Goal: Task Accomplishment & Management: Use online tool/utility

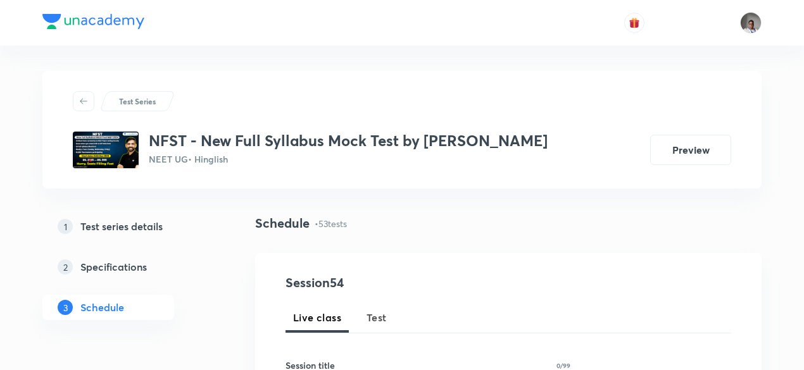
scroll to position [81, 0]
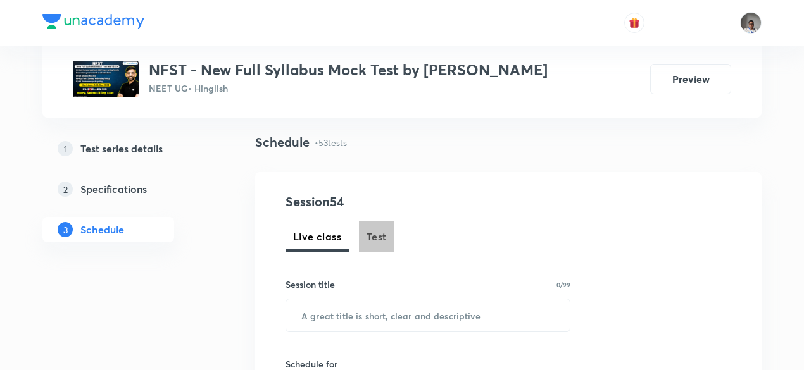
click at [374, 236] on span "Test" at bounding box center [376, 236] width 20 height 15
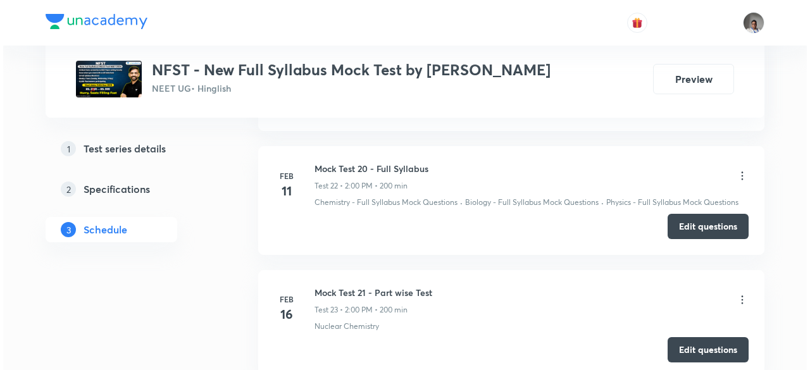
scroll to position [3370, 0]
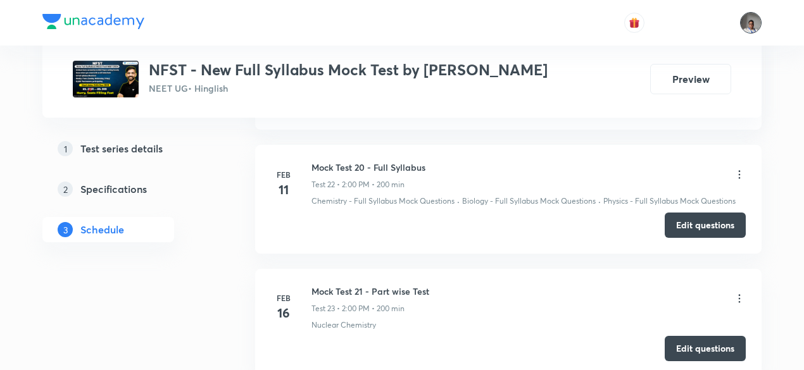
click at [748, 21] on img at bounding box center [751, 23] width 22 height 22
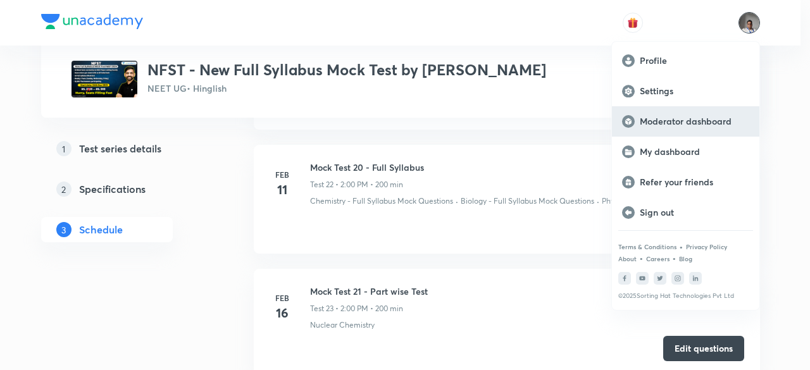
click at [656, 122] on p "Moderator dashboard" at bounding box center [695, 121] width 110 height 11
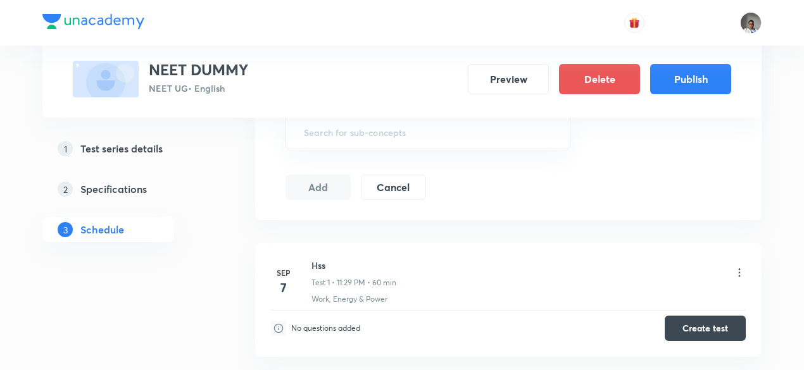
scroll to position [551, 0]
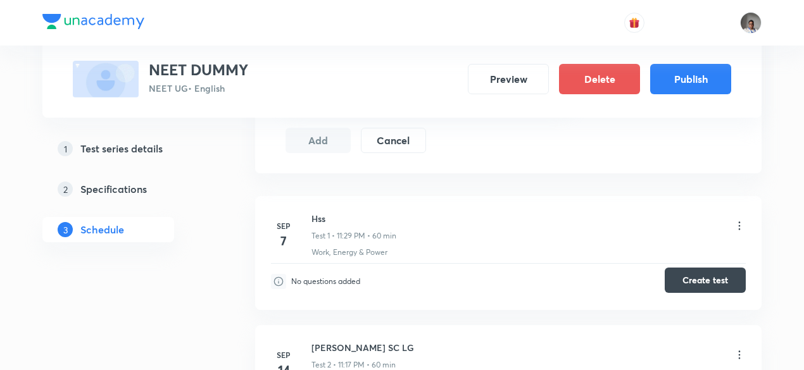
click at [667, 280] on button "Create test" at bounding box center [705, 280] width 81 height 25
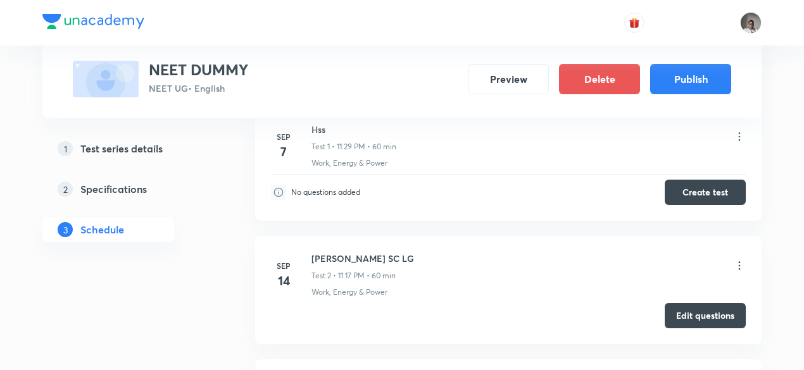
scroll to position [641, 0]
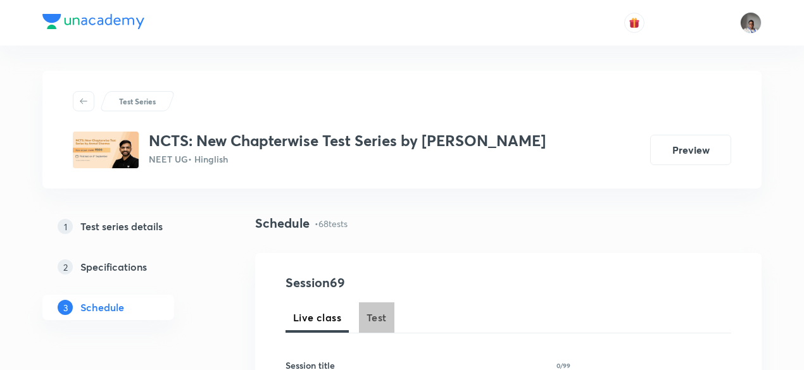
click at [379, 323] on span "Test" at bounding box center [376, 317] width 20 height 15
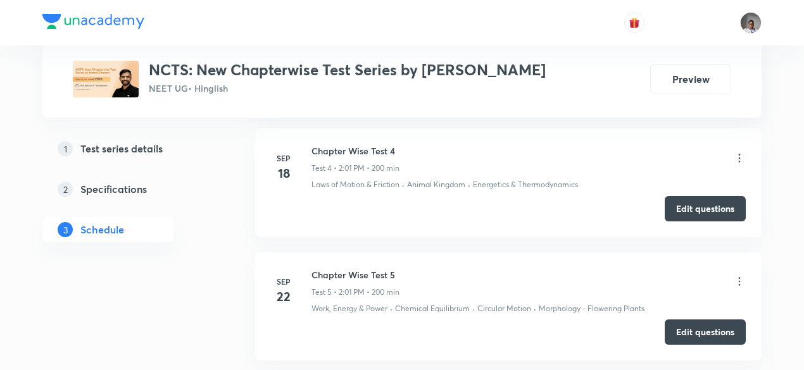
scroll to position [1072, 0]
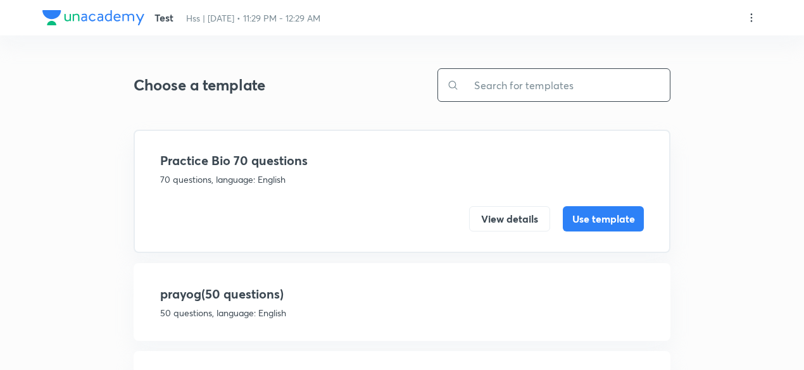
click at [487, 86] on input "text" at bounding box center [564, 85] width 211 height 32
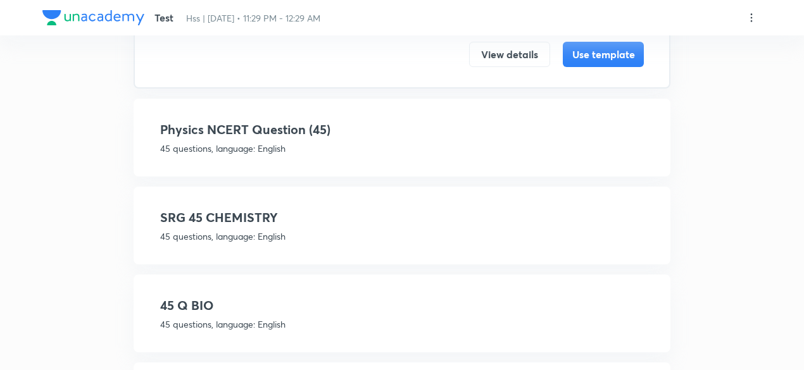
scroll to position [180, 0]
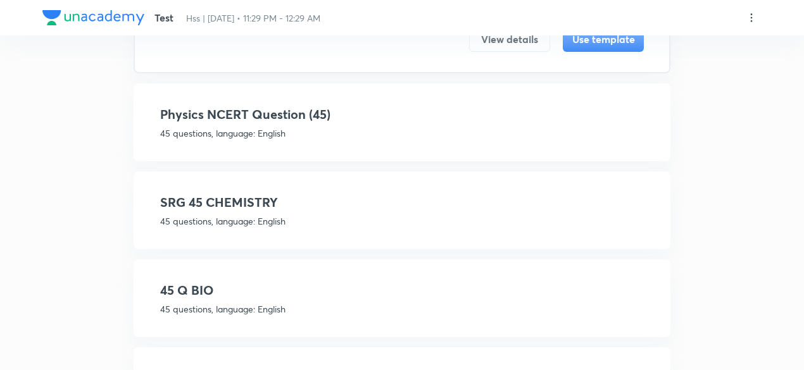
type input "45"
click at [356, 117] on h4 "Physics NCERT Question (45)" at bounding box center [402, 114] width 484 height 19
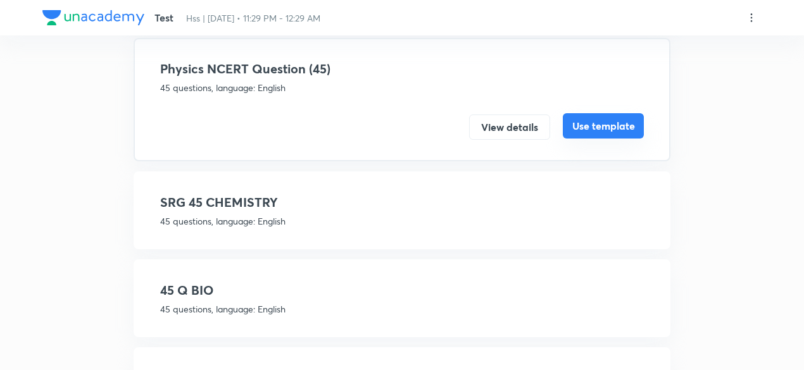
click at [594, 126] on button "Use template" at bounding box center [603, 125] width 81 height 25
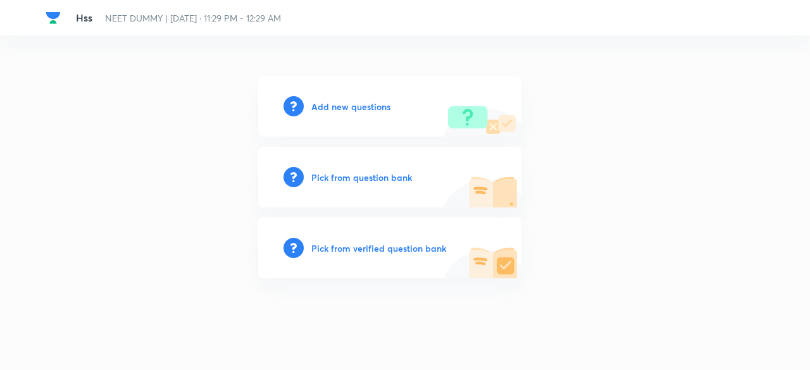
click at [434, 242] on h6 "Pick from verified question bank" at bounding box center [378, 248] width 135 height 13
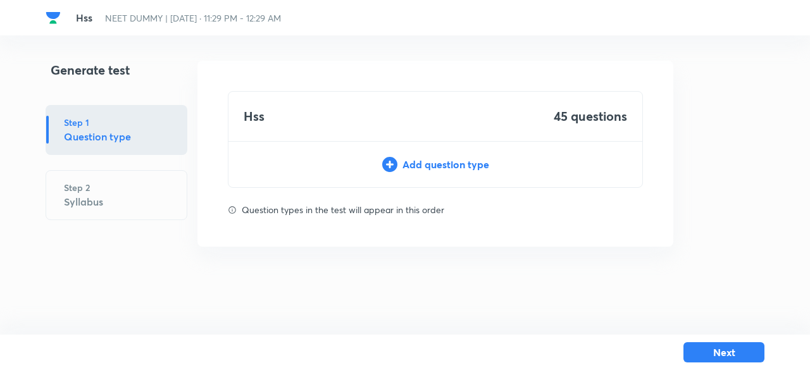
click at [449, 163] on div "Add question type" at bounding box center [436, 164] width 414 height 15
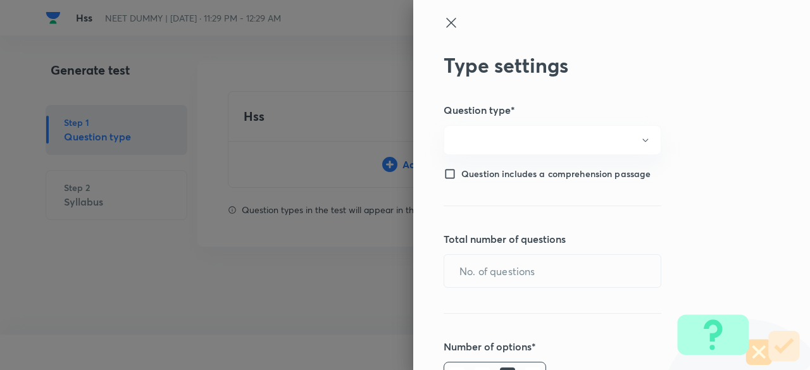
type input "1"
type input "0"
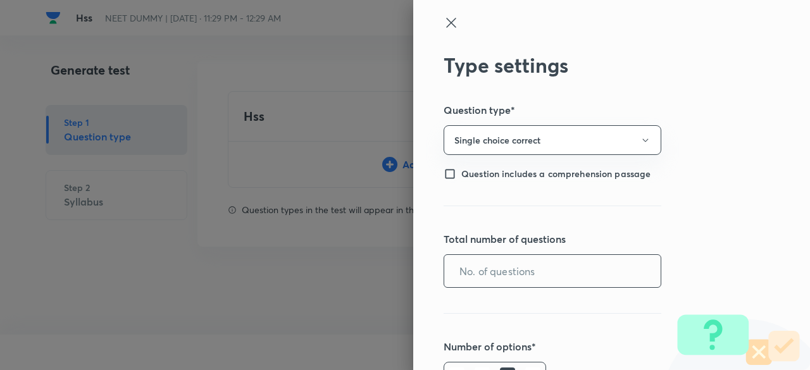
click at [486, 275] on input "text" at bounding box center [552, 271] width 216 height 32
type input "45"
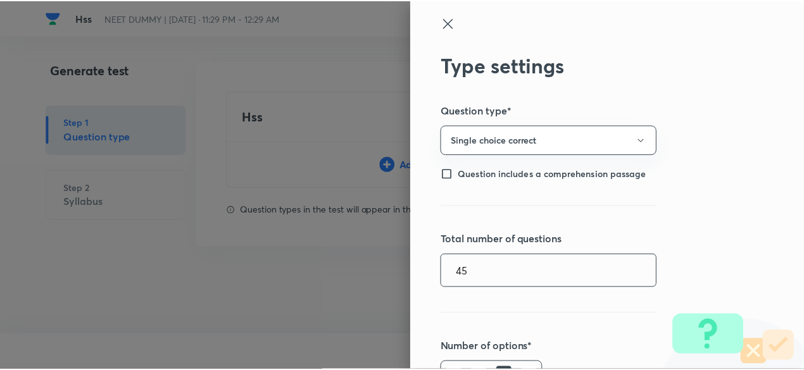
scroll to position [292, 0]
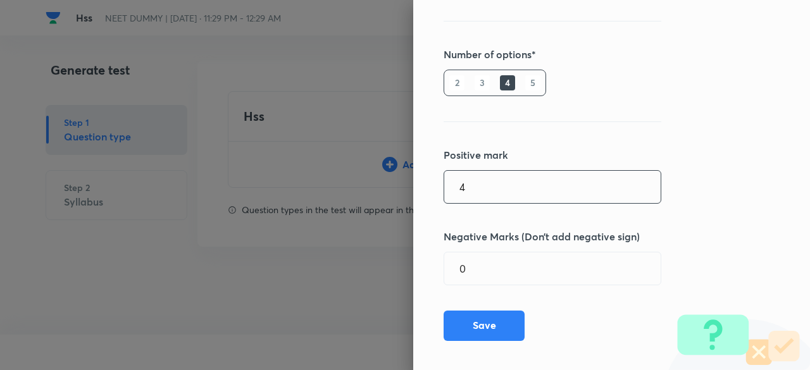
type input "4"
type input "1"
click at [479, 322] on button "Save" at bounding box center [484, 325] width 81 height 30
type input "1"
type input "0"
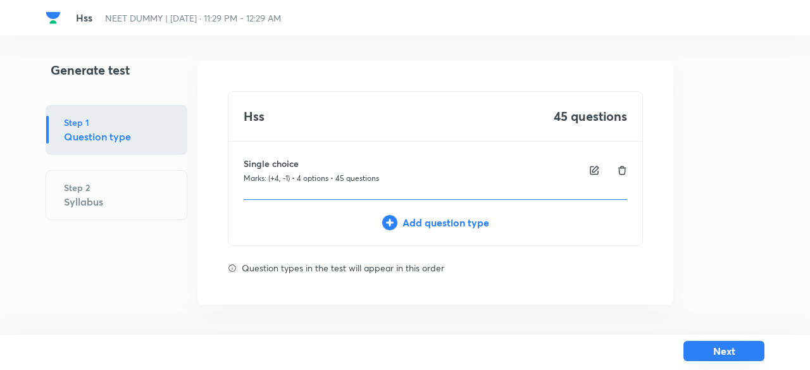
click at [728, 356] on button "Next" at bounding box center [724, 351] width 81 height 20
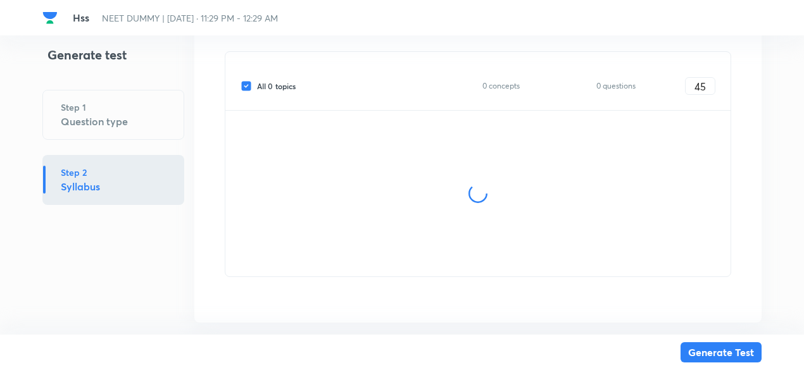
scroll to position [271, 0]
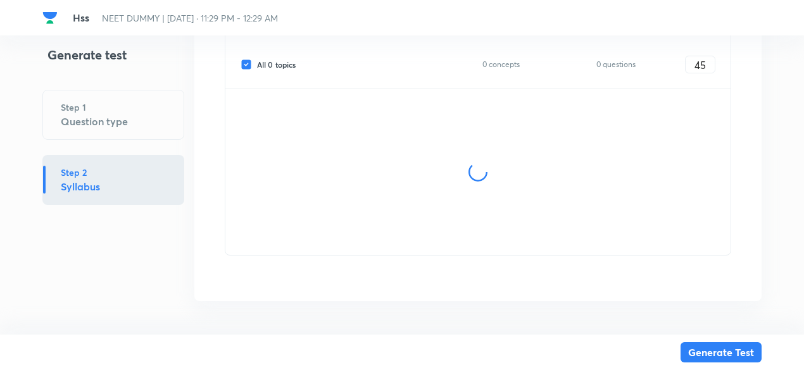
click at [283, 67] on span "All 0 topics" at bounding box center [276, 64] width 39 height 11
click at [257, 67] on input "All 0 topics" at bounding box center [249, 64] width 16 height 11
checkbox input "false"
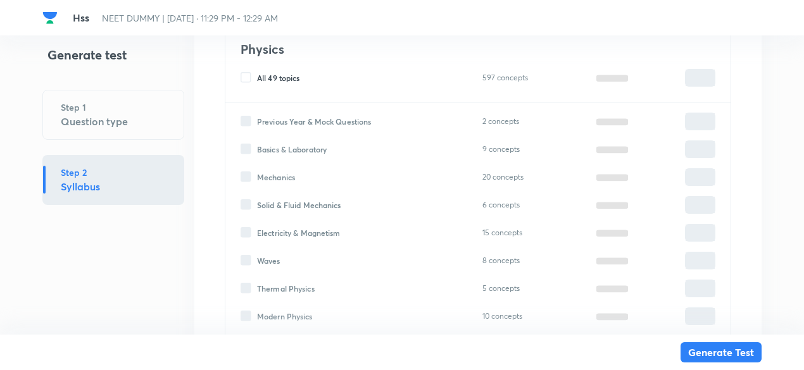
type input "0"
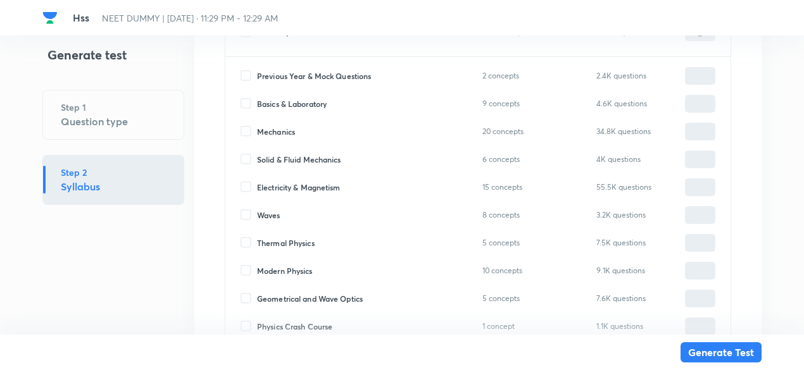
scroll to position [327, 0]
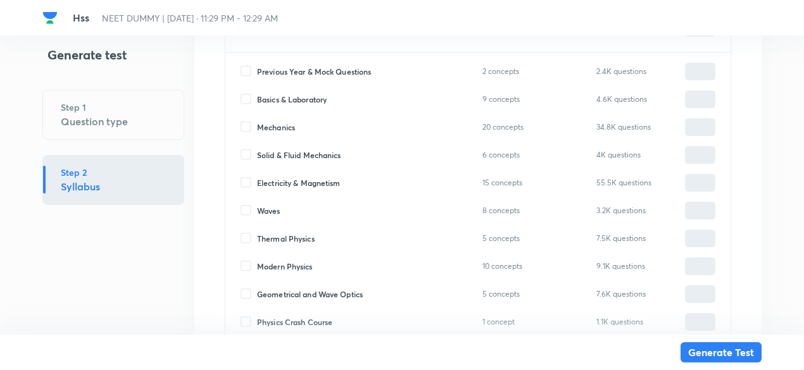
click at [330, 152] on span "Solid & Fluid Mechanics" at bounding box center [299, 154] width 84 height 11
click at [257, 152] on input "Solid & Fluid Mechanics" at bounding box center [249, 154] width 16 height 11
checkbox input "true"
click at [685, 158] on div "0 ​" at bounding box center [700, 155] width 30 height 18
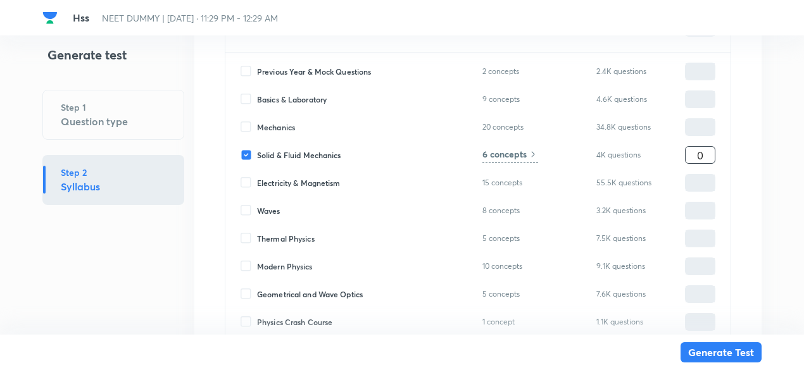
click at [697, 153] on input "0" at bounding box center [700, 155] width 29 height 22
type input "4"
type input "45"
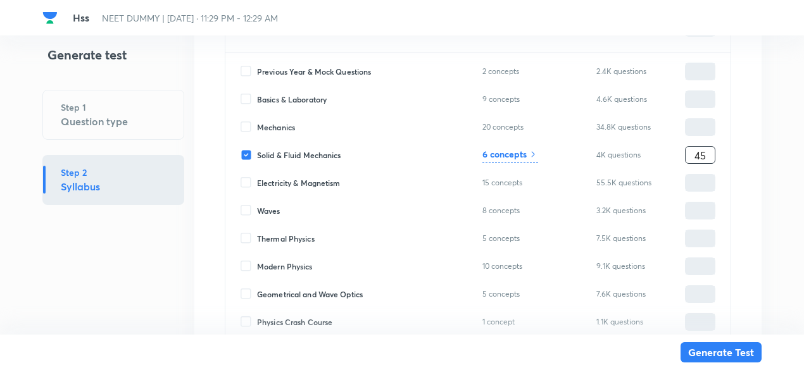
type input "45"
click at [530, 153] on icon at bounding box center [533, 154] width 10 height 10
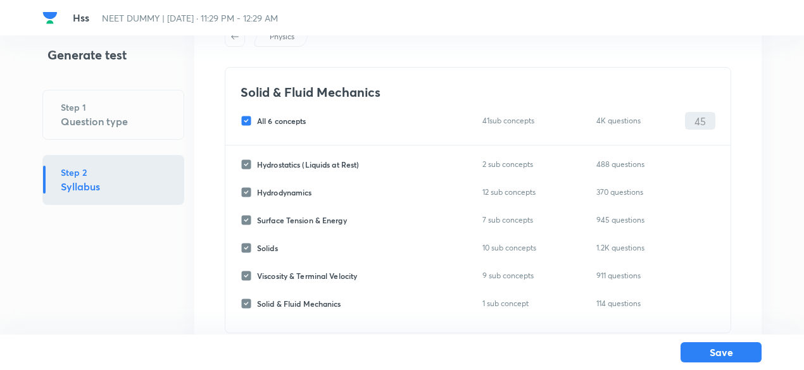
scroll to position [63, 0]
click at [281, 117] on span "All 6 concepts" at bounding box center [281, 121] width 49 height 11
click at [257, 117] on input "All 6 concepts" at bounding box center [249, 121] width 16 height 11
checkbox input "false"
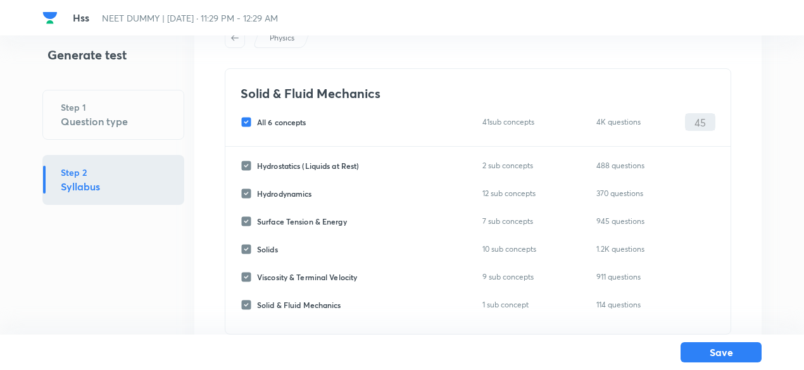
checkbox input "false"
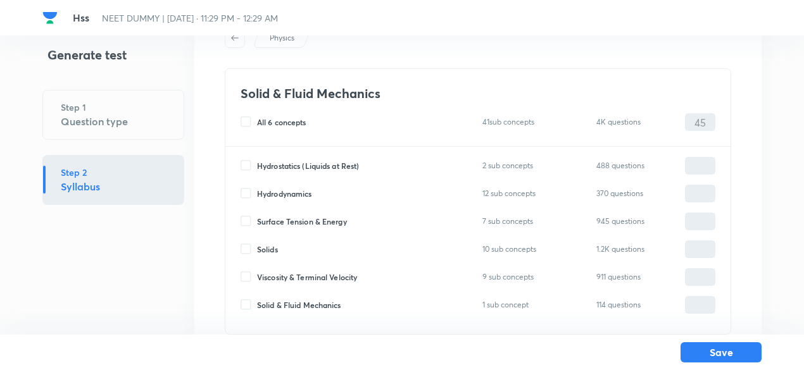
click at [292, 162] on span "Hydrostatics (Liquids at Rest)" at bounding box center [308, 165] width 102 height 11
click at [257, 162] on input "Hydrostatics (Liquids at Rest)" at bounding box center [249, 165] width 16 height 11
checkbox input "true"
click at [691, 165] on input "0" at bounding box center [700, 166] width 29 height 22
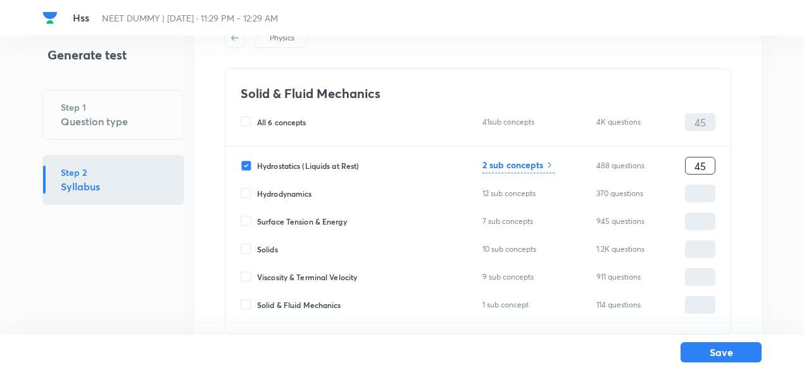
type input "45"
click at [536, 169] on h6 "2 sub concepts" at bounding box center [512, 164] width 61 height 13
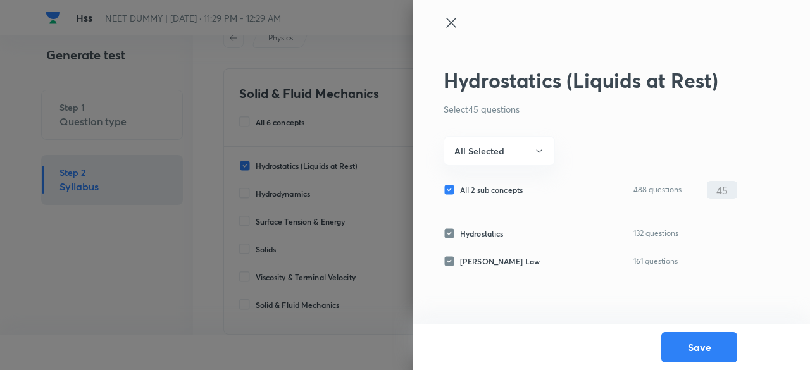
click at [497, 184] on span "All 2 sub concepts" at bounding box center [491, 189] width 63 height 11
click at [460, 184] on input "All 2 sub concepts" at bounding box center [452, 189] width 16 height 11
checkbox input "false"
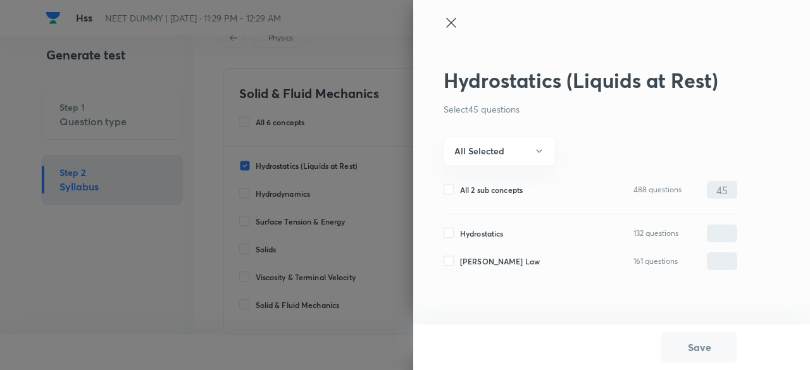
click at [486, 228] on span "Hydrostatics" at bounding box center [481, 233] width 43 height 11
click at [460, 228] on input "Hydrostatics" at bounding box center [452, 233] width 16 height 11
checkbox input "true"
click at [724, 232] on input "0" at bounding box center [722, 234] width 29 height 22
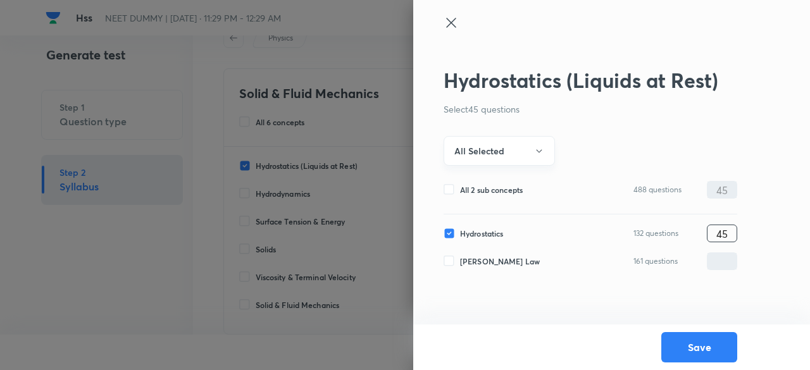
type input "45"
click at [529, 161] on button "All Selected" at bounding box center [499, 151] width 111 height 30
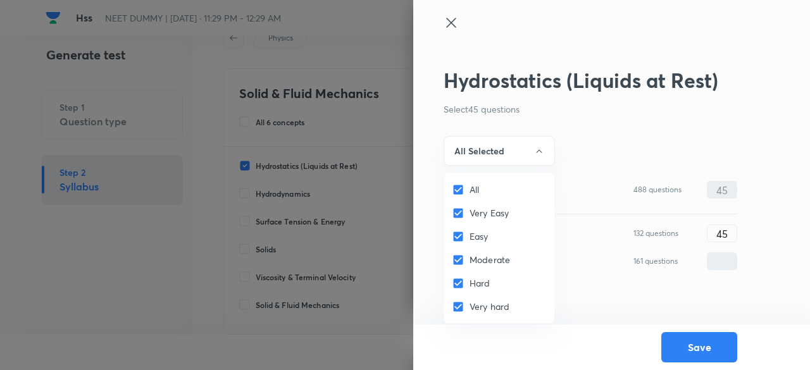
click at [473, 187] on span "All" at bounding box center [474, 189] width 9 height 13
click at [470, 187] on input "All" at bounding box center [461, 190] width 18 height 13
checkbox input "false"
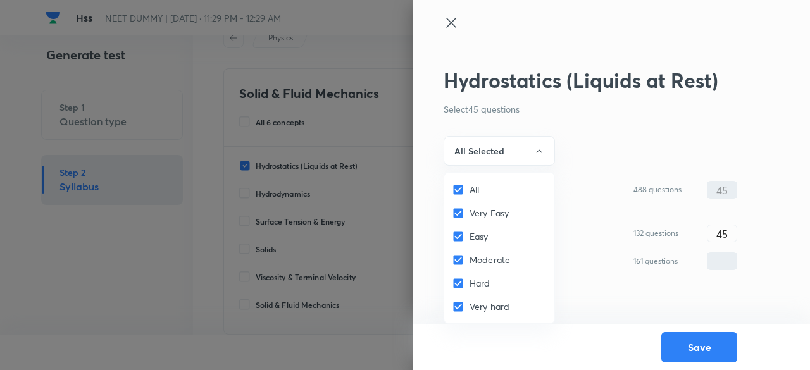
checkbox input "false"
click at [475, 215] on span "Very Easy" at bounding box center [489, 212] width 39 height 13
click at [470, 215] on input "Very Easy" at bounding box center [461, 213] width 18 height 13
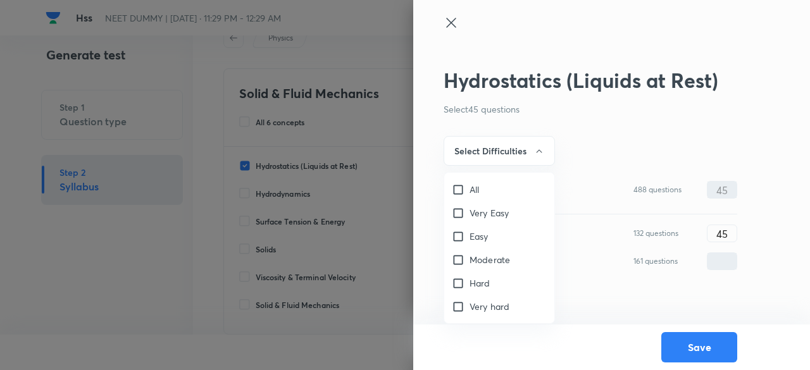
checkbox input "true"
click at [475, 235] on span "Easy" at bounding box center [479, 236] width 19 height 13
click at [470, 235] on input "Easy" at bounding box center [461, 236] width 18 height 13
checkbox input "true"
click at [471, 211] on span "Very Easy" at bounding box center [489, 212] width 39 height 13
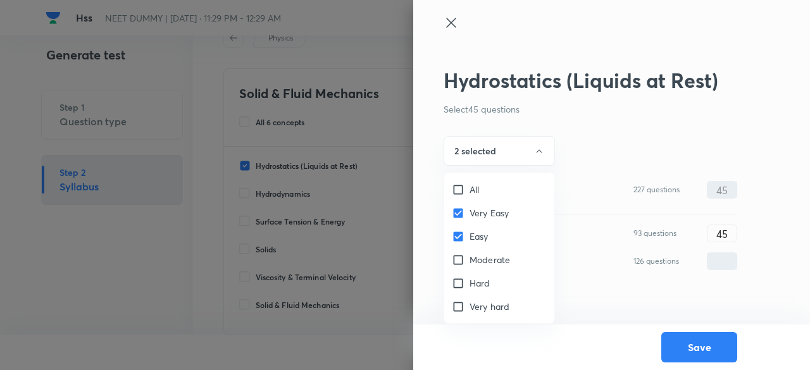
click at [470, 211] on input "Very Easy" at bounding box center [461, 213] width 18 height 13
checkbox input "false"
click at [475, 236] on span "Easy" at bounding box center [479, 236] width 19 height 13
click at [470, 236] on input "Easy" at bounding box center [461, 236] width 18 height 13
checkbox input "false"
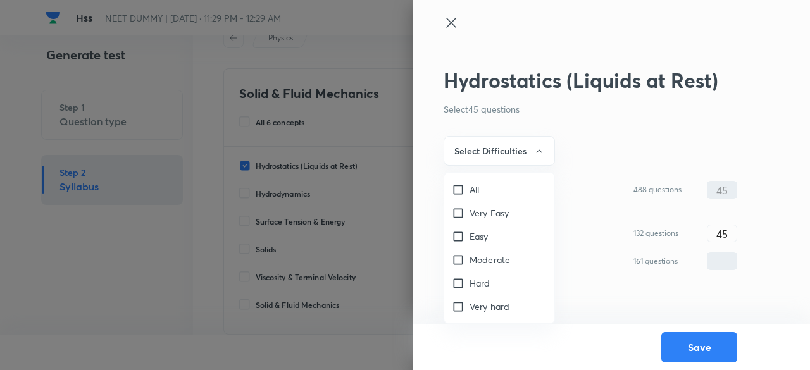
click at [472, 212] on span "Very Easy" at bounding box center [489, 212] width 39 height 13
click at [470, 212] on input "Very Easy" at bounding box center [461, 213] width 18 height 13
click at [472, 212] on span "Very Easy" at bounding box center [489, 212] width 39 height 13
click at [470, 212] on input "Very Easy" at bounding box center [461, 213] width 18 height 13
checkbox input "false"
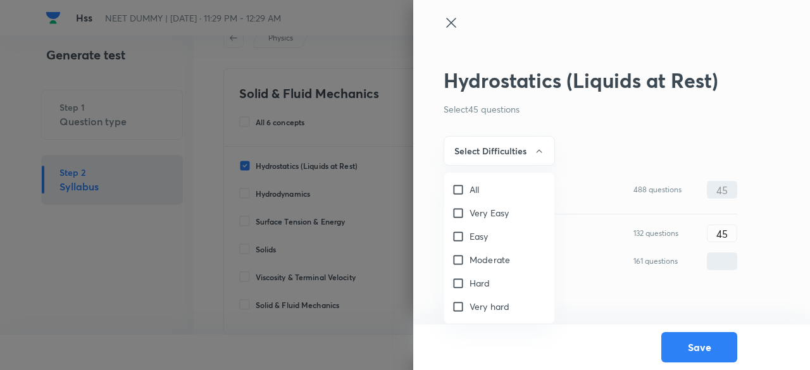
click at [472, 234] on span "Easy" at bounding box center [479, 236] width 19 height 13
click at [470, 234] on input "Easy" at bounding box center [461, 236] width 18 height 13
checkbox input "true"
click at [473, 256] on span "Moderate" at bounding box center [490, 259] width 41 height 13
click at [470, 256] on input "Moderate" at bounding box center [461, 260] width 18 height 13
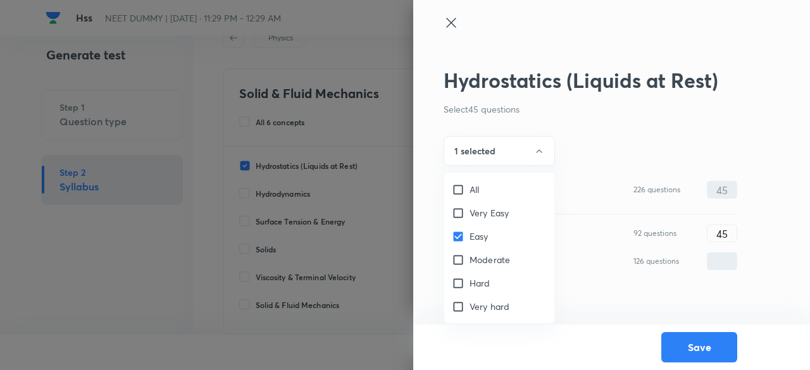
checkbox input "true"
click at [485, 149] on div at bounding box center [405, 185] width 810 height 370
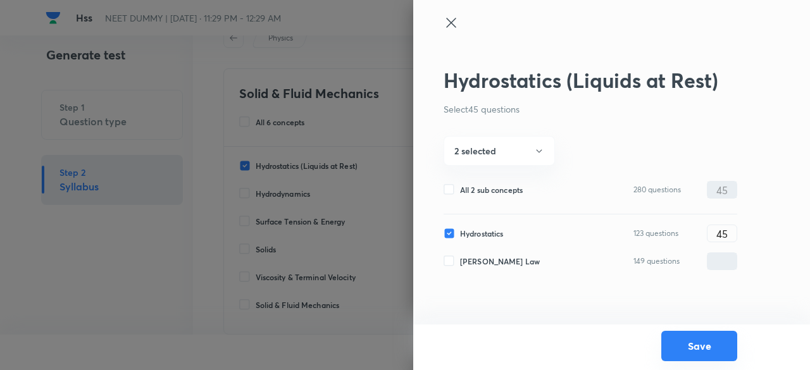
click at [680, 342] on button "Save" at bounding box center [699, 346] width 76 height 30
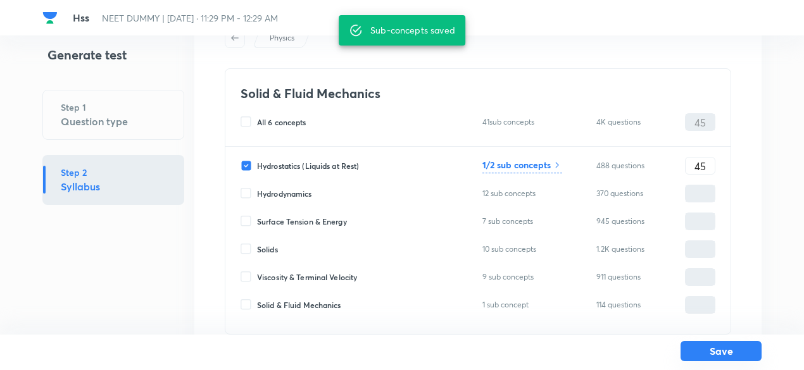
click at [737, 358] on button "Save" at bounding box center [720, 351] width 81 height 20
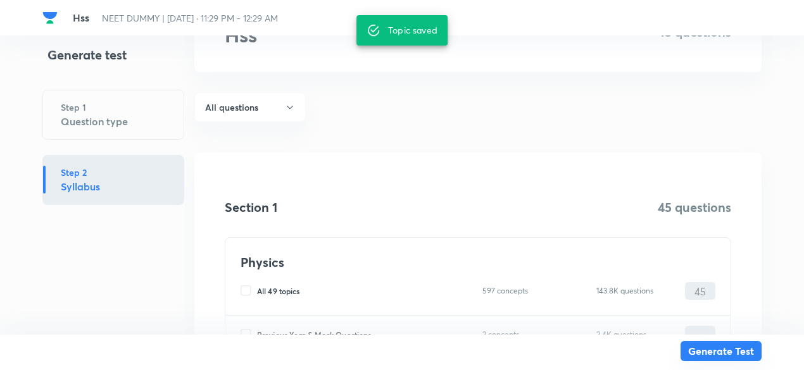
click at [737, 358] on button "Generate Test" at bounding box center [720, 351] width 81 height 20
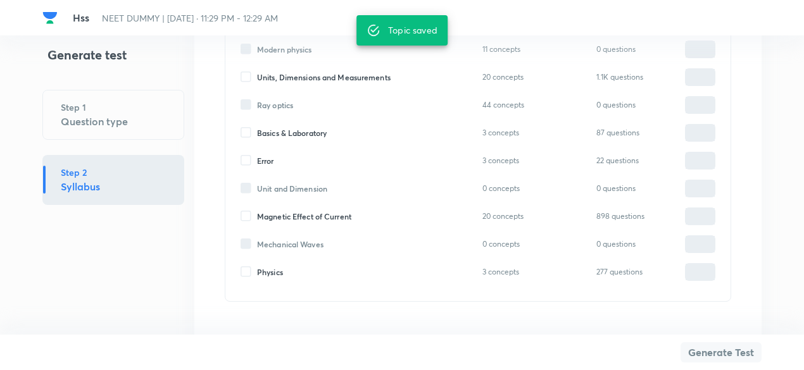
scroll to position [1515, 0]
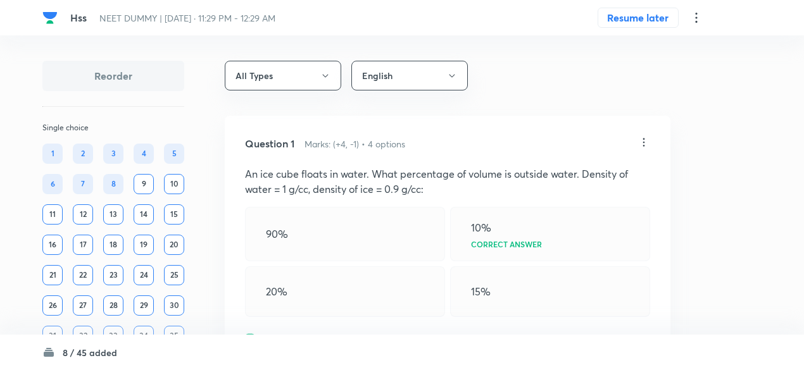
click at [695, 21] on icon at bounding box center [696, 17] width 15 height 15
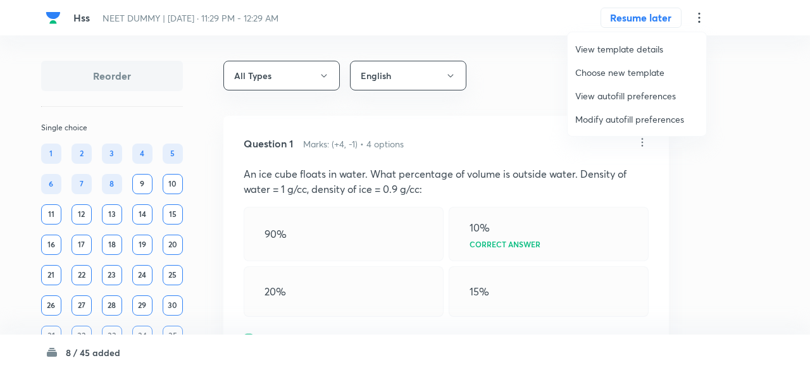
click at [627, 119] on span "Modify autofill preferences" at bounding box center [636, 119] width 123 height 13
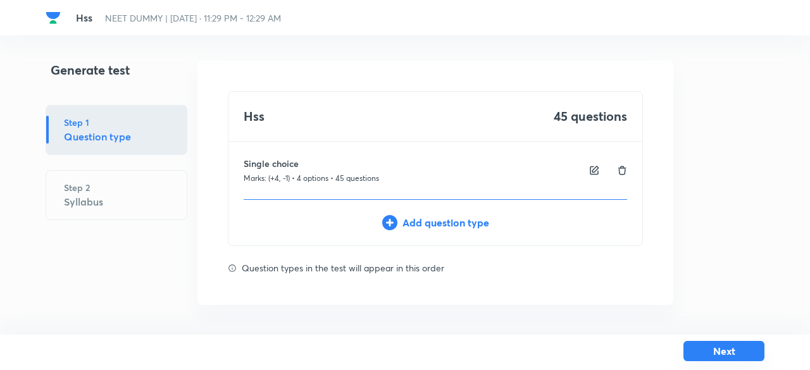
click at [724, 348] on button "Next" at bounding box center [724, 351] width 81 height 20
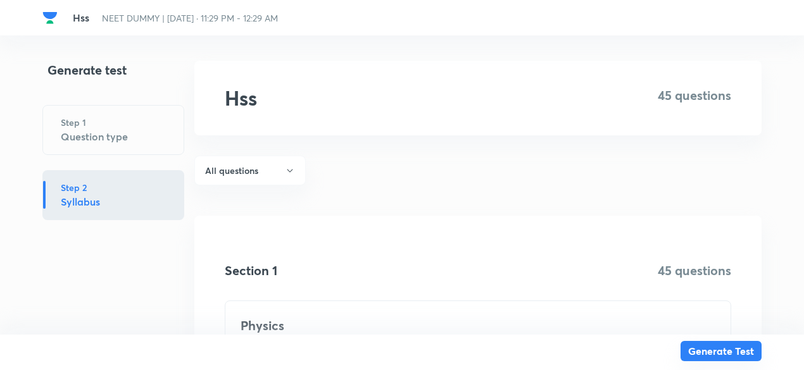
click at [724, 348] on button "Generate Test" at bounding box center [720, 351] width 81 height 20
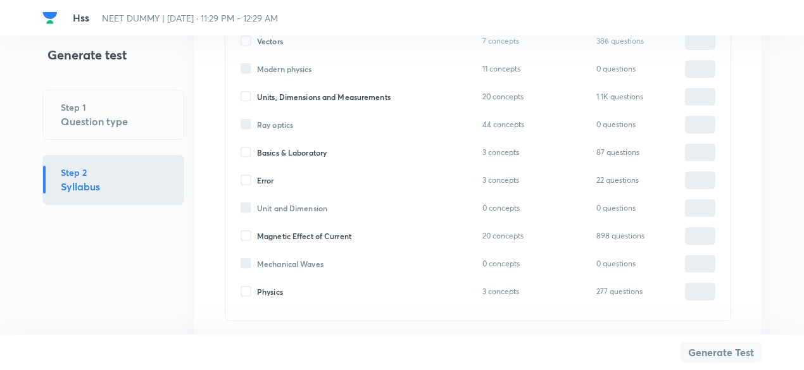
scroll to position [1515, 0]
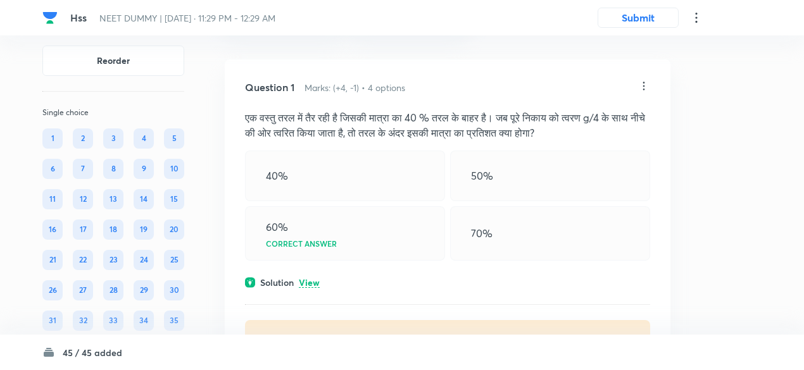
scroll to position [57, 0]
click at [308, 281] on p "View" at bounding box center [309, 282] width 21 height 9
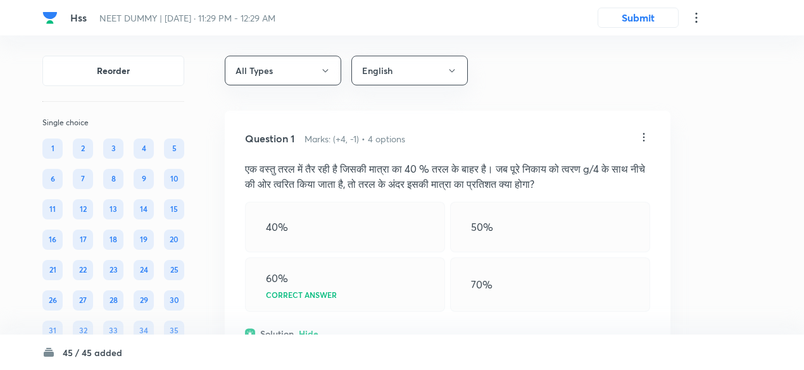
scroll to position [0, 0]
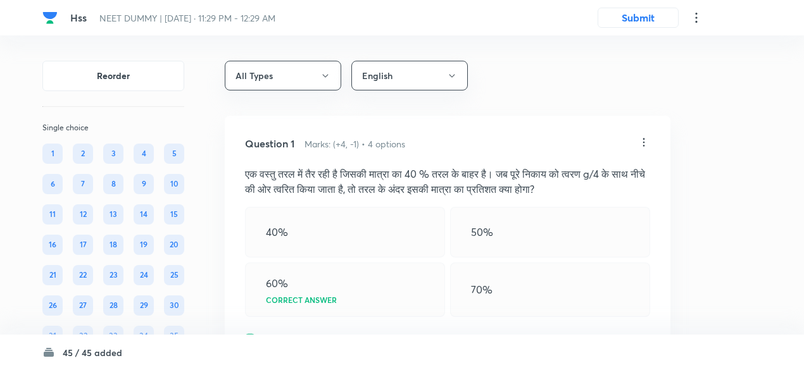
click at [642, 140] on icon at bounding box center [643, 142] width 13 height 13
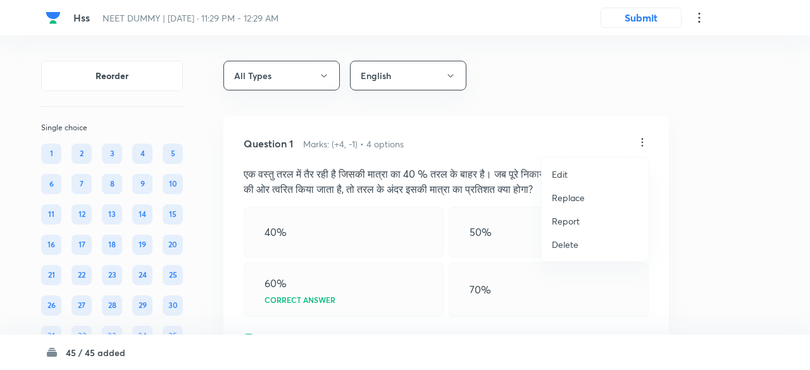
click at [565, 199] on p "Replace" at bounding box center [568, 197] width 33 height 13
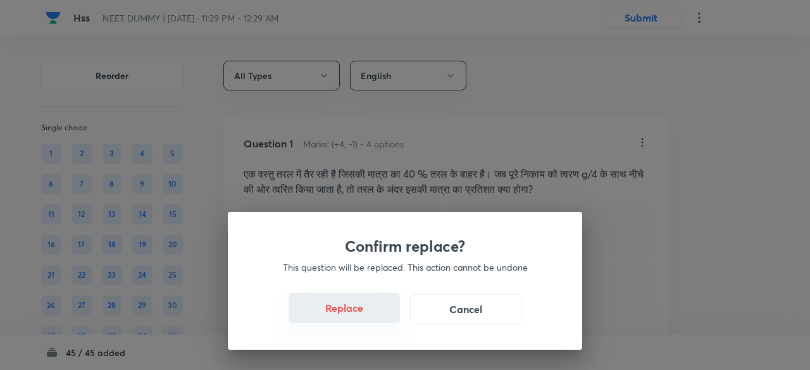
click at [360, 320] on button "Replace" at bounding box center [344, 308] width 111 height 30
click at [360, 319] on button "Replace" at bounding box center [344, 308] width 111 height 30
click at [360, 319] on button "Replace" at bounding box center [344, 309] width 111 height 30
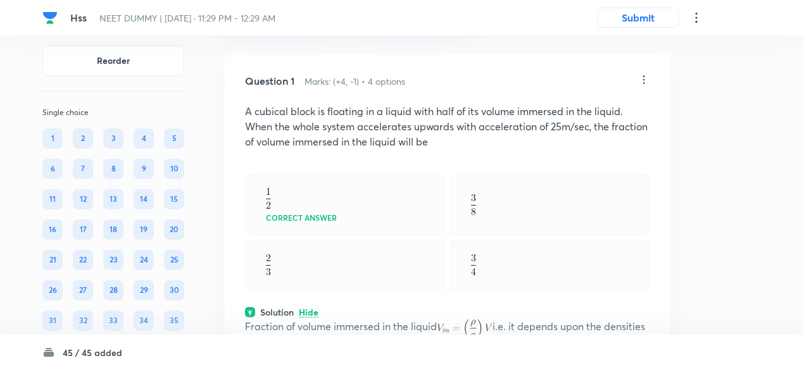
scroll to position [60, 0]
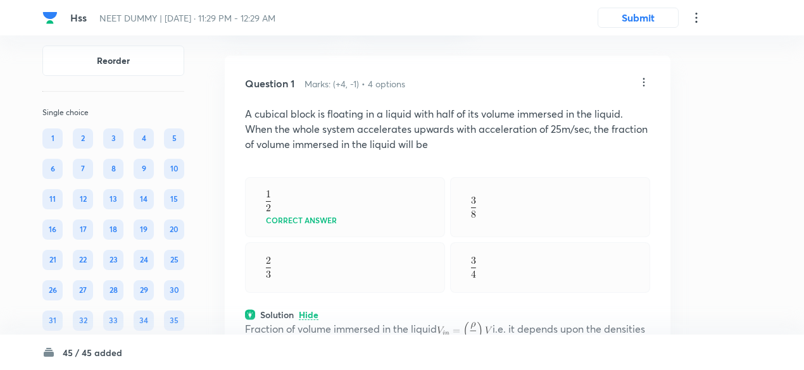
click at [647, 80] on icon at bounding box center [643, 82] width 13 height 13
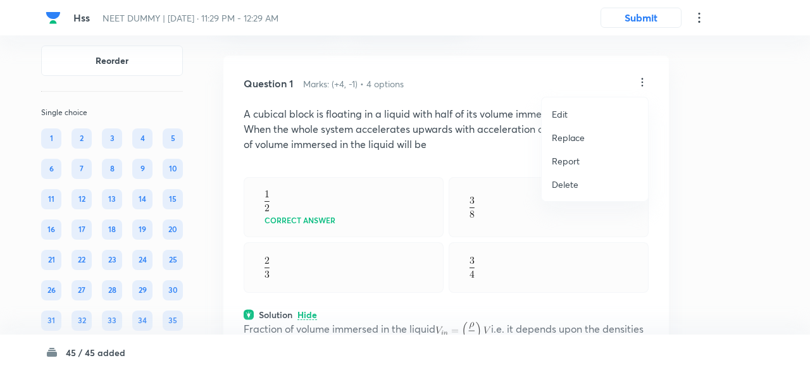
click at [576, 132] on p "Replace" at bounding box center [568, 137] width 33 height 13
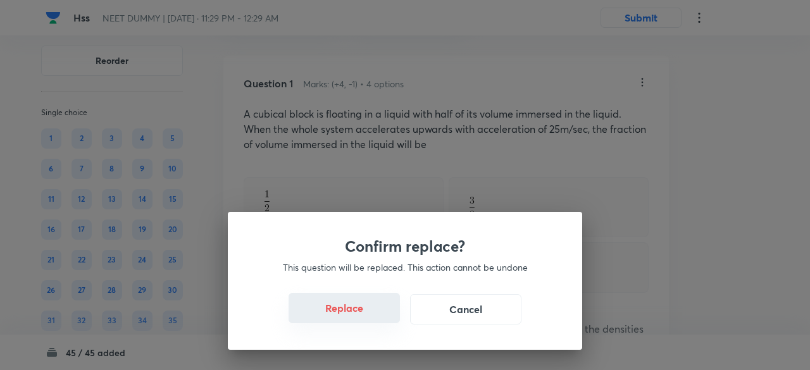
click at [365, 308] on button "Replace" at bounding box center [344, 308] width 111 height 30
click at [365, 311] on button "Replace" at bounding box center [344, 308] width 111 height 30
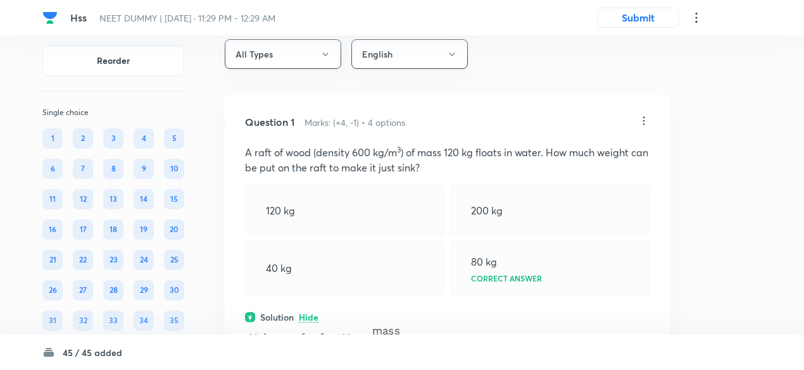
scroll to position [0, 0]
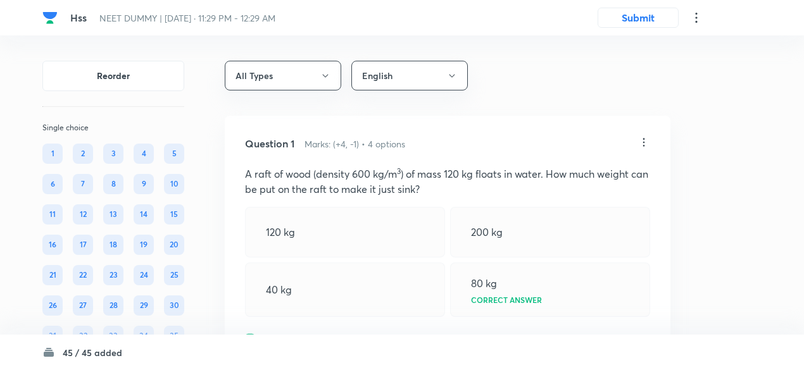
click at [641, 139] on icon at bounding box center [643, 142] width 13 height 13
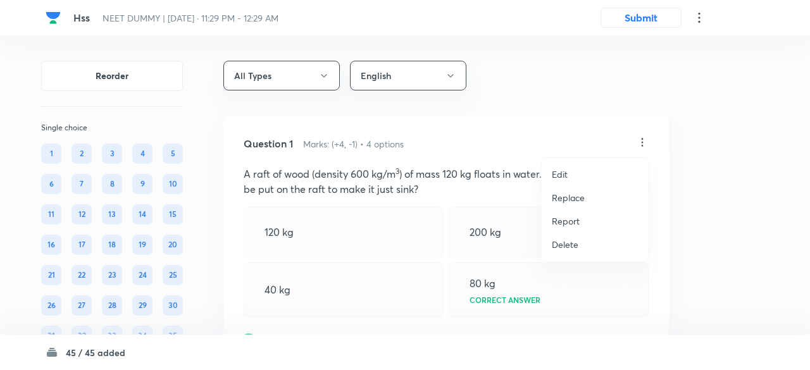
click at [560, 203] on p "Replace" at bounding box center [568, 197] width 33 height 13
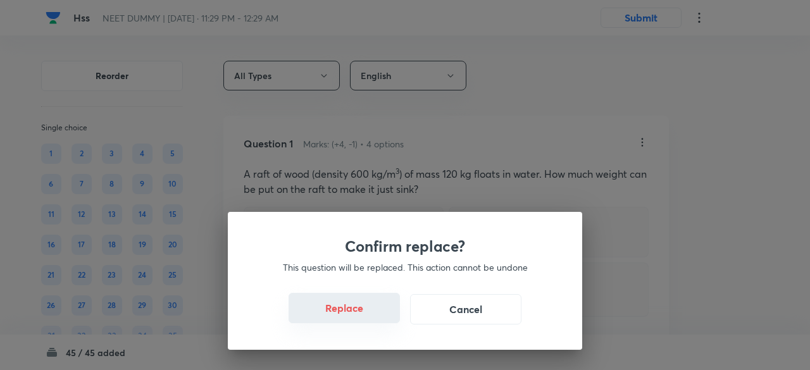
click at [366, 320] on button "Replace" at bounding box center [344, 308] width 111 height 30
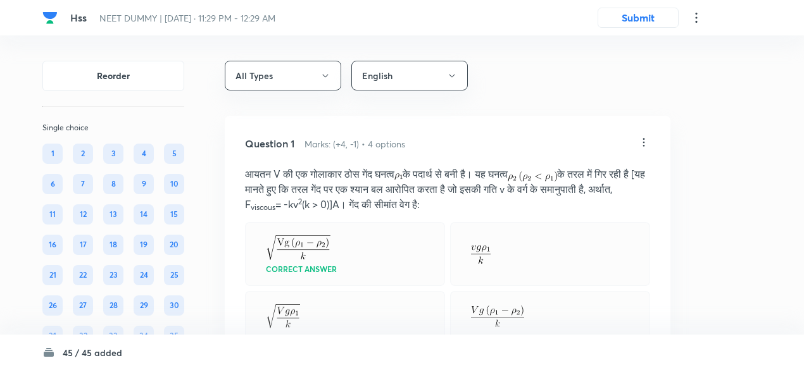
click at [643, 144] on icon at bounding box center [643, 142] width 13 height 13
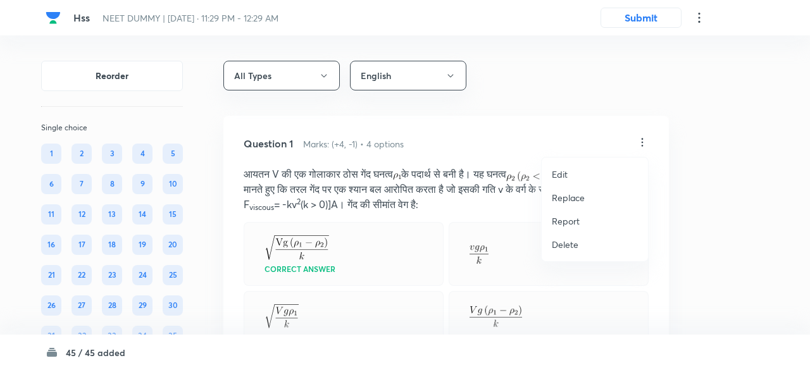
click at [558, 198] on p "Replace" at bounding box center [568, 197] width 33 height 13
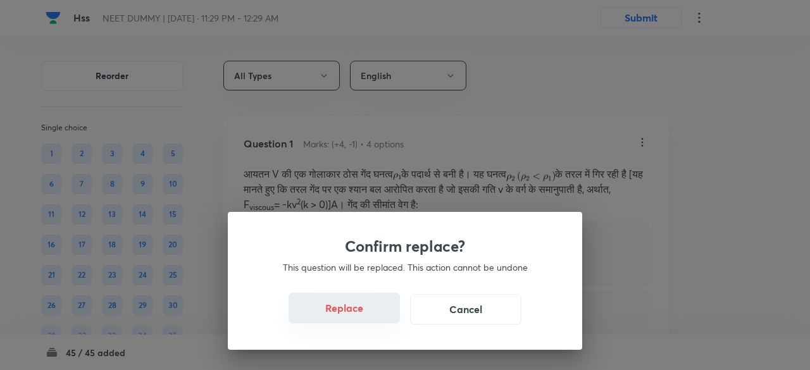
click at [360, 315] on button "Replace" at bounding box center [344, 308] width 111 height 30
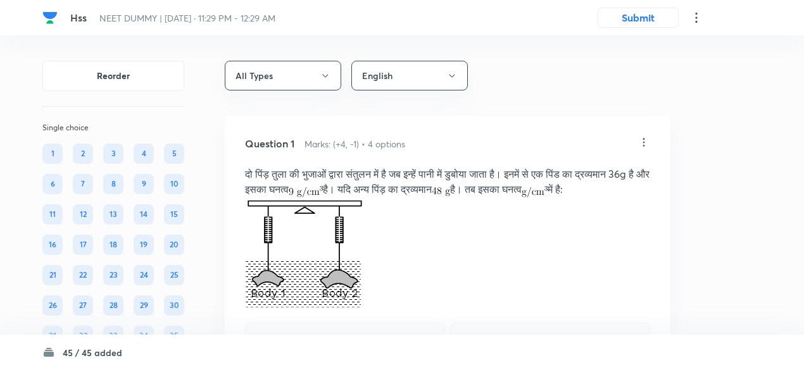
click at [649, 138] on icon at bounding box center [643, 142] width 13 height 13
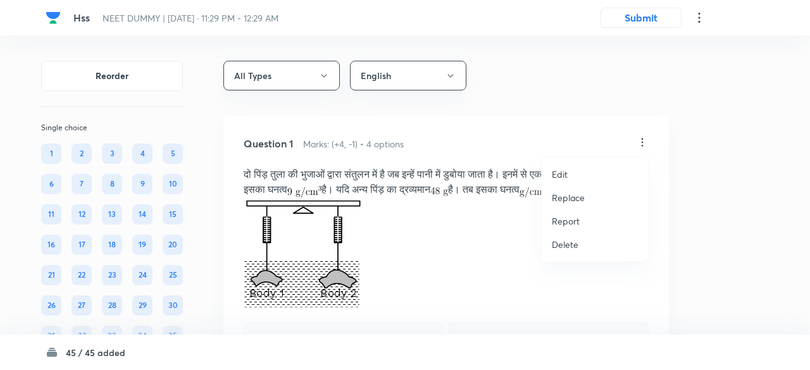
click at [570, 200] on p "Replace" at bounding box center [568, 197] width 33 height 13
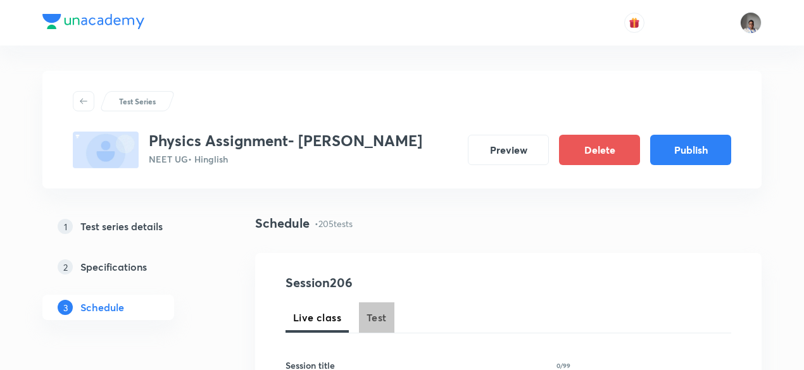
click at [392, 310] on button "Test" at bounding box center [376, 318] width 35 height 30
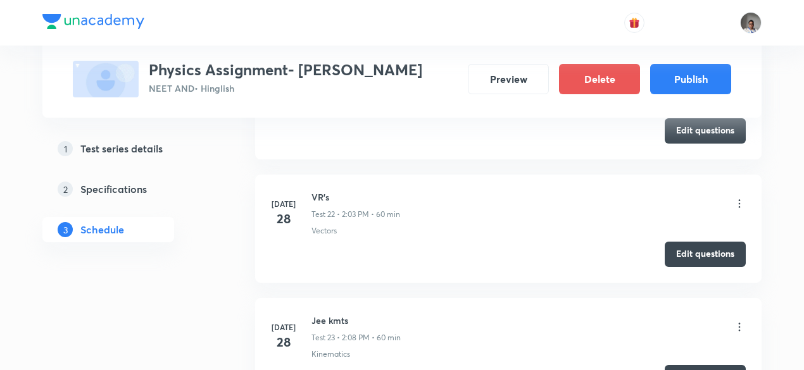
scroll to position [3764, 0]
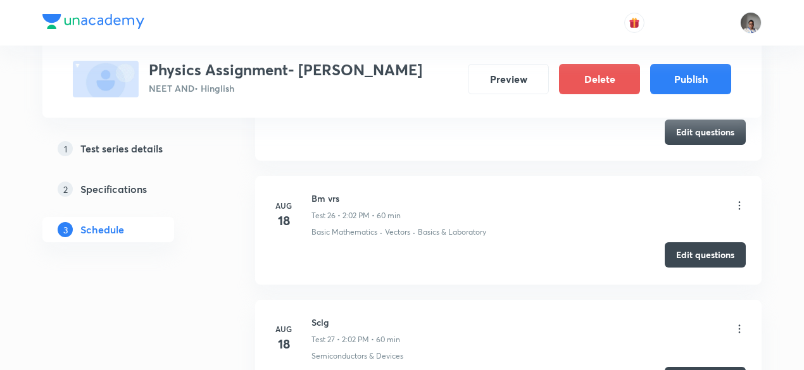
click at [682, 249] on font "Edit questions" at bounding box center [705, 255] width 58 height 12
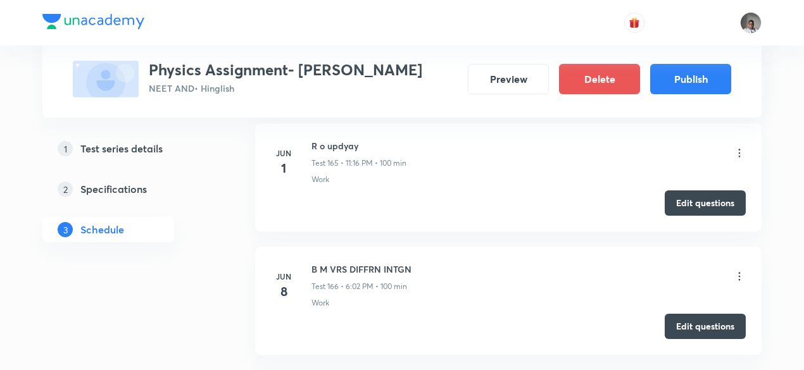
scroll to position [25915, 0]
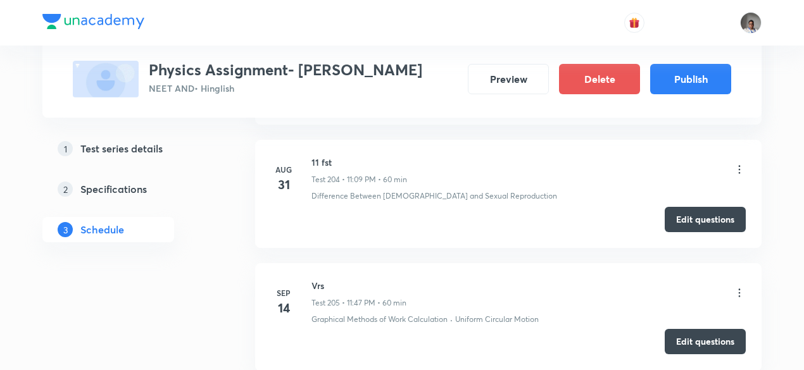
click at [684, 329] on button "Edit questions" at bounding box center [705, 341] width 81 height 25
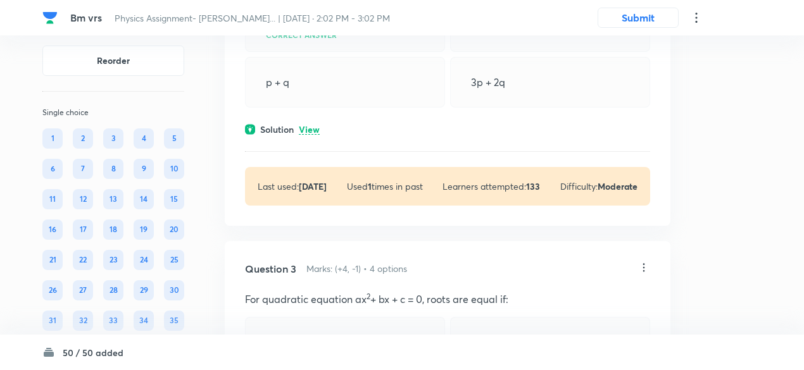
scroll to position [542, 0]
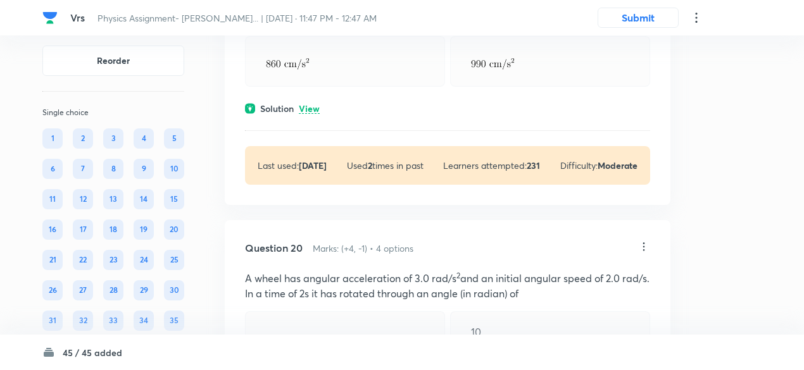
scroll to position [6638, 0]
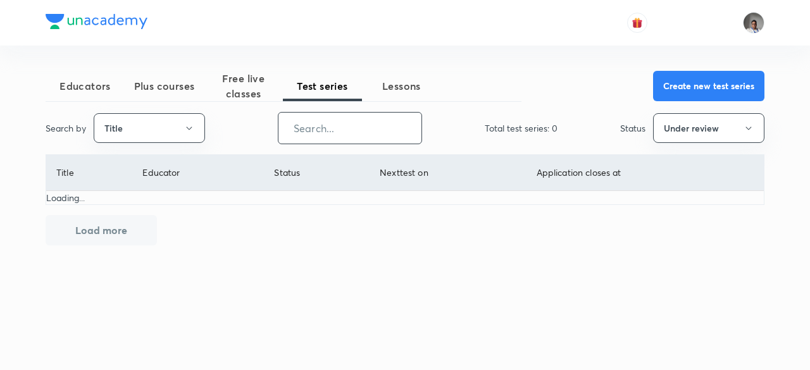
click at [353, 129] on input "text" at bounding box center [350, 128] width 143 height 32
type input "a"
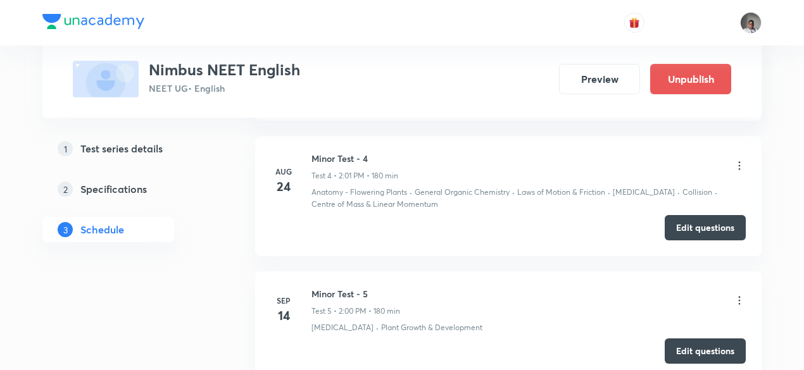
scroll to position [1063, 0]
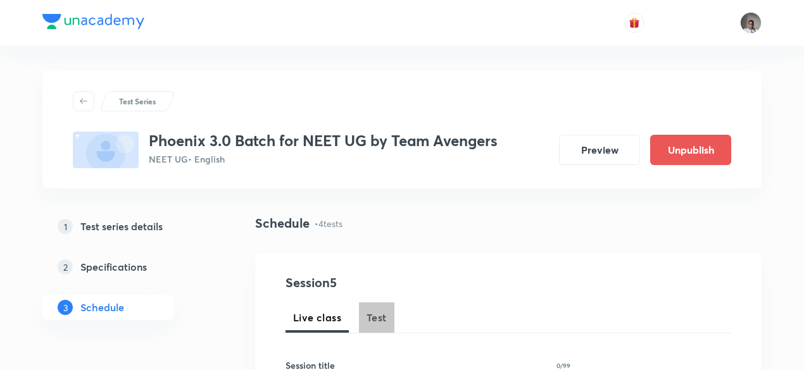
click at [370, 319] on span "Test" at bounding box center [376, 317] width 20 height 15
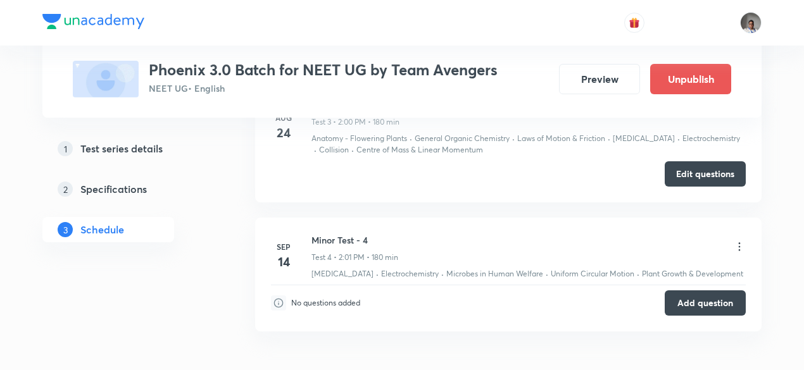
scroll to position [1006, 0]
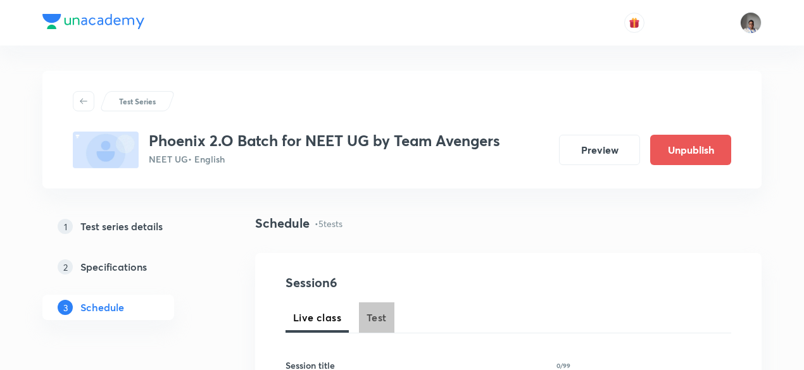
click at [390, 312] on button "Test" at bounding box center [376, 318] width 35 height 30
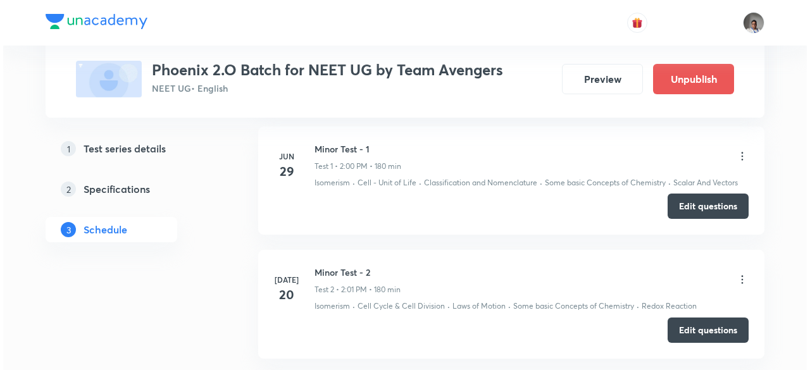
scroll to position [700, 0]
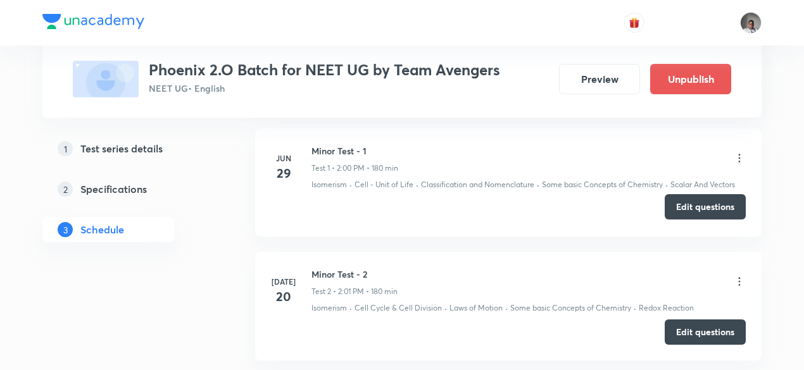
click at [675, 210] on button "Edit questions" at bounding box center [705, 206] width 81 height 25
click at [742, 155] on icon at bounding box center [739, 158] width 13 height 13
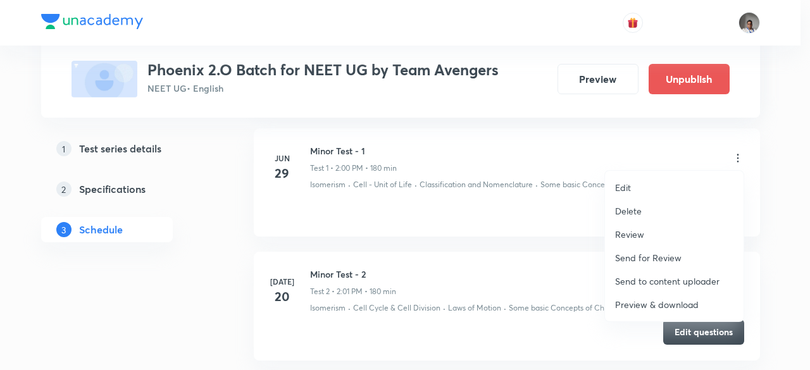
click at [647, 303] on p "Preview & download" at bounding box center [657, 304] width 84 height 13
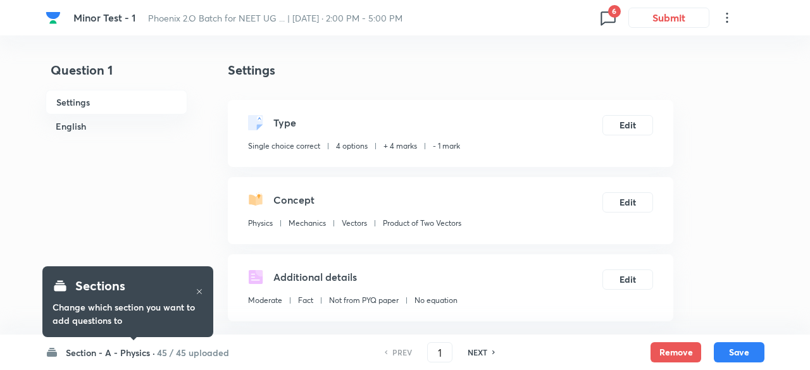
checkbox input "true"
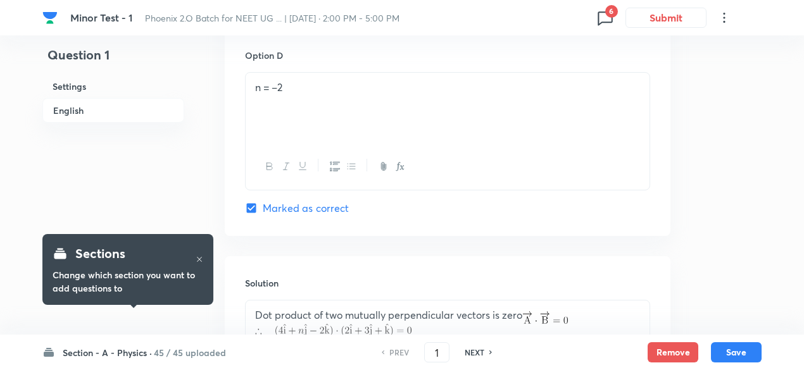
scroll to position [1344, 0]
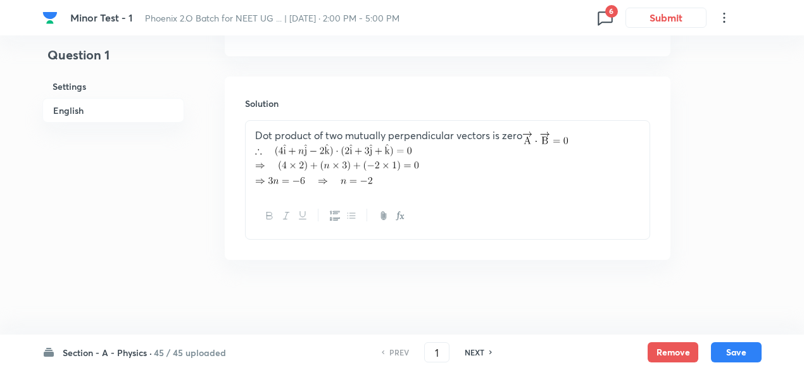
click at [478, 356] on h6 "NEXT" at bounding box center [475, 352] width 20 height 11
type input "2"
checkbox input "false"
checkbox input "true"
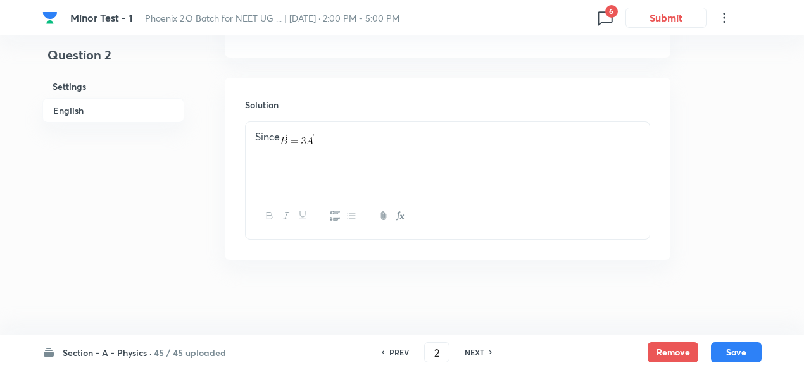
click at [478, 356] on h6 "NEXT" at bounding box center [475, 352] width 20 height 11
type input "3"
checkbox input "false"
checkbox input "true"
click at [478, 356] on h6 "NEXT" at bounding box center [475, 352] width 20 height 11
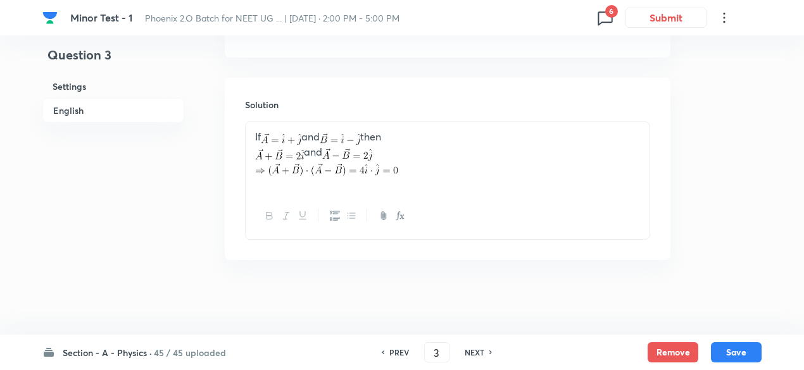
type input "4"
checkbox input "false"
checkbox input "true"
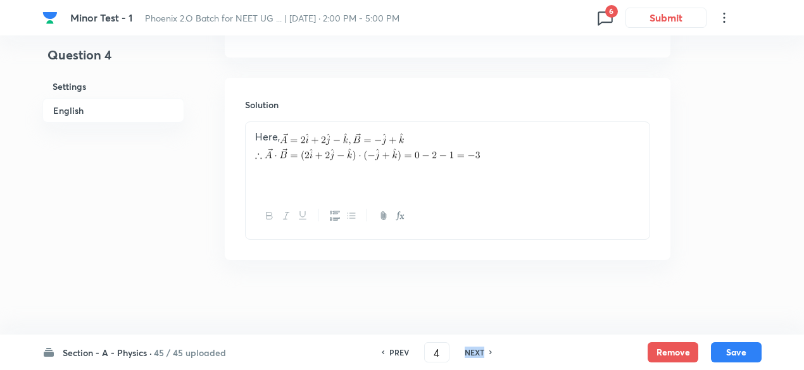
click at [478, 356] on h6 "NEXT" at bounding box center [475, 352] width 20 height 11
type input "5"
checkbox input "true"
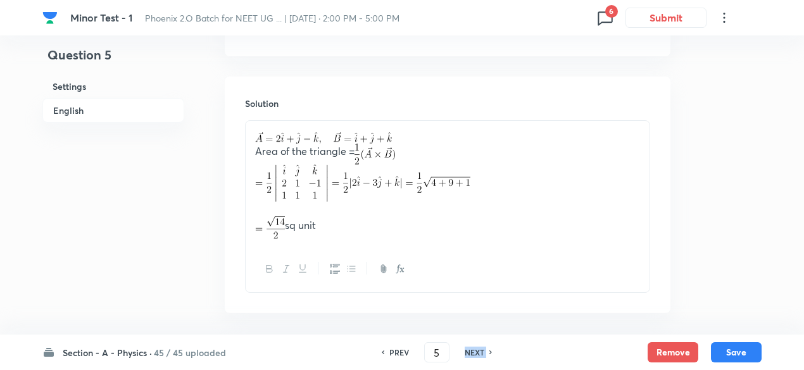
click at [478, 356] on h6 "NEXT" at bounding box center [475, 352] width 20 height 11
type input "6"
checkbox input "true"
checkbox input "false"
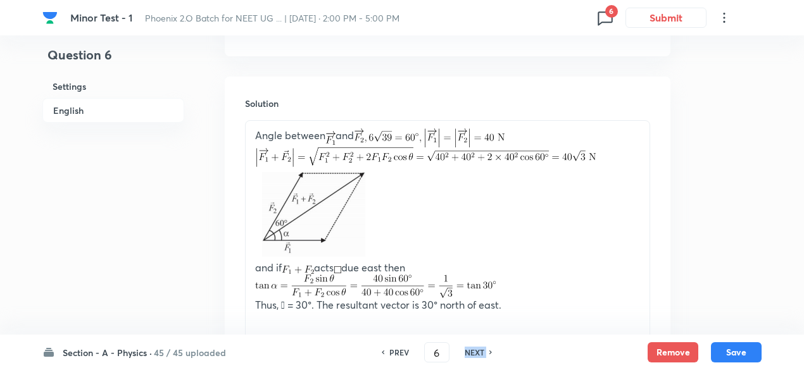
click at [478, 356] on h6 "NEXT" at bounding box center [475, 352] width 20 height 11
type input "7"
checkbox input "false"
checkbox input "true"
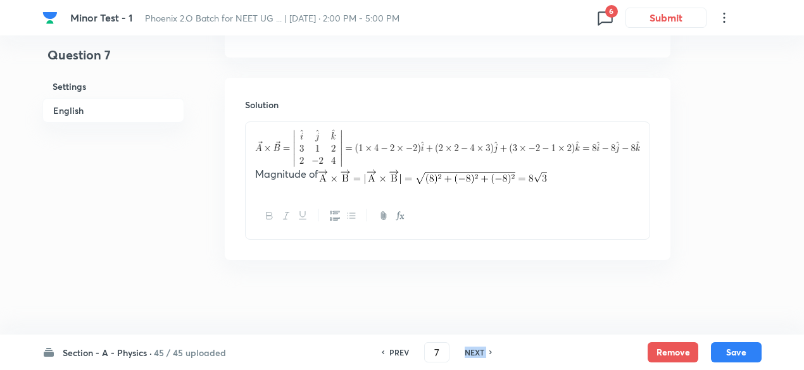
click at [478, 356] on h6 "NEXT" at bounding box center [475, 352] width 20 height 11
type input "8"
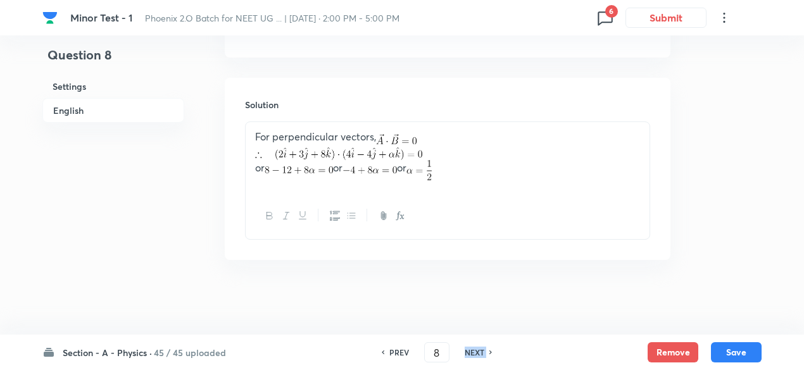
click at [478, 356] on h6 "NEXT" at bounding box center [475, 352] width 20 height 11
checkbox input "false"
type input "9"
checkbox input "true"
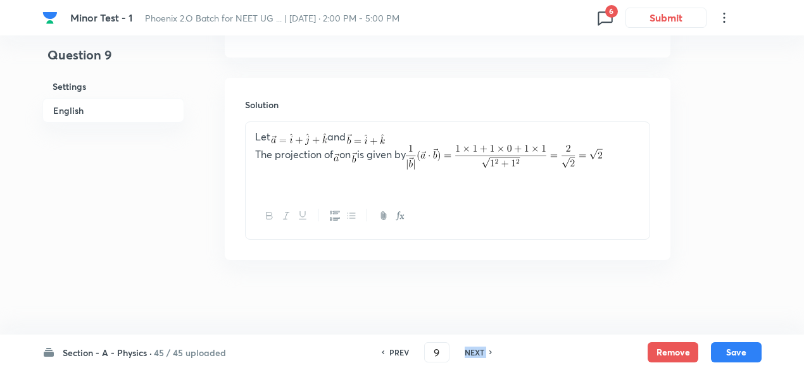
click at [478, 356] on h6 "NEXT" at bounding box center [475, 352] width 20 height 11
type input "10"
checkbox input "true"
checkbox input "false"
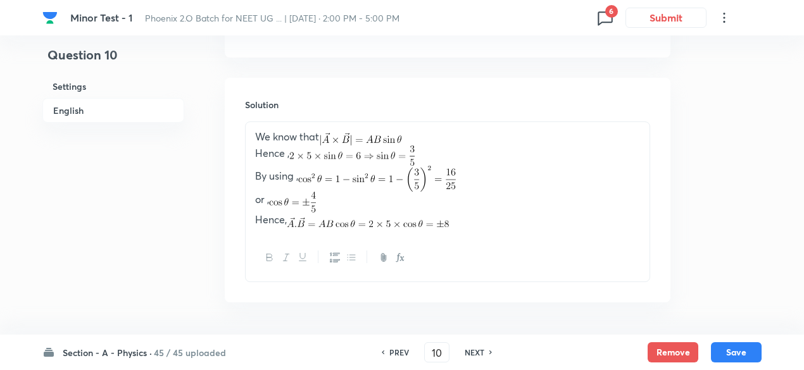
scroll to position [1344, 0]
click at [478, 356] on h6 "NEXT" at bounding box center [475, 352] width 20 height 11
type input "11"
checkbox input "true"
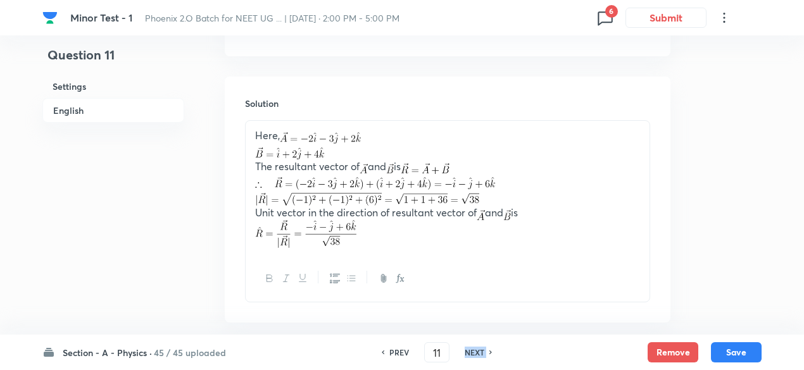
click at [478, 356] on h6 "NEXT" at bounding box center [475, 352] width 20 height 11
type input "12"
checkbox input "true"
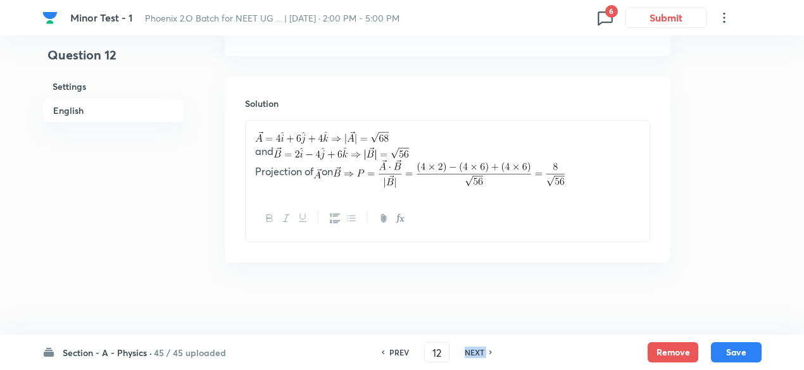
click at [478, 356] on h6 "NEXT" at bounding box center [475, 352] width 20 height 11
type input "13"
checkbox input "false"
checkbox input "true"
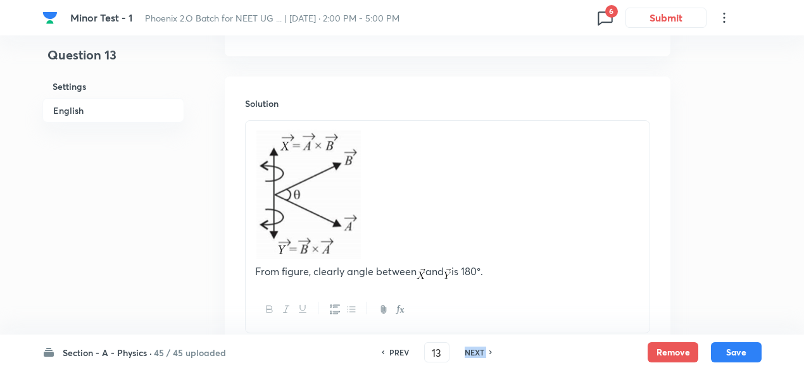
click at [478, 356] on h6 "NEXT" at bounding box center [475, 352] width 20 height 11
type input "14"
checkbox input "true"
checkbox input "false"
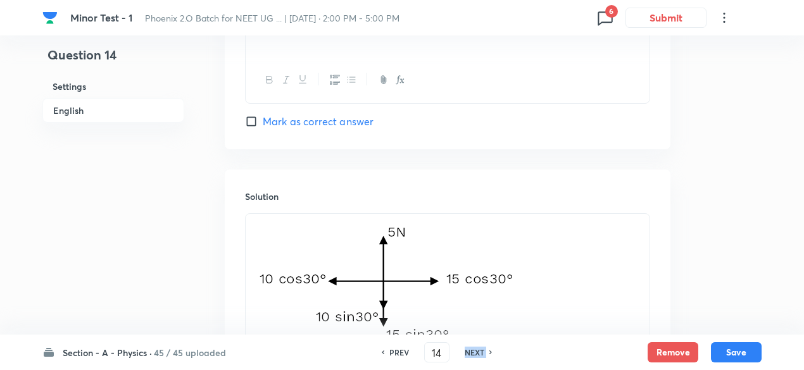
click at [478, 356] on h6 "NEXT" at bounding box center [475, 352] width 20 height 11
type input "15"
checkbox input "false"
checkbox input "true"
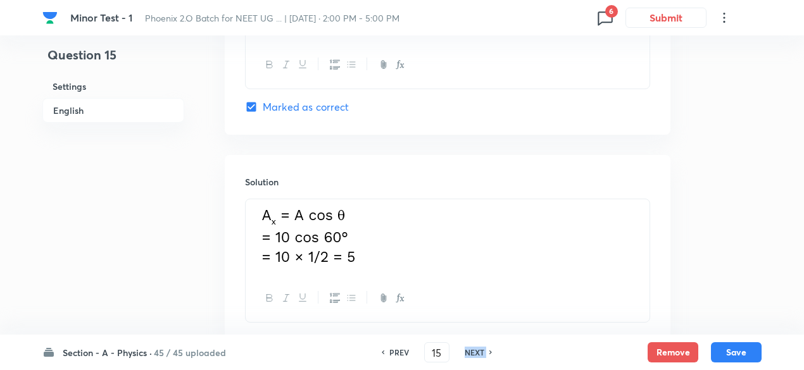
click at [478, 356] on h6 "NEXT" at bounding box center [475, 352] width 20 height 11
type input "16"
checkbox input "true"
checkbox input "false"
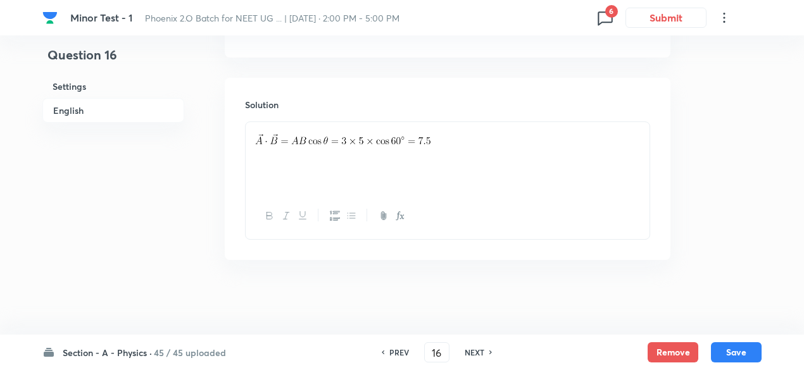
click at [477, 351] on h6 "NEXT" at bounding box center [475, 352] width 20 height 11
type input "17"
checkbox input "false"
checkbox input "true"
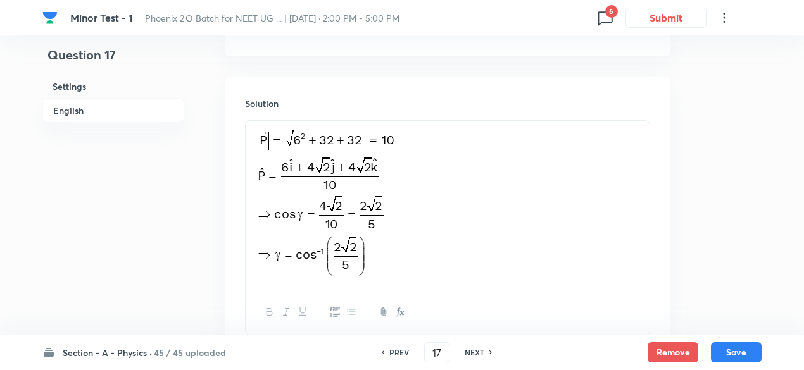
click at [477, 351] on h6 "NEXT" at bounding box center [475, 352] width 20 height 11
type input "18"
checkbox input "true"
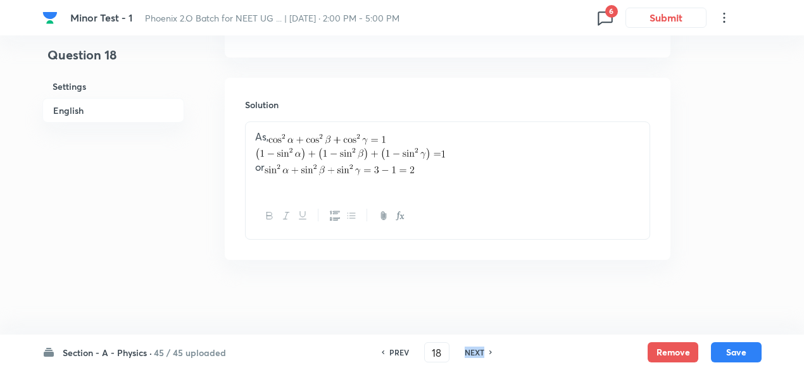
click at [477, 351] on h6 "NEXT" at bounding box center [475, 352] width 20 height 11
type input "19"
checkbox input "true"
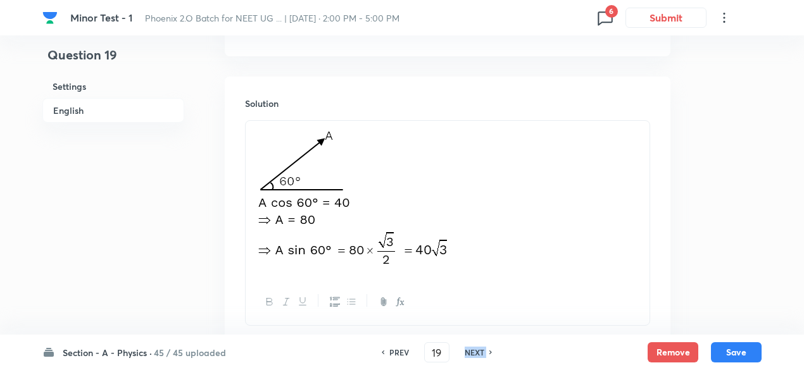
click at [477, 351] on h6 "NEXT" at bounding box center [475, 352] width 20 height 11
type input "20"
checkbox input "true"
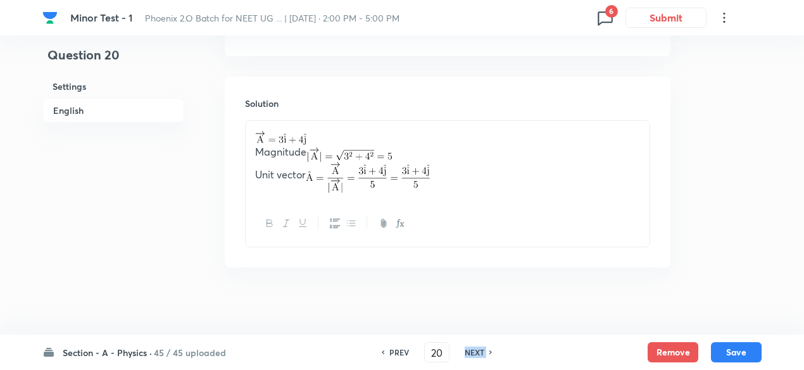
click at [477, 351] on h6 "NEXT" at bounding box center [475, 352] width 20 height 11
type input "21"
checkbox input "false"
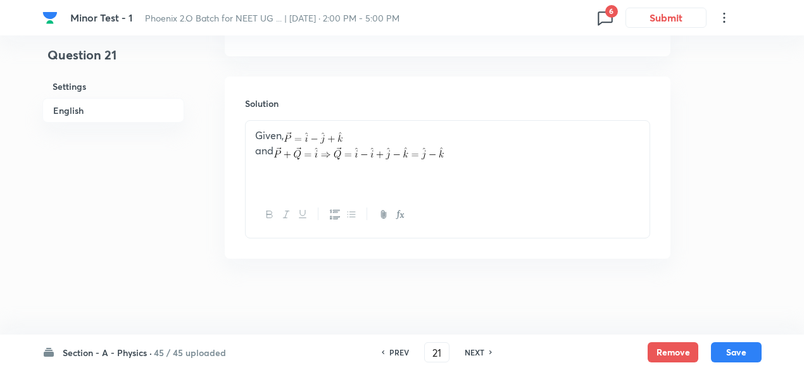
checkbox input "true"
click at [477, 351] on h6 "NEXT" at bounding box center [475, 352] width 20 height 11
type input "22"
checkbox input "false"
checkbox input "true"
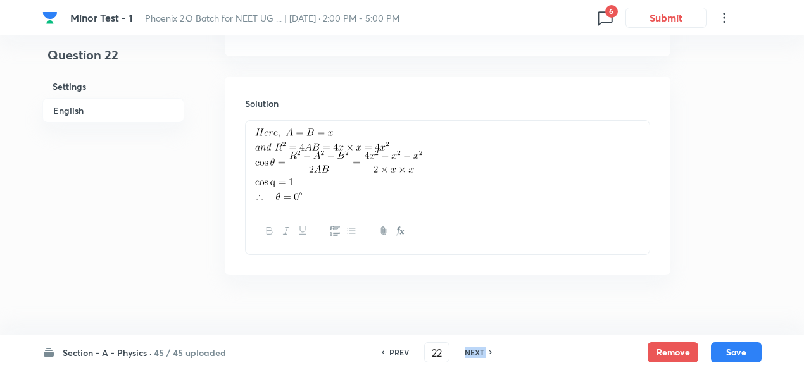
click at [477, 351] on h6 "NEXT" at bounding box center [475, 352] width 20 height 11
type input "23"
checkbox input "false"
checkbox input "true"
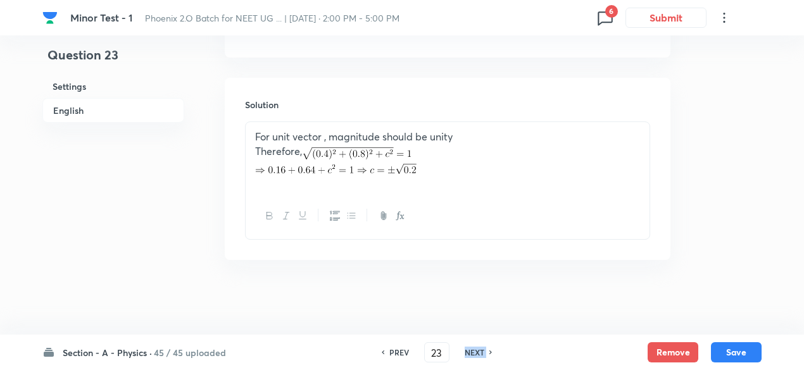
click at [477, 351] on h6 "NEXT" at bounding box center [475, 352] width 20 height 11
type input "24"
checkbox input "true"
checkbox input "false"
click at [477, 351] on h6 "NEXT" at bounding box center [475, 352] width 20 height 11
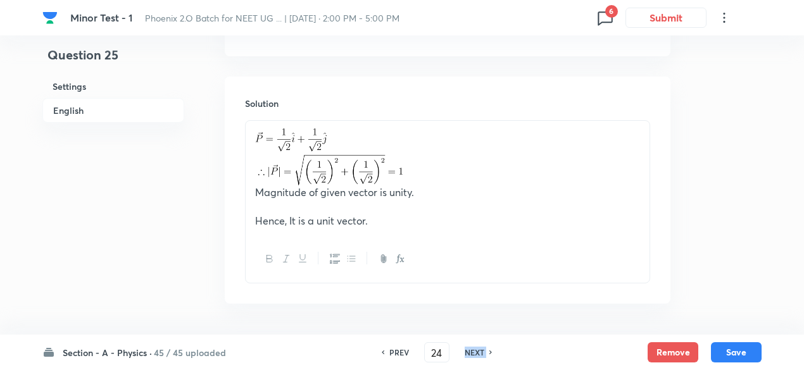
type input "25"
checkbox input "true"
click at [477, 351] on h6 "NEXT" at bounding box center [475, 352] width 20 height 11
type input "26"
checkbox input "false"
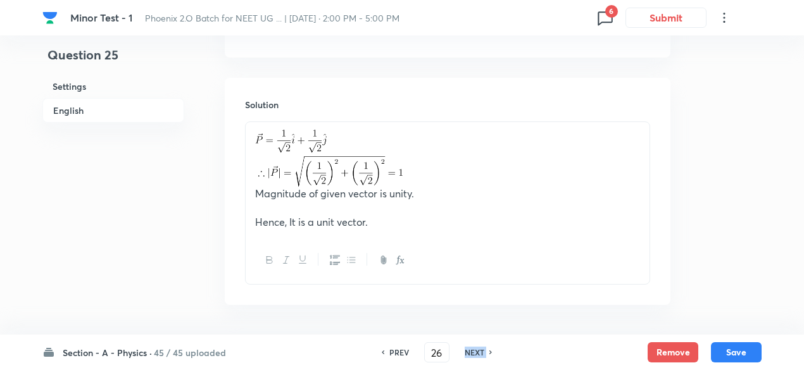
checkbox input "true"
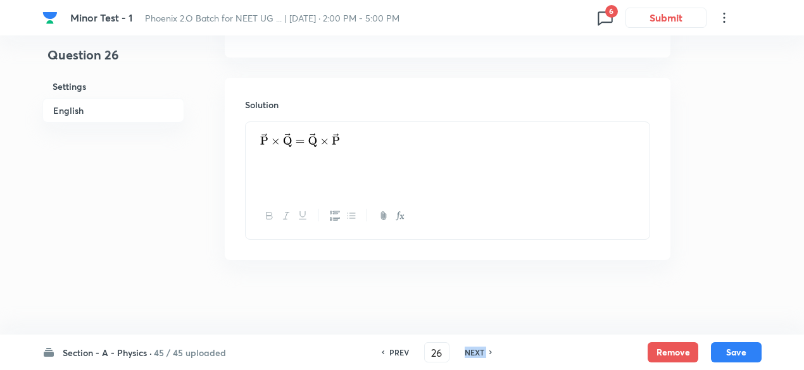
click at [477, 351] on h6 "NEXT" at bounding box center [475, 352] width 20 height 11
type input "27"
checkbox input "true"
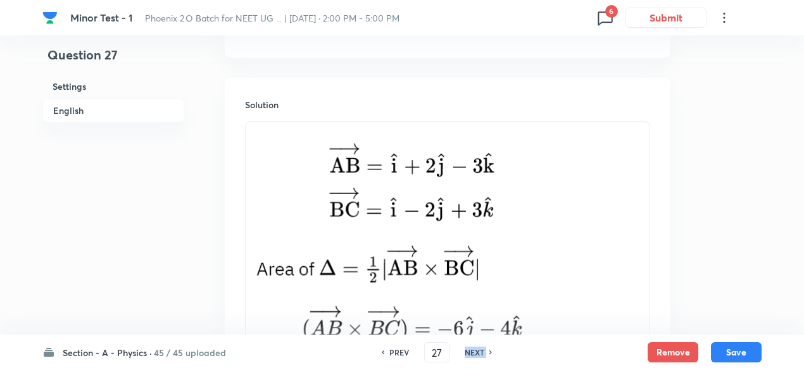
click at [477, 351] on h6 "NEXT" at bounding box center [475, 352] width 20 height 11
type input "28"
checkbox input "true"
click at [477, 351] on h6 "NEXT" at bounding box center [475, 352] width 20 height 11
type input "29"
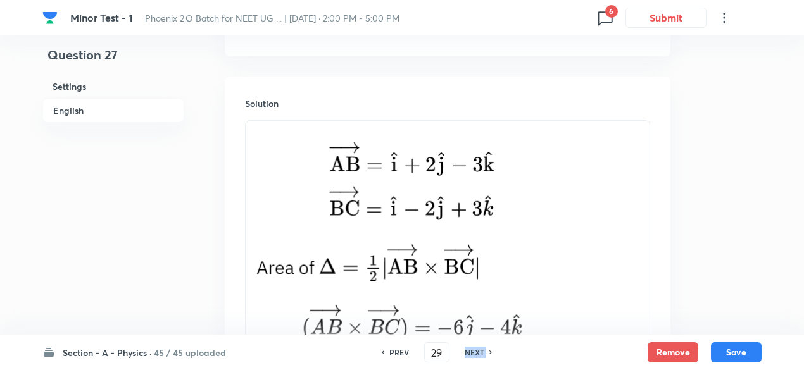
checkbox input "false"
checkbox input "true"
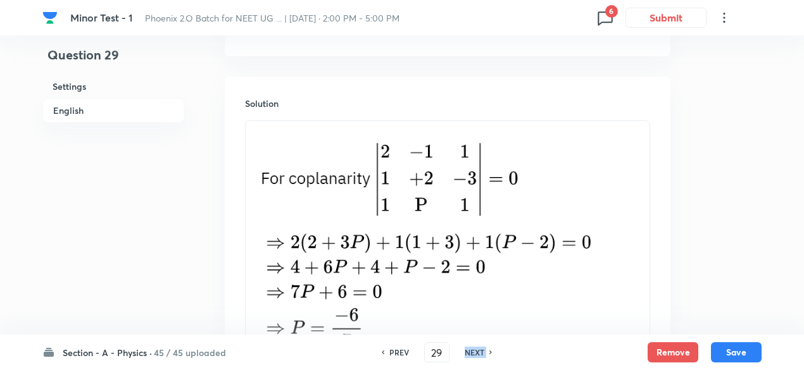
click at [477, 351] on h6 "NEXT" at bounding box center [475, 352] width 20 height 11
type input "30"
checkbox input "false"
checkbox input "true"
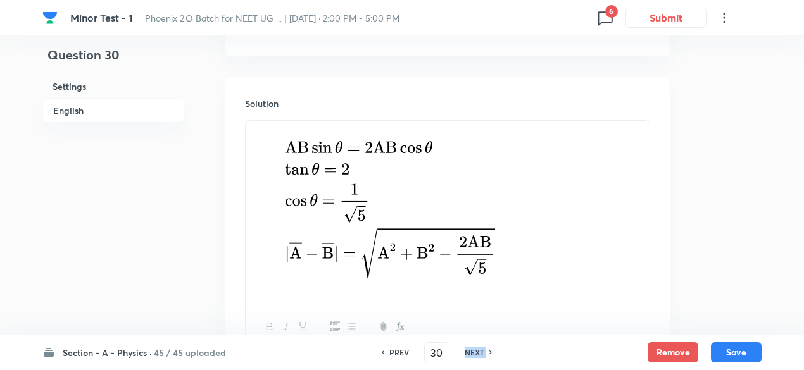
click at [477, 351] on h6 "NEXT" at bounding box center [475, 352] width 20 height 11
type input "31"
checkbox input "true"
click at [477, 351] on h6 "NEXT" at bounding box center [475, 352] width 20 height 11
type input "32"
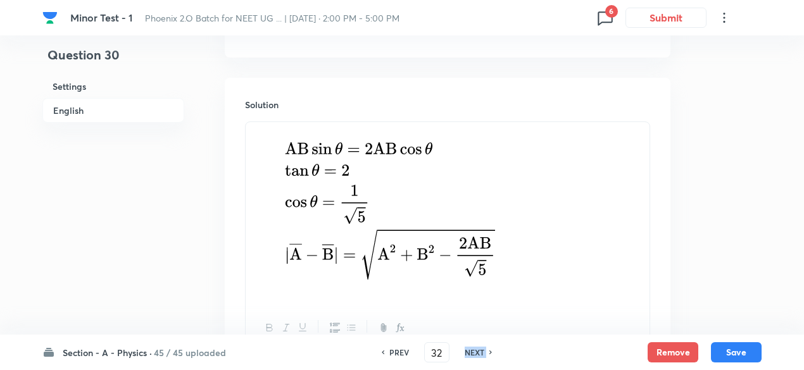
checkbox input "true"
checkbox input "false"
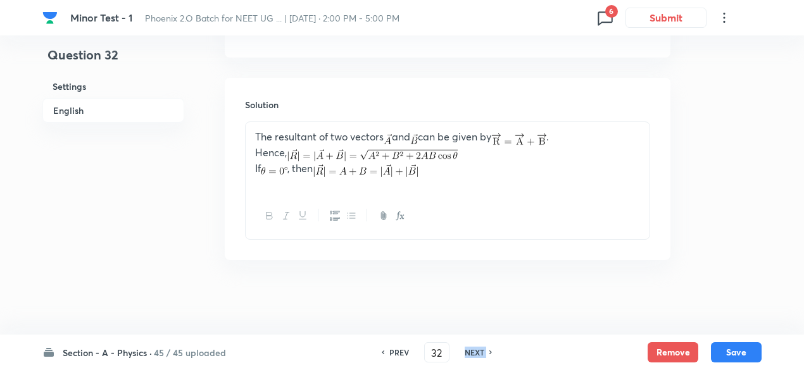
click at [477, 351] on h6 "NEXT" at bounding box center [475, 352] width 20 height 11
type input "33"
checkbox input "false"
checkbox input "true"
click at [477, 351] on h6 "NEXT" at bounding box center [475, 352] width 20 height 11
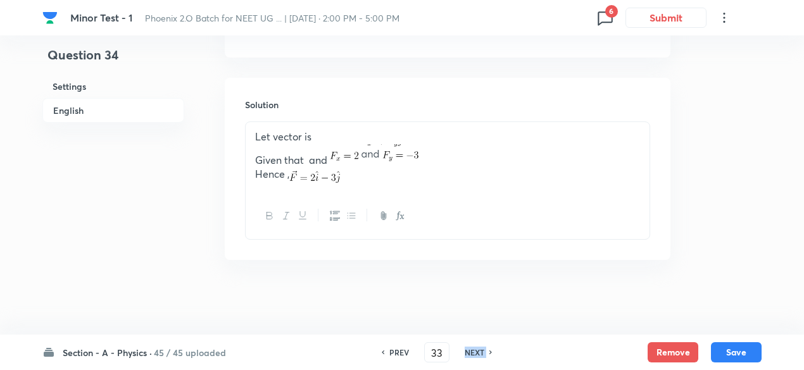
type input "34"
checkbox input "false"
checkbox input "true"
click at [477, 351] on h6 "NEXT" at bounding box center [475, 352] width 20 height 11
type input "35"
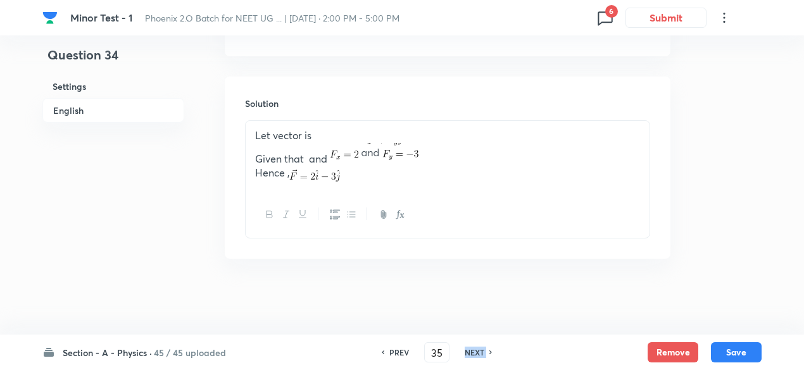
checkbox input "true"
checkbox input "false"
click at [477, 351] on h6 "NEXT" at bounding box center [475, 352] width 20 height 11
type input "36"
checkbox input "true"
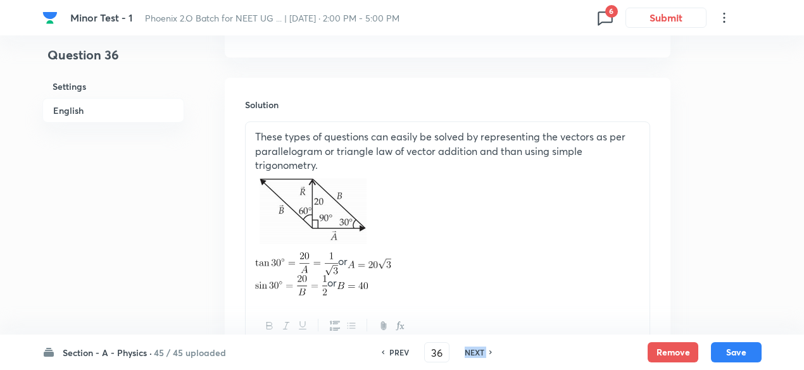
scroll to position [1344, 0]
click at [477, 351] on h6 "NEXT" at bounding box center [475, 352] width 20 height 11
type input "37"
checkbox input "true"
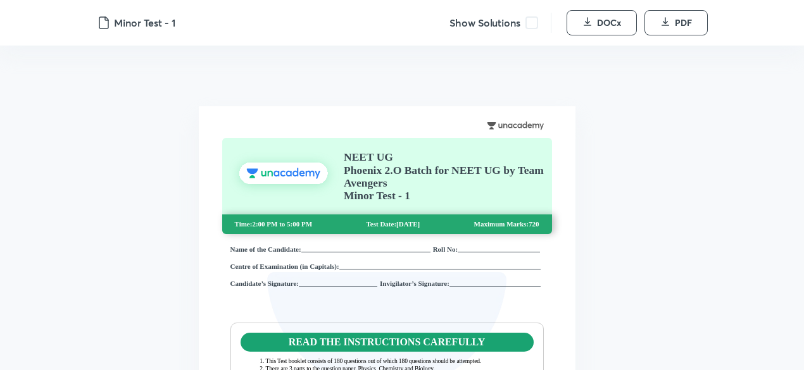
click at [537, 24] on span at bounding box center [531, 22] width 13 height 13
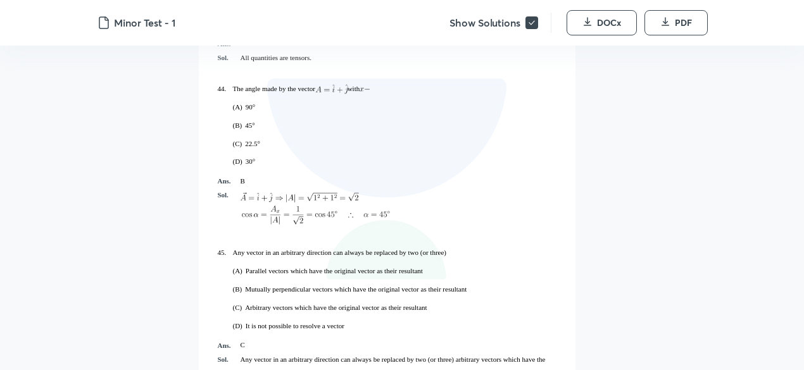
scroll to position [15549, 0]
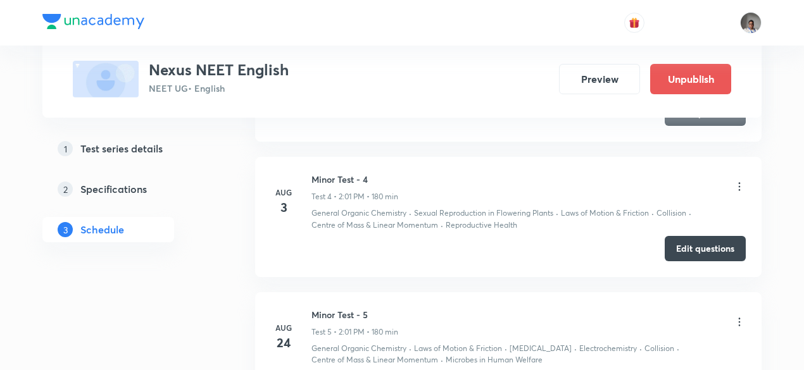
scroll to position [1043, 0]
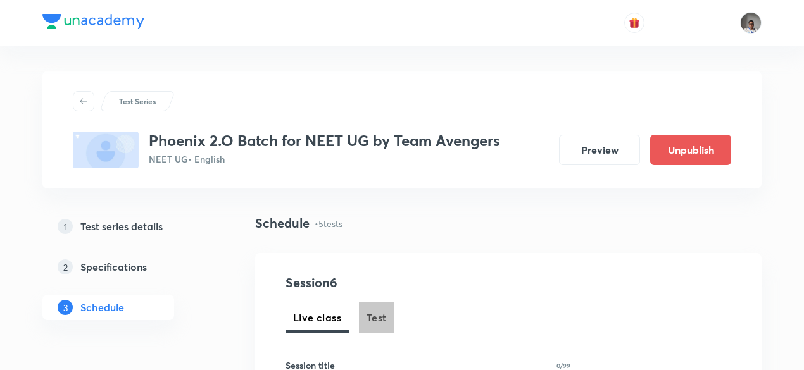
click at [377, 318] on span "Test" at bounding box center [376, 317] width 20 height 15
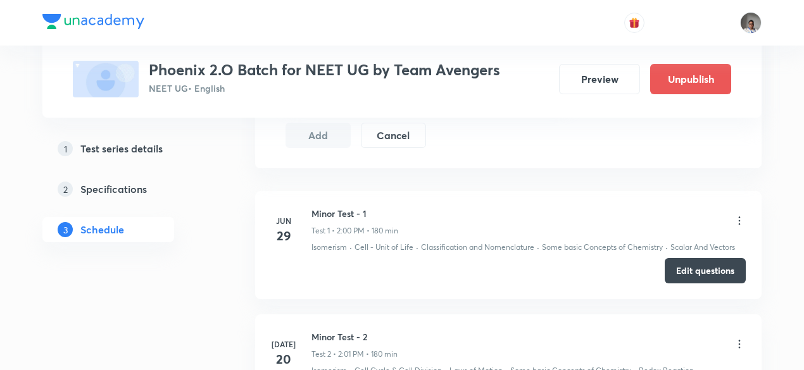
scroll to position [638, 0]
click at [682, 270] on button "Edit questions" at bounding box center [705, 268] width 81 height 25
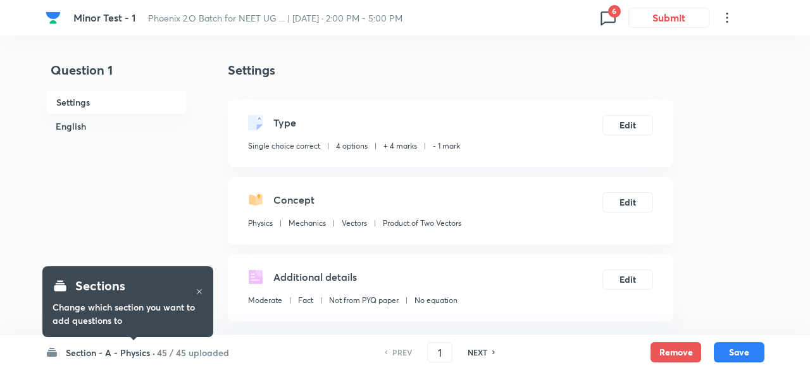
checkbox input "true"
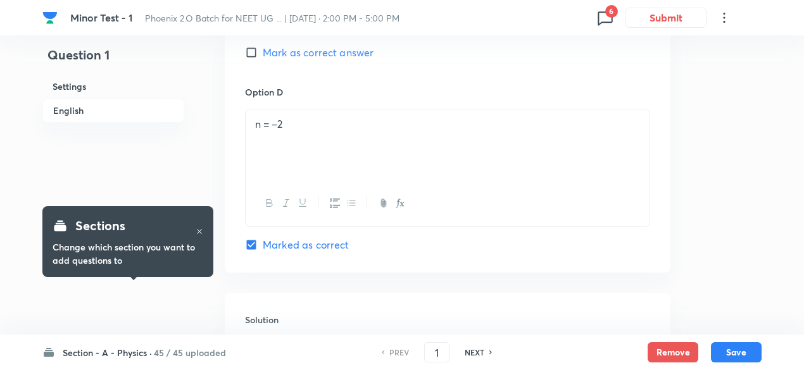
scroll to position [1344, 0]
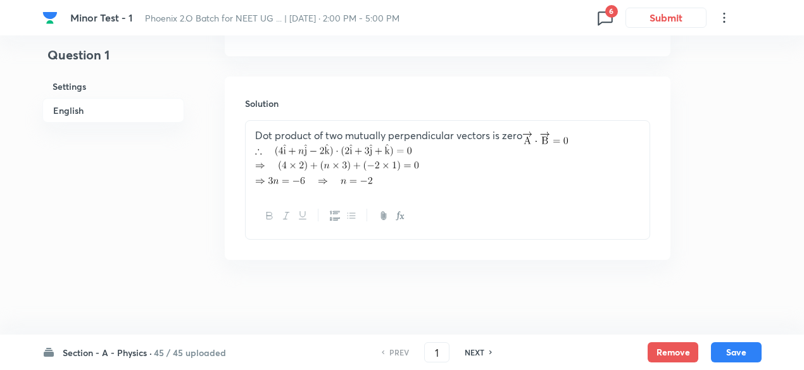
click at [472, 352] on h6 "NEXT" at bounding box center [475, 352] width 20 height 11
type input "2"
checkbox input "false"
checkbox input "true"
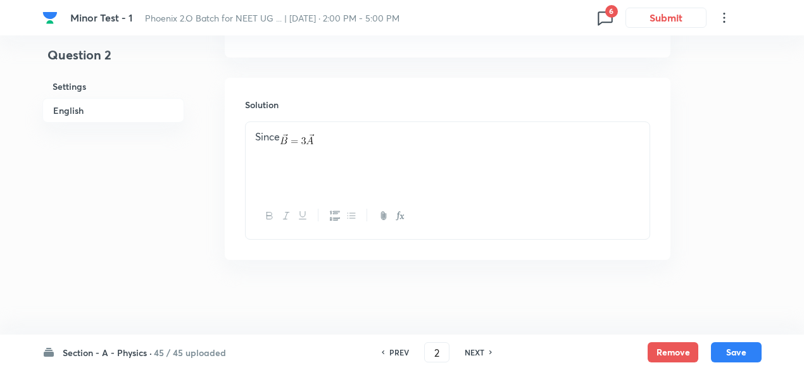
click at [472, 352] on h6 "NEXT" at bounding box center [475, 352] width 20 height 11
type input "3"
checkbox input "false"
checkbox input "true"
click at [472, 352] on h6 "NEXT" at bounding box center [475, 352] width 20 height 11
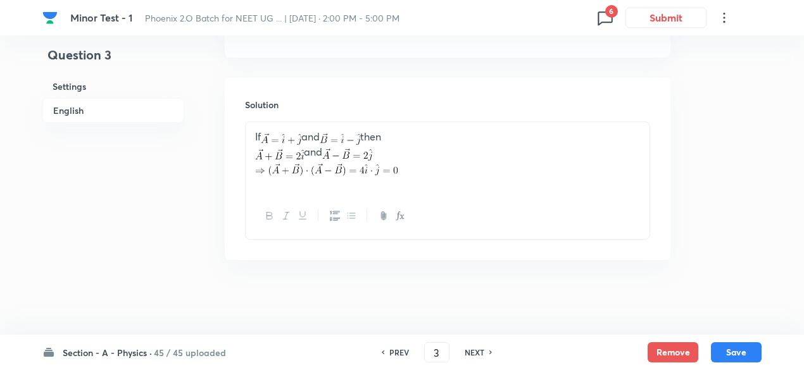
type input "4"
checkbox input "false"
checkbox input "true"
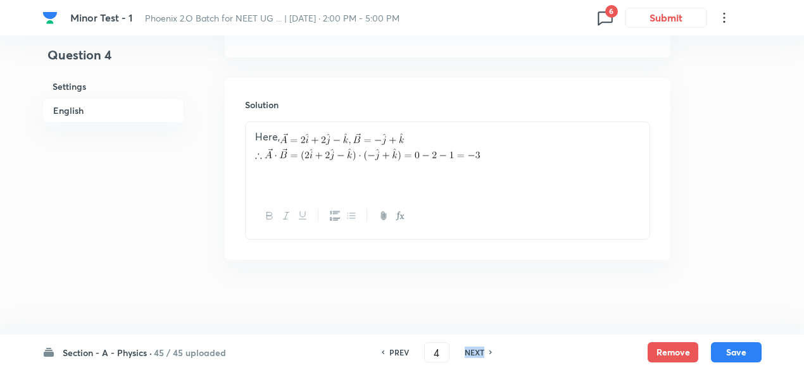
click at [472, 352] on h6 "NEXT" at bounding box center [475, 352] width 20 height 11
type input "5"
checkbox input "true"
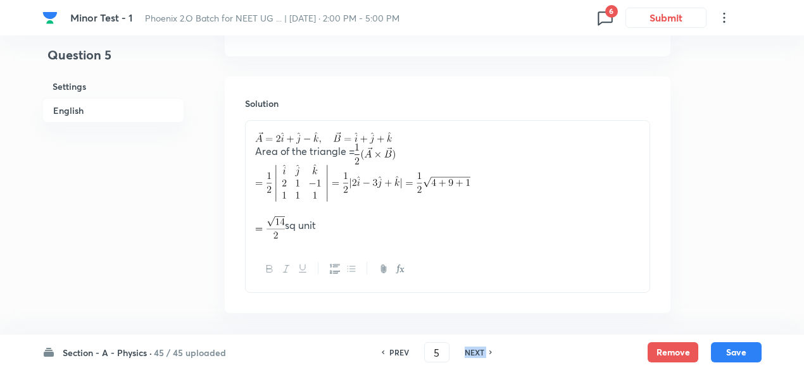
click at [472, 352] on h6 "NEXT" at bounding box center [475, 352] width 20 height 11
type input "6"
checkbox input "false"
checkbox input "true"
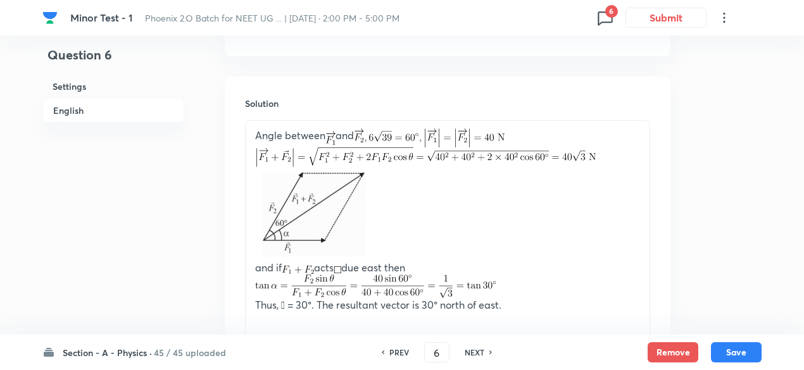
click at [472, 352] on h6 "NEXT" at bounding box center [475, 352] width 20 height 11
type input "7"
checkbox input "false"
checkbox input "true"
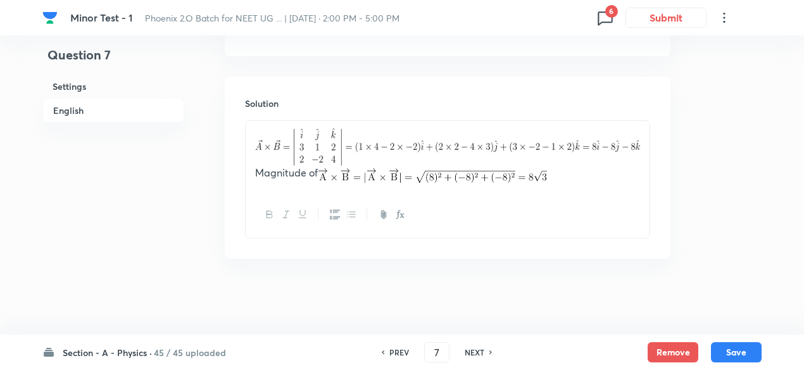
scroll to position [1343, 0]
click at [472, 352] on h6 "NEXT" at bounding box center [475, 352] width 20 height 11
type input "8"
checkbox input "true"
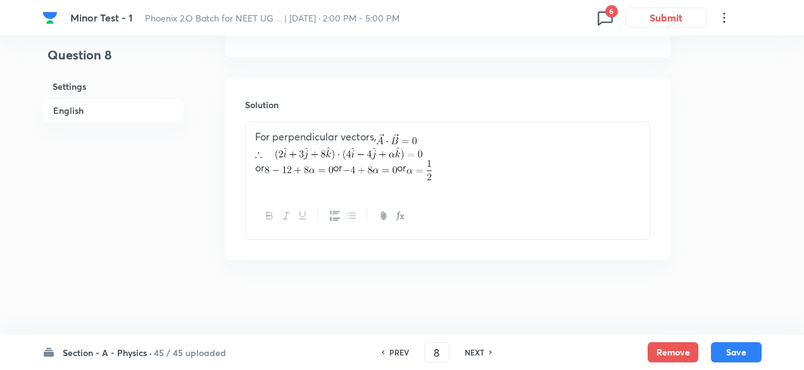
click at [472, 352] on h6 "NEXT" at bounding box center [475, 352] width 20 height 11
type input "9"
checkbox input "false"
checkbox input "true"
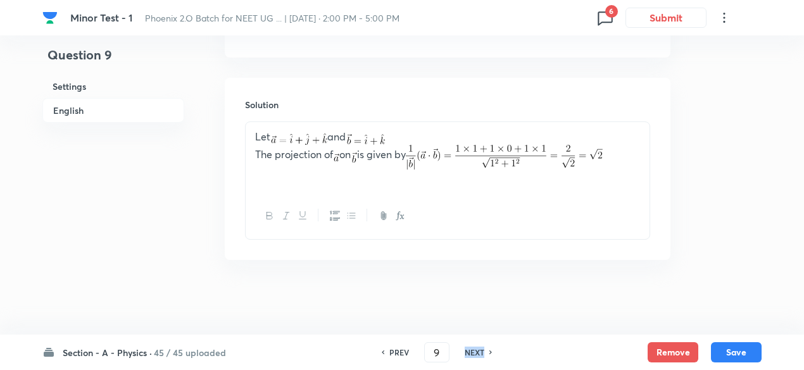
click at [472, 352] on h6 "NEXT" at bounding box center [475, 352] width 20 height 11
type input "10"
checkbox input "true"
checkbox input "false"
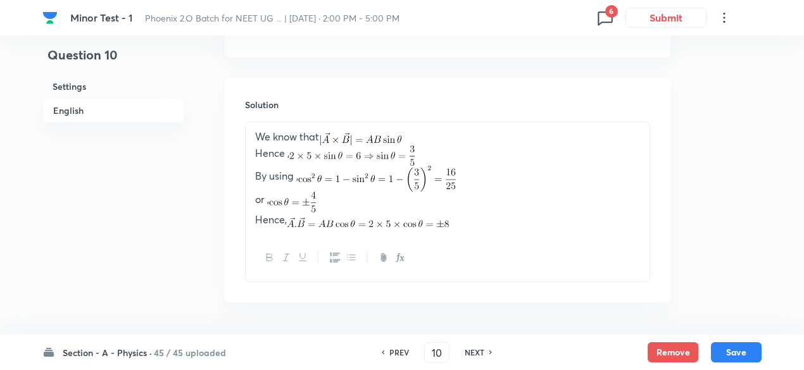
scroll to position [1344, 0]
click at [472, 352] on h6 "NEXT" at bounding box center [475, 352] width 20 height 11
type input "11"
checkbox input "true"
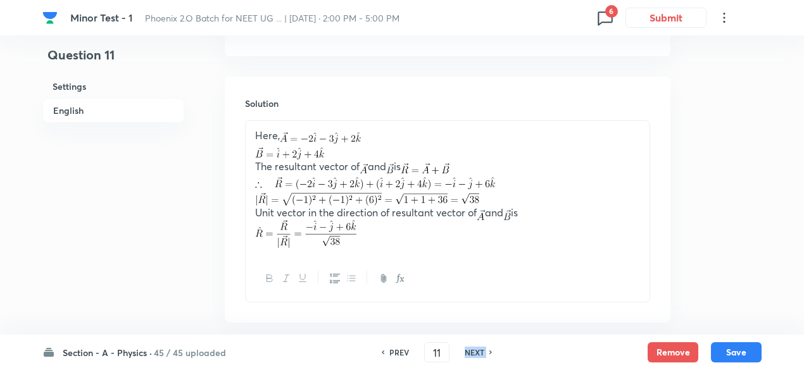
click at [472, 352] on h6 "NEXT" at bounding box center [475, 352] width 20 height 11
type input "12"
checkbox input "true"
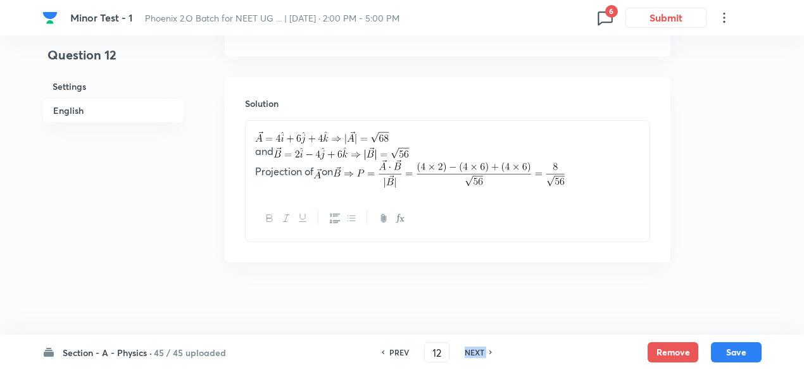
click at [472, 352] on h6 "NEXT" at bounding box center [475, 352] width 20 height 11
type input "13"
checkbox input "false"
checkbox input "true"
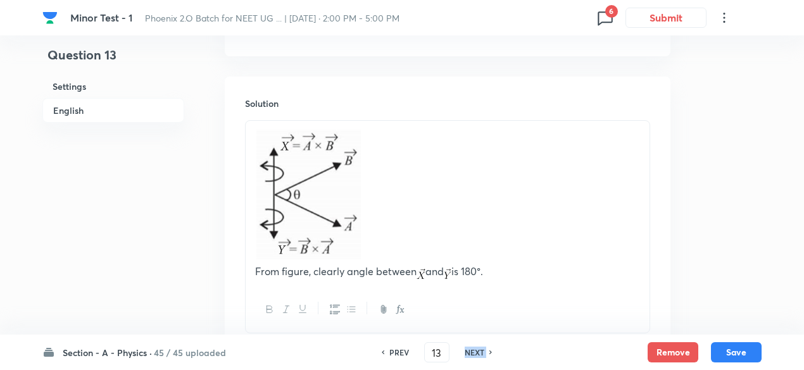
click at [472, 352] on h6 "NEXT" at bounding box center [475, 352] width 20 height 11
type input "14"
checkbox input "true"
checkbox input "false"
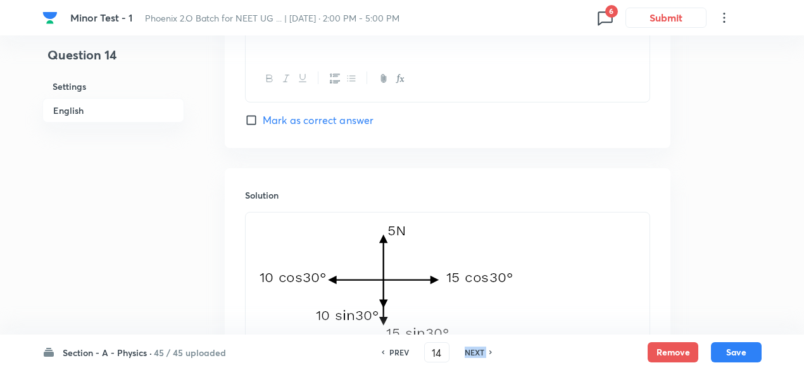
click at [472, 352] on h6 "NEXT" at bounding box center [475, 352] width 20 height 11
type input "15"
checkbox input "false"
checkbox input "true"
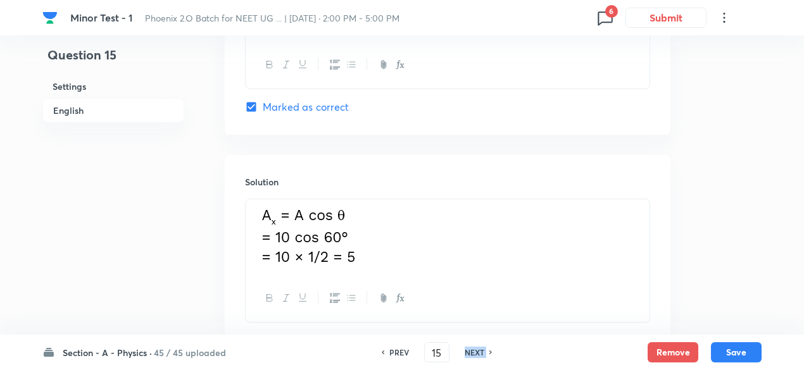
click at [472, 352] on h6 "NEXT" at bounding box center [475, 352] width 20 height 11
type input "16"
checkbox input "true"
checkbox input "false"
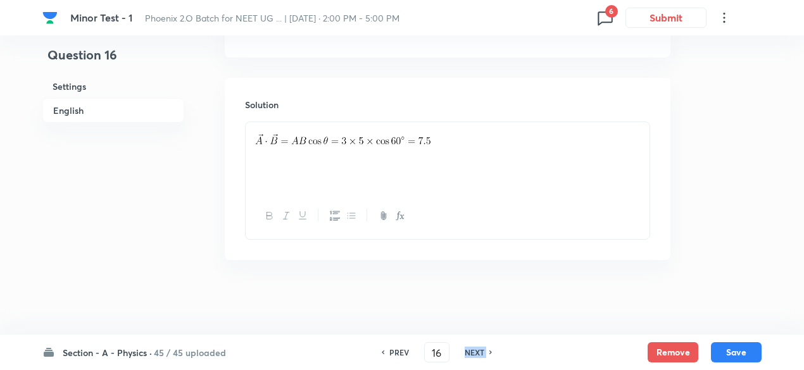
click at [472, 352] on h6 "NEXT" at bounding box center [475, 352] width 20 height 11
type input "17"
checkbox input "false"
checkbox input "true"
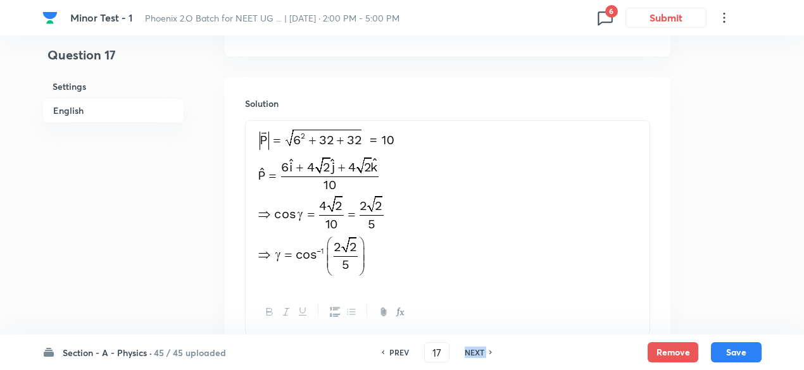
click at [472, 352] on h6 "NEXT" at bounding box center [475, 352] width 20 height 11
type input "18"
checkbox input "true"
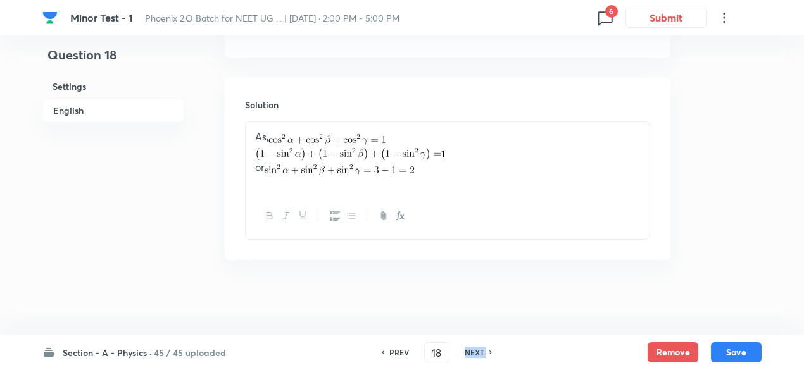
click at [472, 352] on h6 "NEXT" at bounding box center [475, 352] width 20 height 11
type input "19"
checkbox input "true"
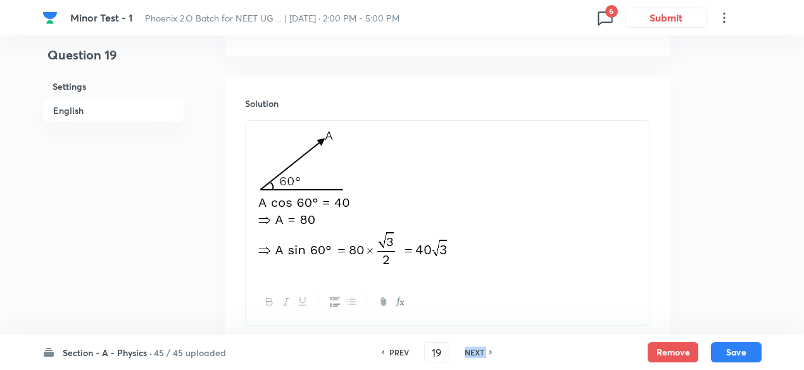
click at [472, 352] on h6 "NEXT" at bounding box center [475, 352] width 20 height 11
type input "20"
checkbox input "true"
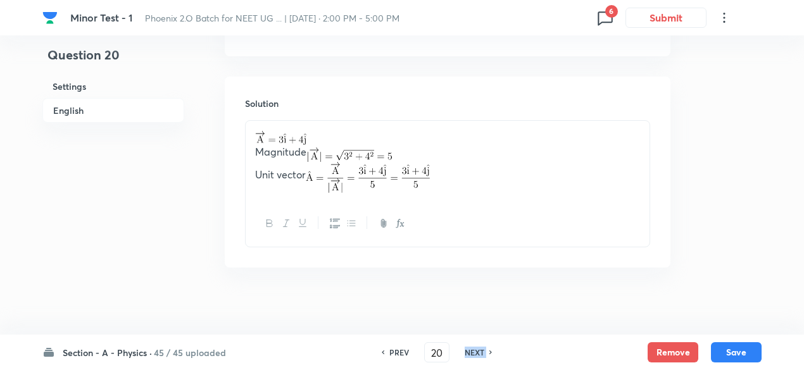
click at [472, 352] on h6 "NEXT" at bounding box center [475, 352] width 20 height 11
type input "21"
checkbox input "false"
checkbox input "true"
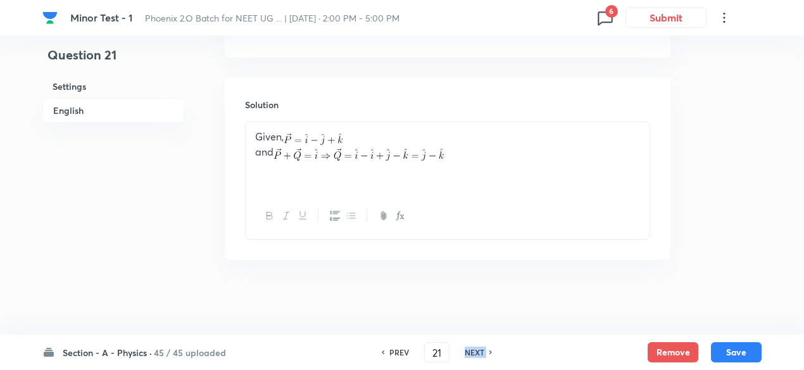
click at [472, 352] on h6 "NEXT" at bounding box center [475, 352] width 20 height 11
type input "22"
checkbox input "false"
checkbox input "true"
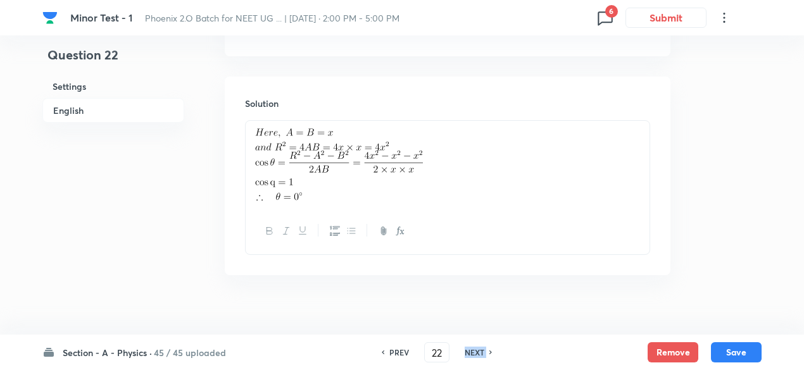
click at [472, 352] on h6 "NEXT" at bounding box center [475, 352] width 20 height 11
type input "23"
checkbox input "true"
checkbox input "false"
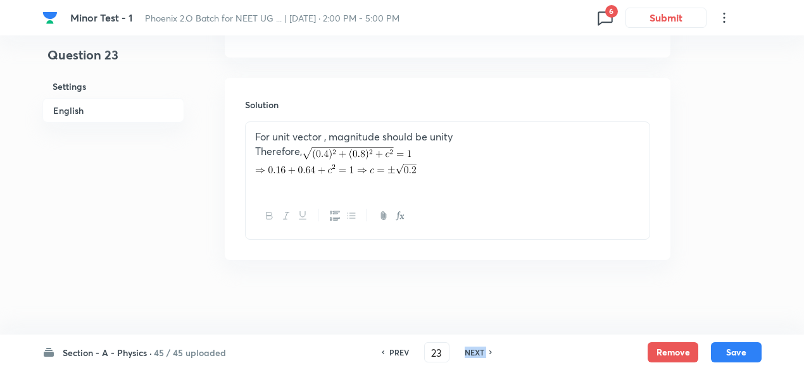
click at [472, 352] on h6 "NEXT" at bounding box center [475, 352] width 20 height 11
type input "24"
checkbox input "true"
checkbox input "false"
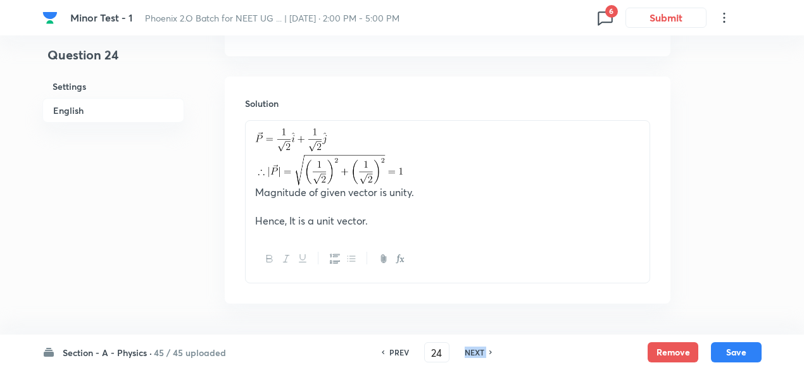
click at [472, 352] on h6 "NEXT" at bounding box center [475, 352] width 20 height 11
type input "25"
checkbox input "true"
click at [472, 352] on h6 "NEXT" at bounding box center [475, 352] width 20 height 11
type input "26"
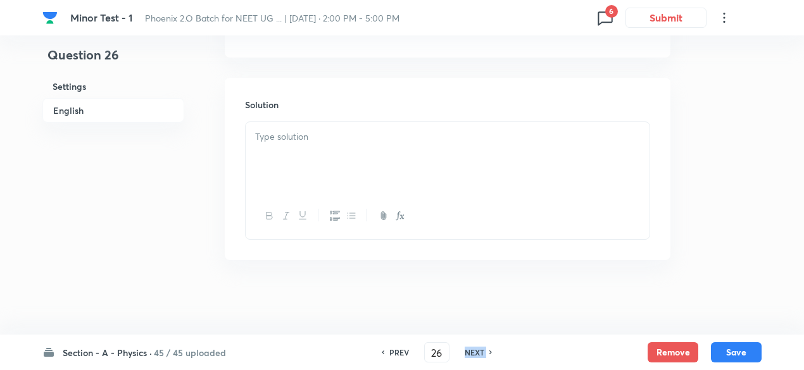
checkbox input "false"
checkbox input "true"
click at [472, 352] on h6 "NEXT" at bounding box center [475, 352] width 20 height 11
type input "27"
checkbox input "true"
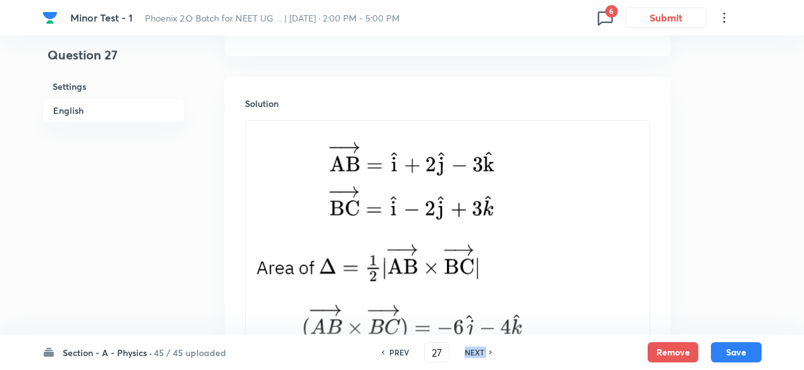
click at [472, 352] on h6 "NEXT" at bounding box center [475, 352] width 20 height 11
type input "28"
checkbox input "true"
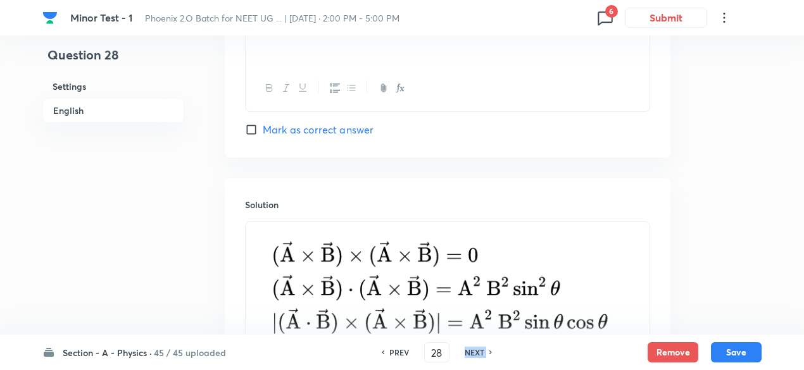
click at [472, 352] on h6 "NEXT" at bounding box center [475, 352] width 20 height 11
type input "29"
checkbox input "false"
checkbox input "true"
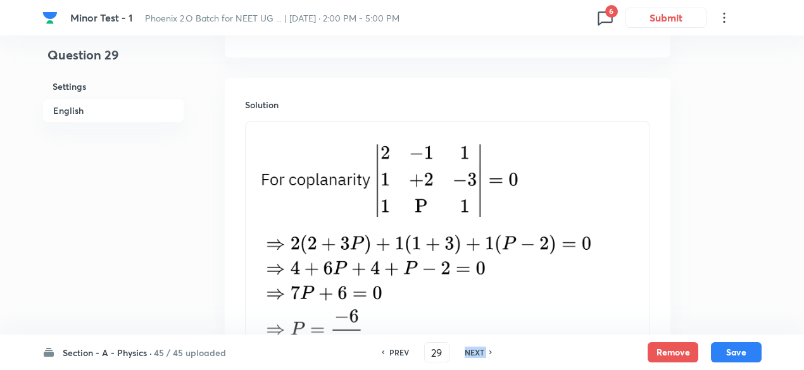
click at [472, 352] on h6 "NEXT" at bounding box center [475, 352] width 20 height 11
type input "30"
checkbox input "false"
checkbox input "true"
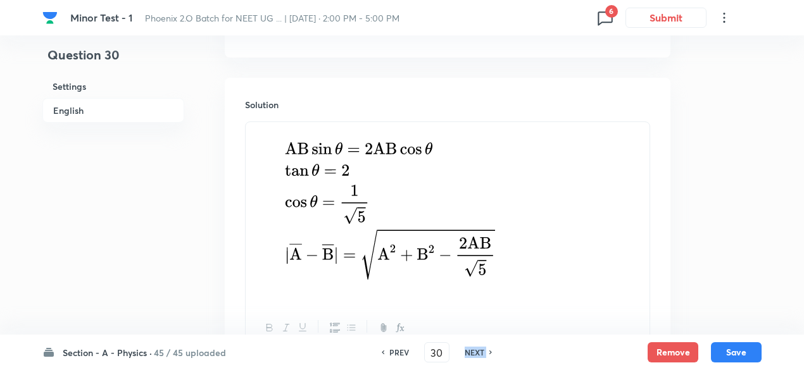
click at [472, 352] on h6 "NEXT" at bounding box center [475, 352] width 20 height 11
type input "31"
checkbox input "true"
click at [472, 352] on h6 "NEXT" at bounding box center [475, 352] width 20 height 11
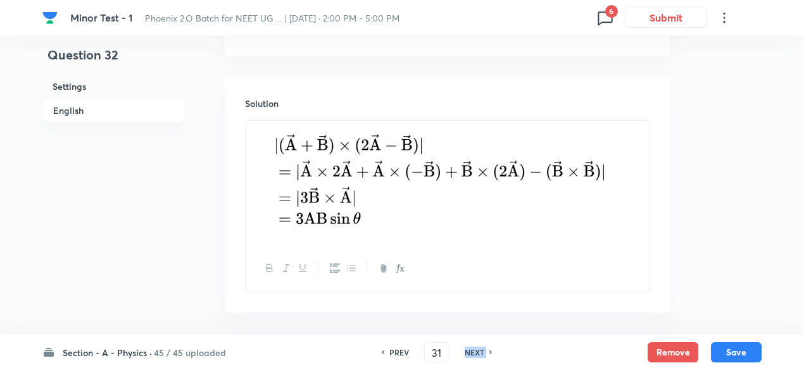
type input "32"
checkbox input "true"
checkbox input "false"
click at [472, 352] on h6 "NEXT" at bounding box center [475, 352] width 20 height 11
type input "33"
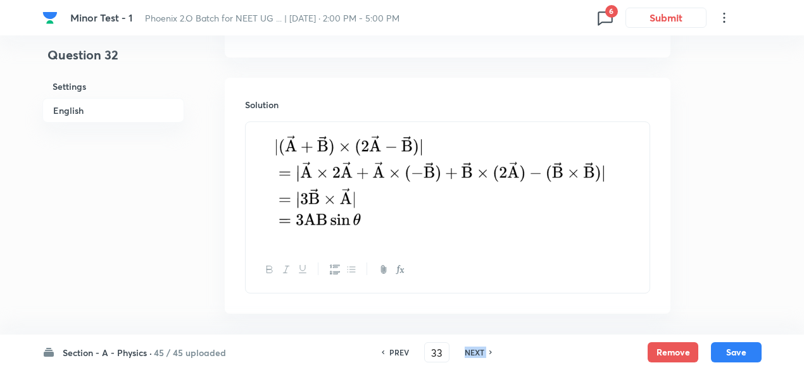
checkbox input "false"
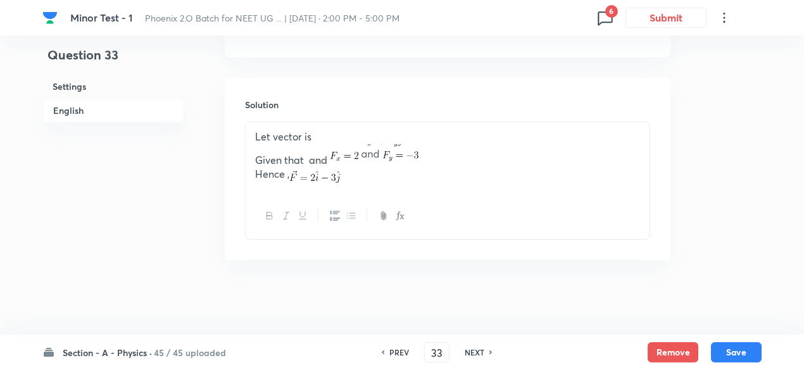
checkbox input "true"
click at [472, 352] on h6 "NEXT" at bounding box center [475, 352] width 20 height 11
type input "34"
checkbox input "false"
checkbox input "true"
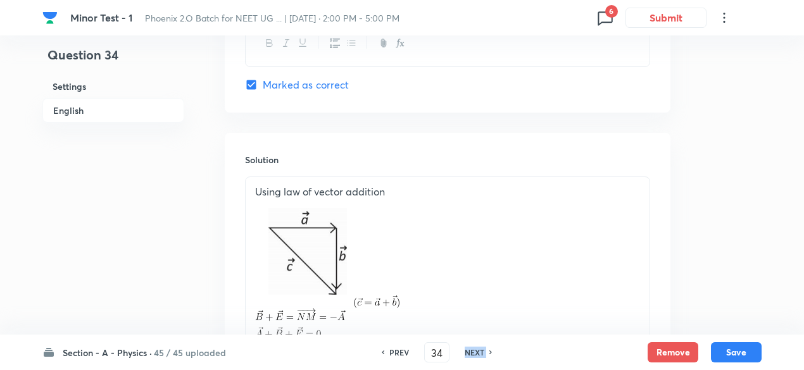
click at [472, 352] on h6 "NEXT" at bounding box center [475, 352] width 20 height 11
type input "35"
checkbox input "false"
checkbox input "true"
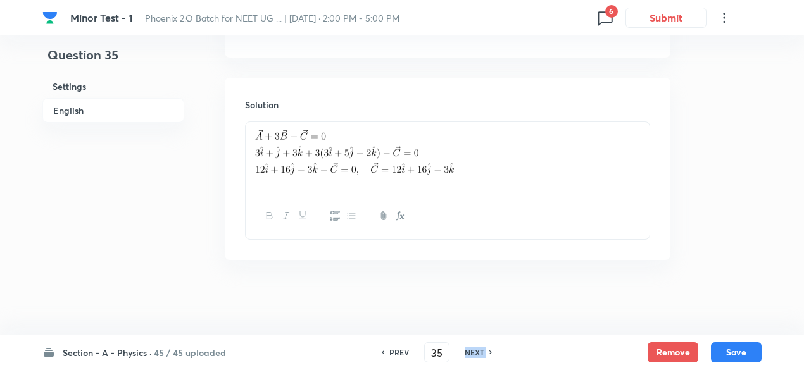
click at [472, 352] on h6 "NEXT" at bounding box center [475, 352] width 20 height 11
type input "36"
checkbox input "true"
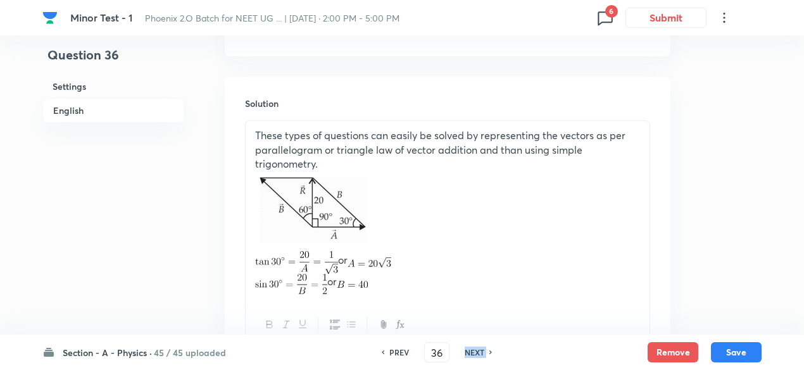
click at [472, 352] on h6 "NEXT" at bounding box center [475, 352] width 20 height 11
type input "37"
checkbox input "true"
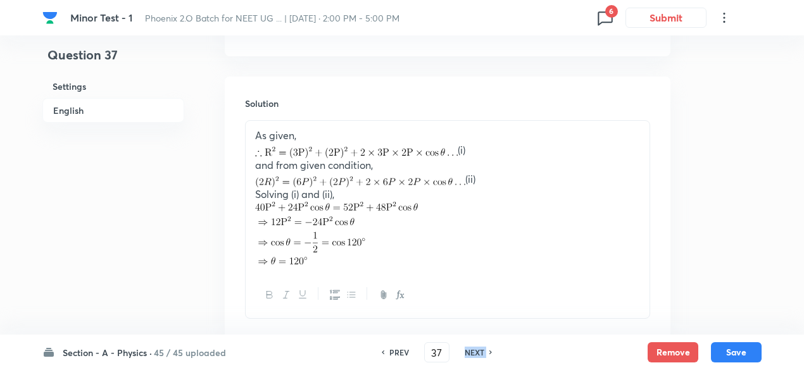
click at [472, 352] on h6 "NEXT" at bounding box center [475, 352] width 20 height 11
type input "38"
checkbox input "true"
checkbox input "false"
click at [472, 352] on h6 "NEXT" at bounding box center [475, 352] width 20 height 11
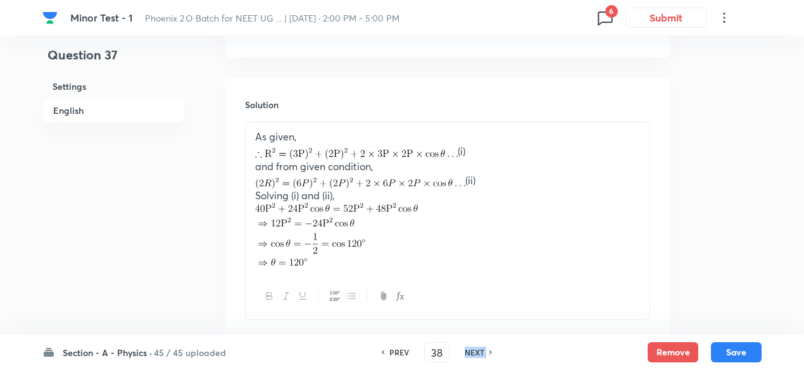
type input "39"
checkbox input "false"
checkbox input "true"
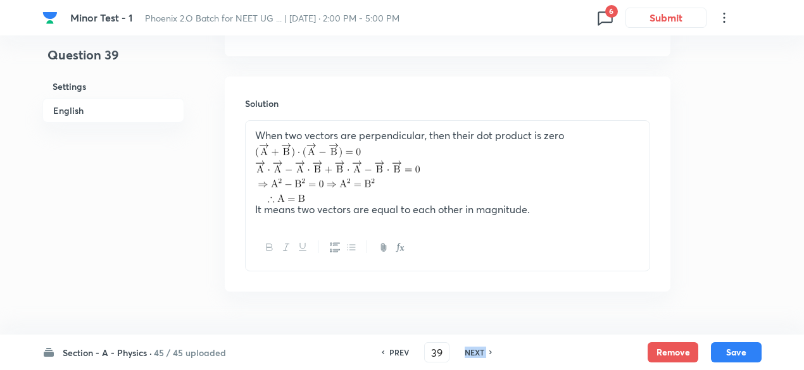
click at [472, 352] on h6 "NEXT" at bounding box center [475, 352] width 20 height 11
type input "40"
checkbox input "false"
checkbox input "true"
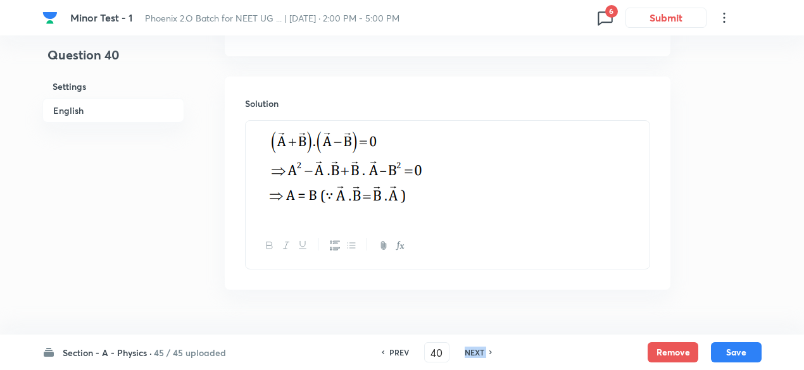
click at [472, 352] on h6 "NEXT" at bounding box center [475, 352] width 20 height 11
type input "41"
checkbox input "true"
checkbox input "false"
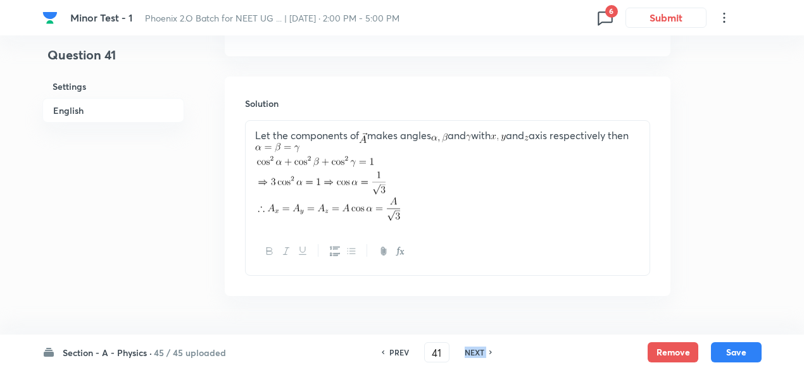
click at [472, 352] on h6 "NEXT" at bounding box center [475, 352] width 20 height 11
type input "42"
checkbox input "false"
checkbox input "true"
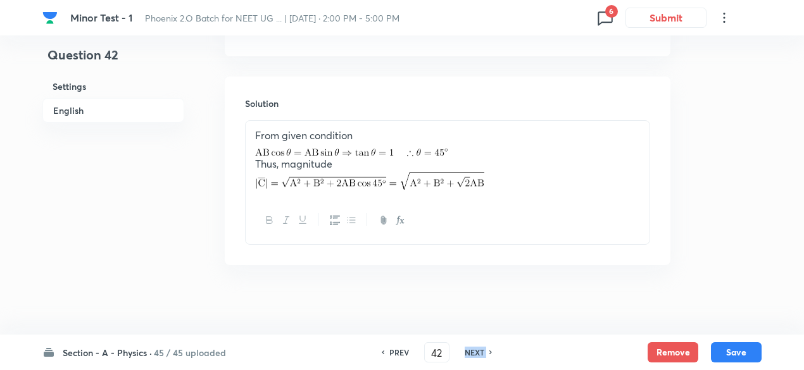
click at [472, 352] on h6 "NEXT" at bounding box center [475, 352] width 20 height 11
type input "43"
checkbox input "false"
checkbox input "true"
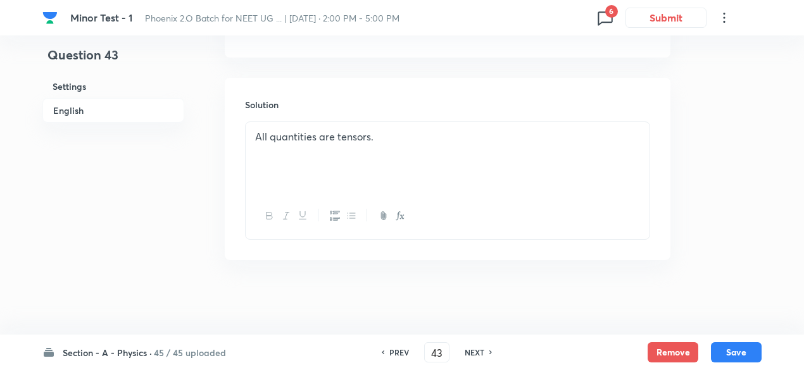
click at [398, 351] on h6 "PREV" at bounding box center [399, 352] width 20 height 11
type input "42"
checkbox input "true"
checkbox input "false"
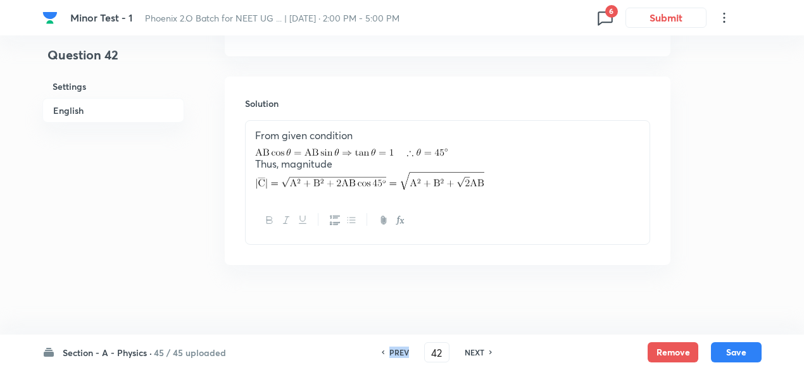
click at [398, 351] on h6 "PREV" at bounding box center [399, 352] width 20 height 11
type input "41"
checkbox input "false"
checkbox input "true"
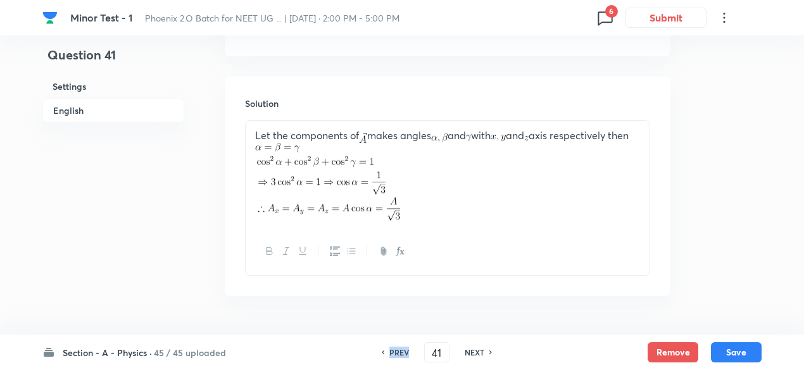
click at [398, 351] on h6 "PREV" at bounding box center [399, 352] width 20 height 11
type input "40"
checkbox input "false"
checkbox input "true"
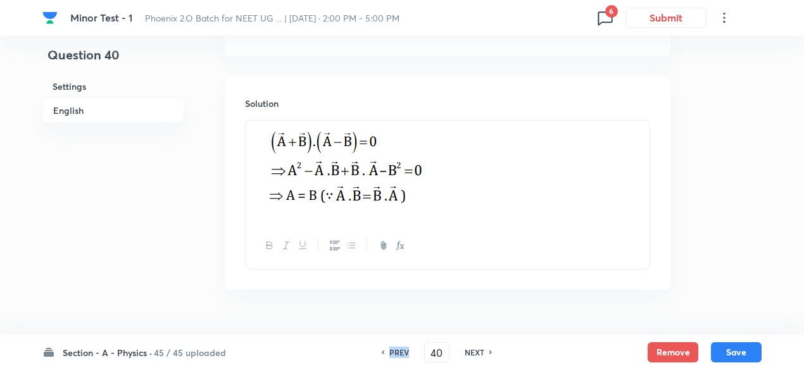
click at [398, 351] on h6 "PREV" at bounding box center [399, 352] width 20 height 11
type input "39"
checkbox input "false"
checkbox input "true"
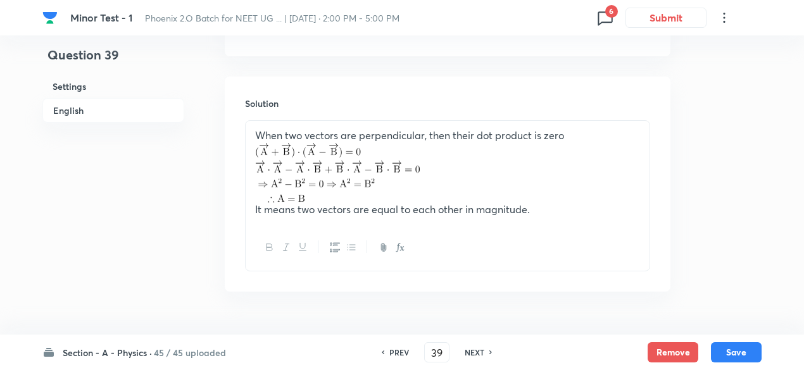
click at [398, 351] on h6 "PREV" at bounding box center [399, 352] width 20 height 11
type input "38"
checkbox input "true"
checkbox input "false"
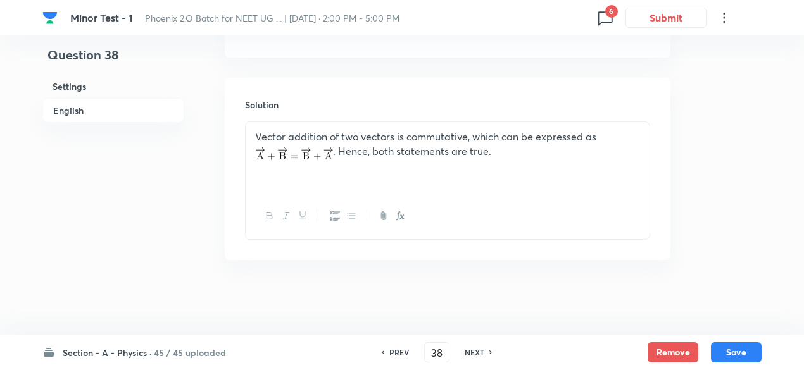
click at [398, 351] on h6 "PREV" at bounding box center [399, 352] width 20 height 11
type input "37"
checkbox input "false"
checkbox input "true"
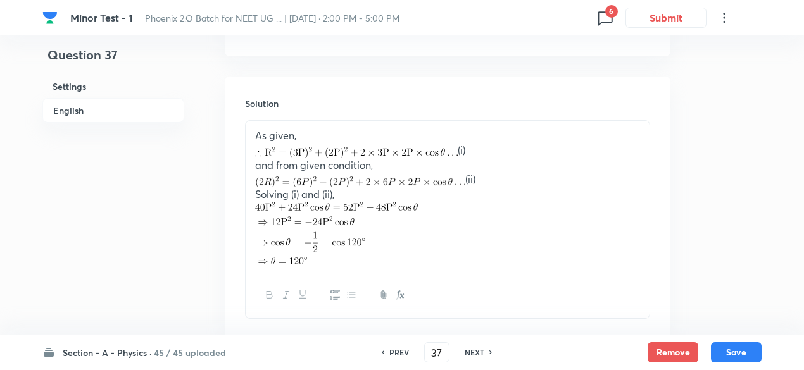
click at [398, 351] on h6 "PREV" at bounding box center [399, 352] width 20 height 11
type input "36"
checkbox input "true"
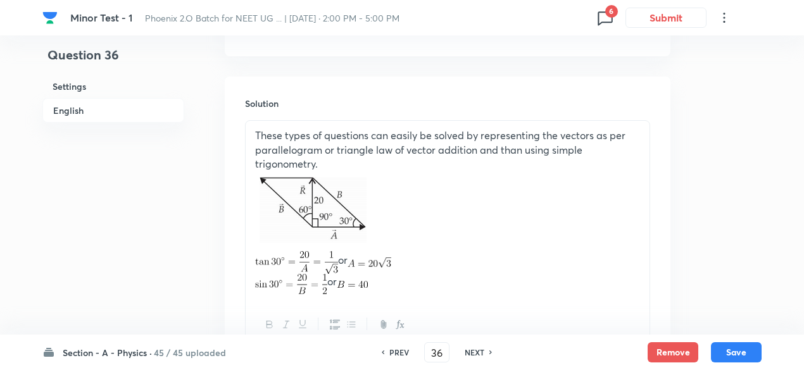
click at [480, 348] on h6 "NEXT" at bounding box center [475, 352] width 20 height 11
type input "37"
checkbox input "true"
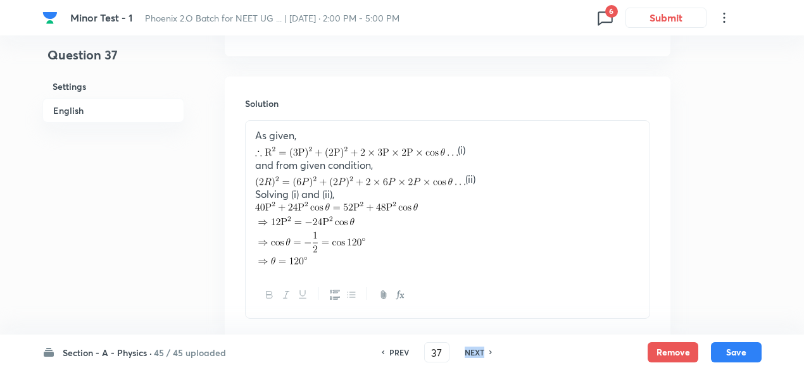
click at [480, 348] on h6 "NEXT" at bounding box center [475, 352] width 20 height 11
type input "38"
checkbox input "true"
checkbox input "false"
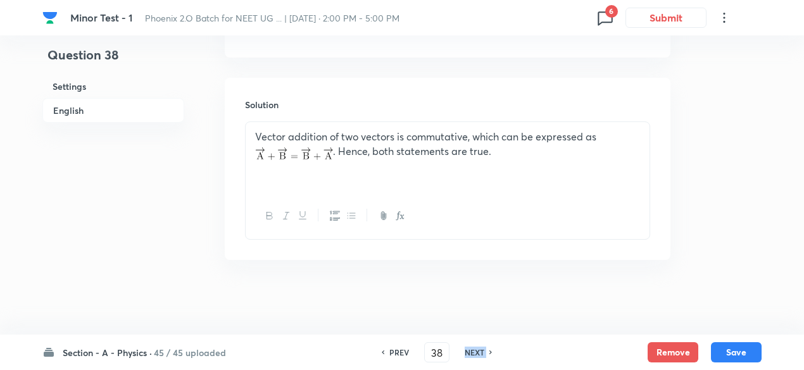
click at [480, 348] on h6 "NEXT" at bounding box center [475, 352] width 20 height 11
type input "39"
checkbox input "false"
checkbox input "true"
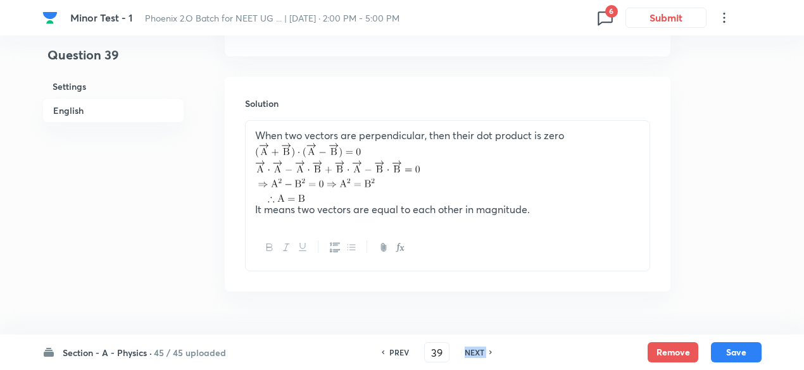
click at [480, 348] on h6 "NEXT" at bounding box center [475, 352] width 20 height 11
type input "40"
checkbox input "true"
checkbox input "false"
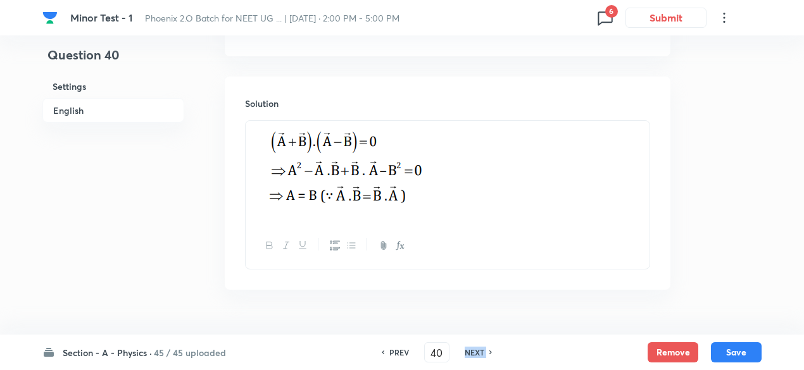
click at [480, 348] on h6 "NEXT" at bounding box center [475, 352] width 20 height 11
type input "41"
checkbox input "false"
checkbox input "true"
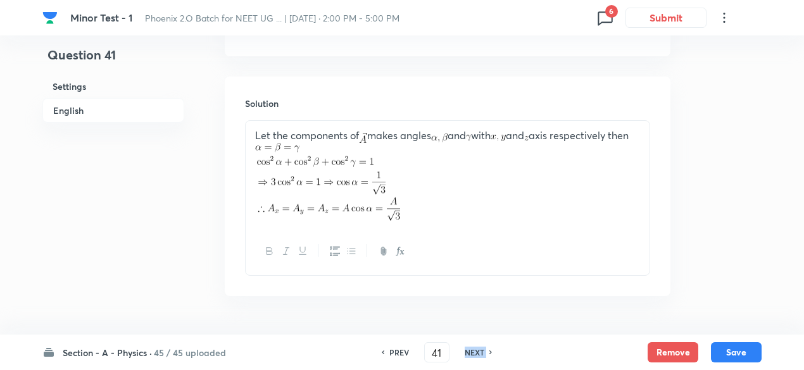
click at [480, 348] on h6 "NEXT" at bounding box center [475, 352] width 20 height 11
type input "42"
checkbox input "false"
checkbox input "true"
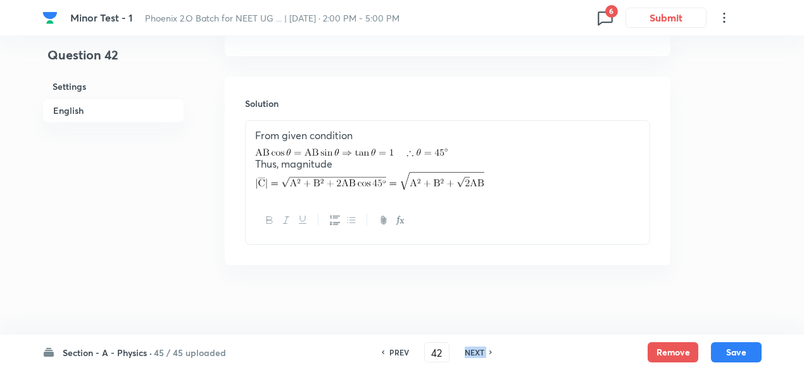
click at [480, 348] on h6 "NEXT" at bounding box center [475, 352] width 20 height 11
type input "43"
checkbox input "false"
checkbox input "true"
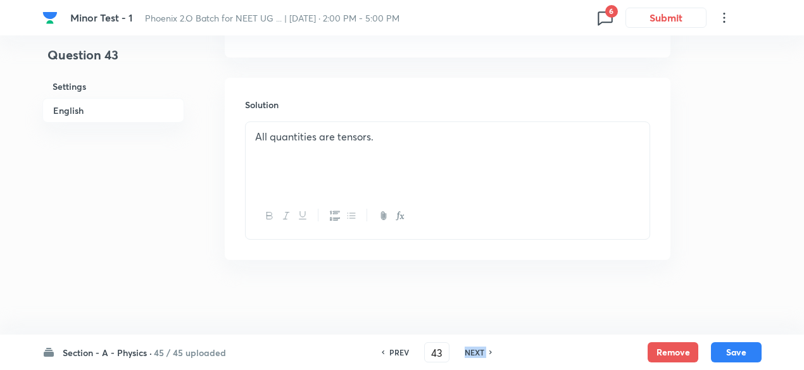
click at [480, 348] on h6 "NEXT" at bounding box center [475, 352] width 20 height 11
type input "44"
checkbox input "false"
checkbox input "true"
click at [480, 348] on h6 "NEXT" at bounding box center [475, 352] width 20 height 11
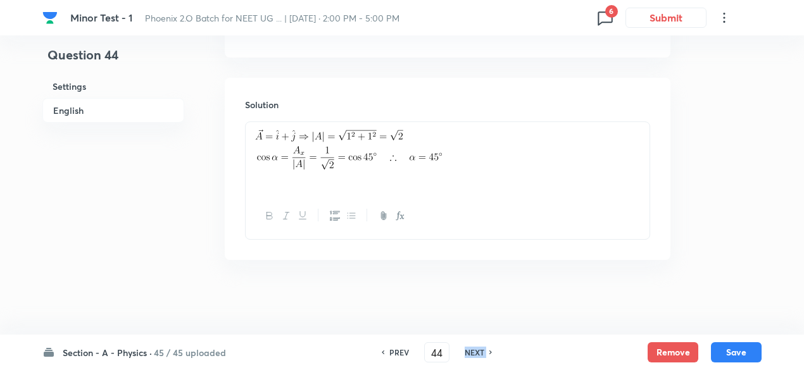
type input "45"
checkbox input "false"
checkbox input "true"
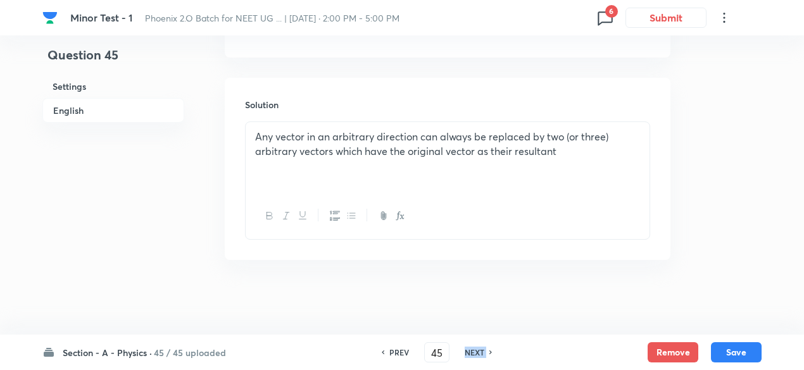
click at [480, 348] on h6 "NEXT" at bounding box center [475, 352] width 20 height 11
type input "46"
checkbox input "true"
checkbox input "false"
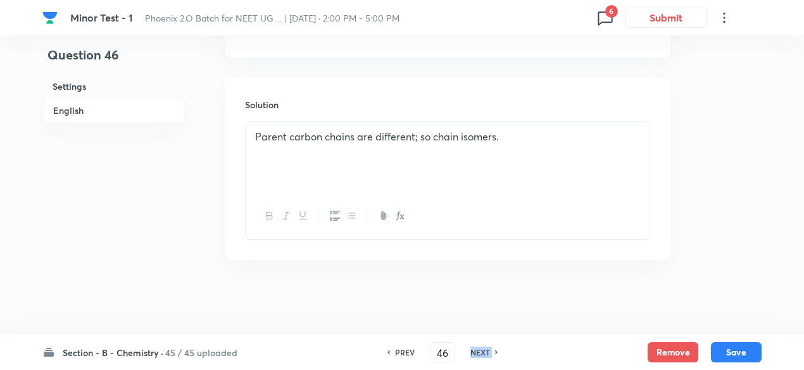
click at [480, 348] on h6 "NEXT" at bounding box center [480, 352] width 20 height 11
type input "47"
checkbox input "false"
checkbox input "true"
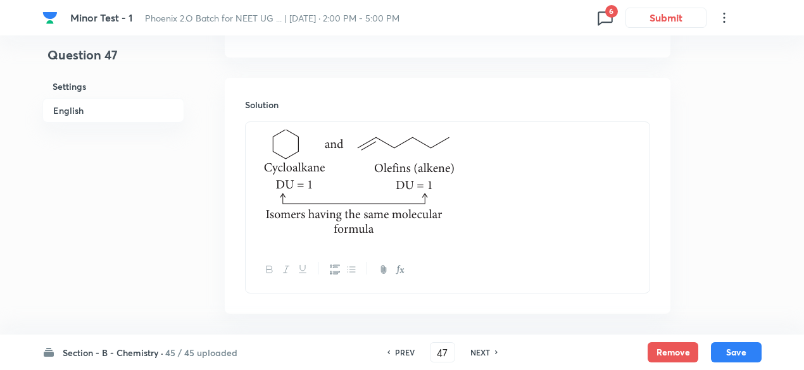
scroll to position [1344, 0]
click at [403, 351] on h6 "PREV" at bounding box center [405, 352] width 20 height 11
type input "46"
checkbox input "false"
checkbox input "true"
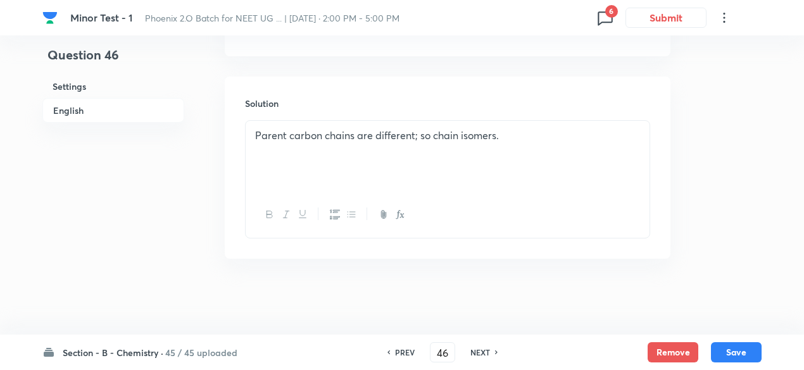
scroll to position [1343, 0]
click at [403, 351] on h6 "PREV" at bounding box center [405, 352] width 20 height 11
type input "45"
checkbox input "false"
checkbox input "true"
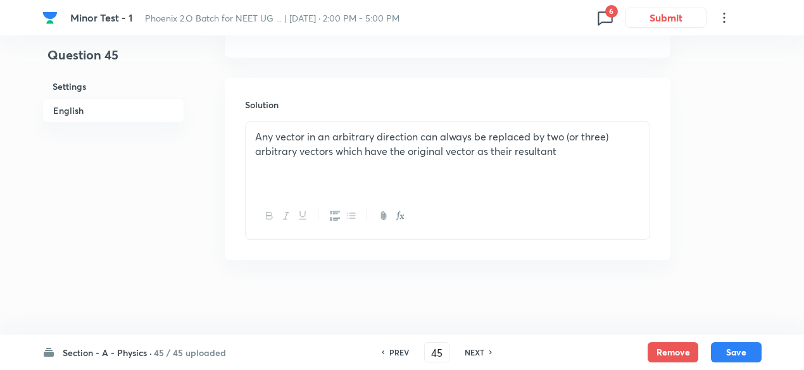
click at [403, 351] on h6 "PREV" at bounding box center [399, 352] width 20 height 11
type input "44"
checkbox input "true"
checkbox input "false"
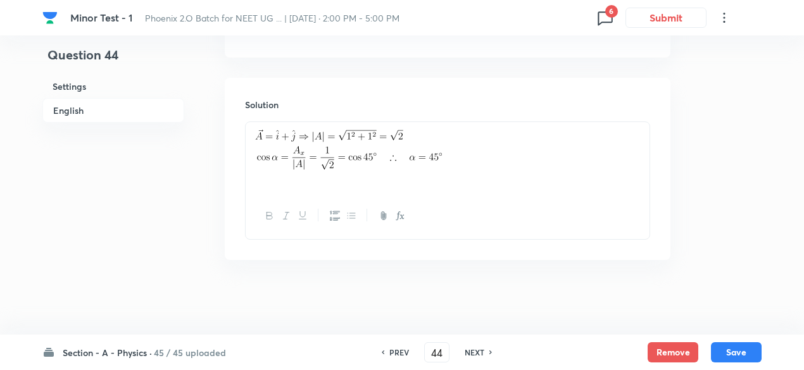
click at [472, 351] on h6 "NEXT" at bounding box center [475, 352] width 20 height 11
type input "45"
checkbox input "false"
checkbox input "true"
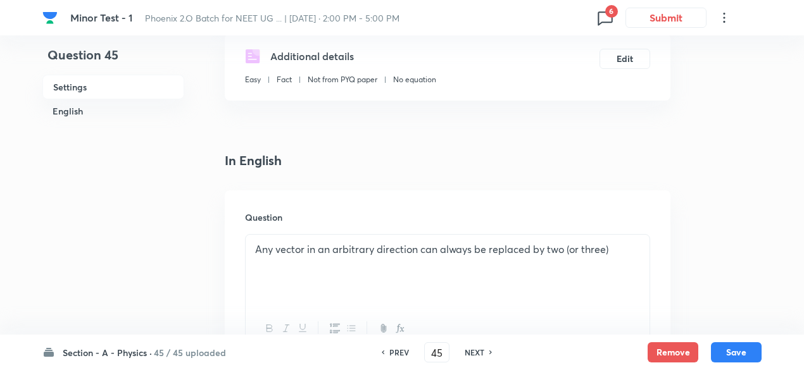
scroll to position [218, 0]
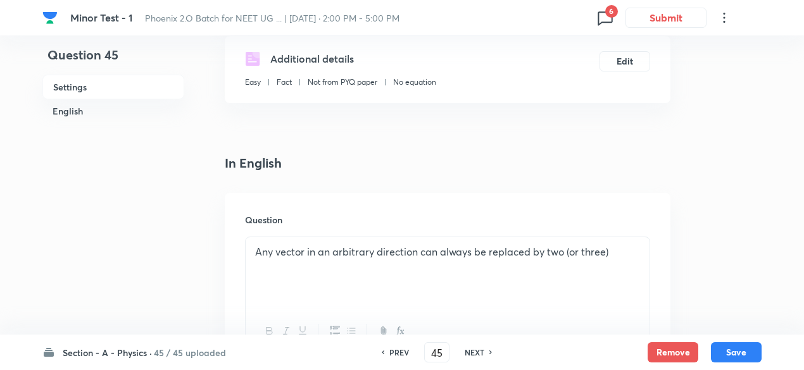
click at [396, 356] on h6 "PREV" at bounding box center [399, 352] width 20 height 11
type input "44"
checkbox input "false"
checkbox input "true"
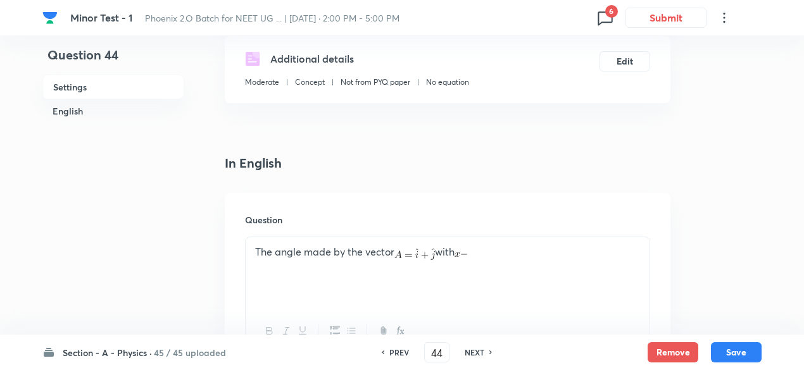
click at [396, 356] on h6 "PREV" at bounding box center [399, 352] width 20 height 11
type input "43"
checkbox input "false"
checkbox input "true"
click at [396, 356] on h6 "PREV" at bounding box center [399, 352] width 20 height 11
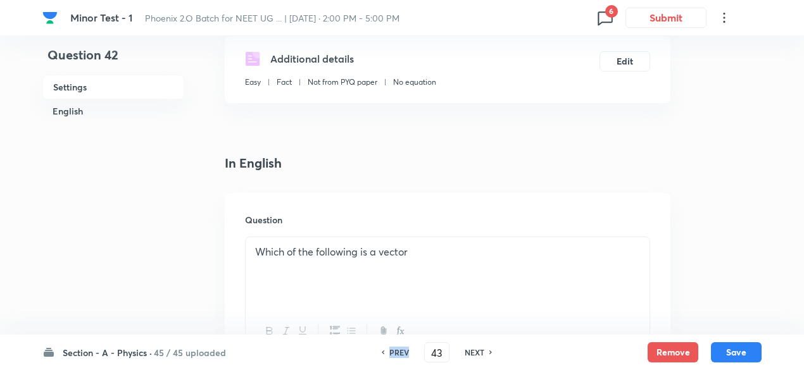
type input "42"
checkbox input "true"
checkbox input "false"
click at [396, 356] on h6 "PREV" at bounding box center [399, 352] width 20 height 11
type input "41"
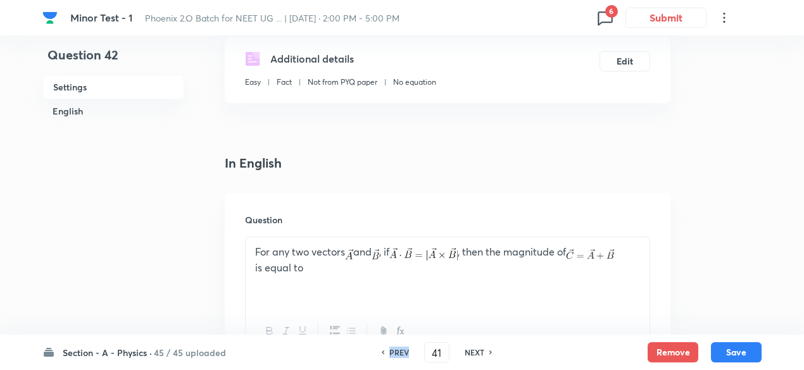
checkbox input "true"
checkbox input "false"
click at [396, 356] on h6 "PREV" at bounding box center [399, 352] width 20 height 11
type input "40"
checkbox input "false"
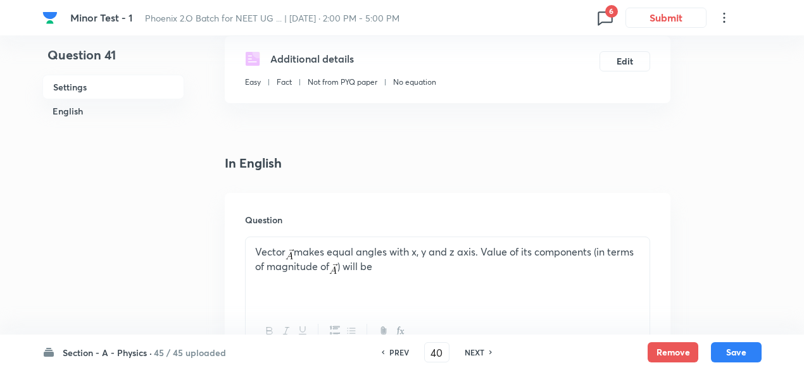
checkbox input "true"
click at [396, 356] on h6 "PREV" at bounding box center [399, 352] width 20 height 11
type input "39"
checkbox input "false"
checkbox input "true"
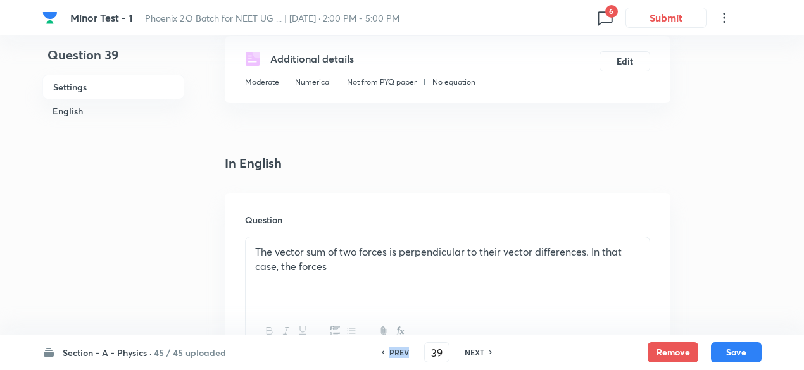
click at [396, 356] on h6 "PREV" at bounding box center [399, 352] width 20 height 11
type input "38"
checkbox input "false"
checkbox input "true"
click at [396, 356] on h6 "PREV" at bounding box center [399, 352] width 20 height 11
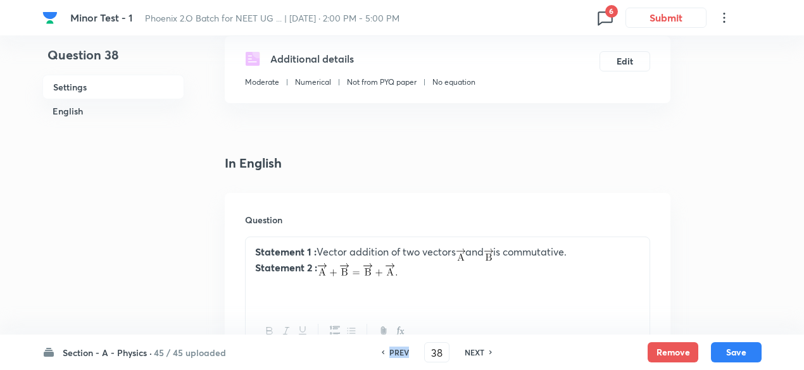
type input "37"
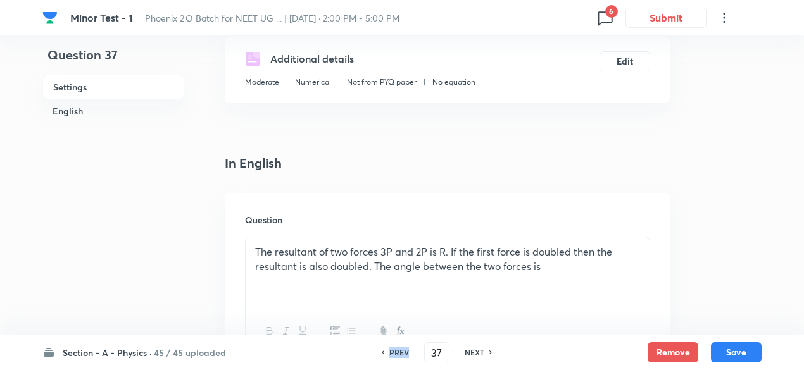
click at [396, 356] on h6 "PREV" at bounding box center [399, 352] width 20 height 11
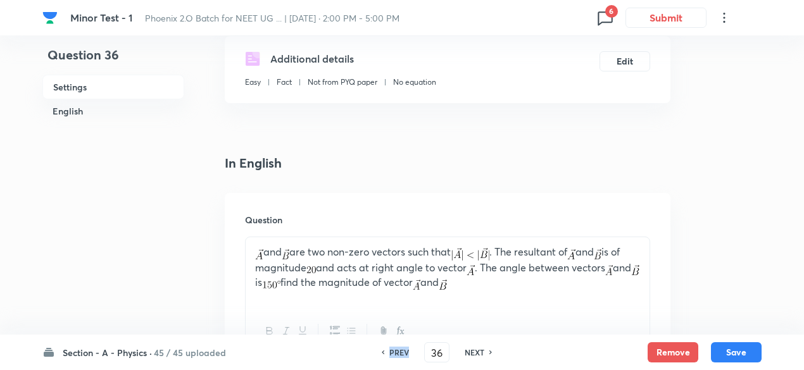
click at [396, 356] on h6 "PREV" at bounding box center [399, 352] width 20 height 11
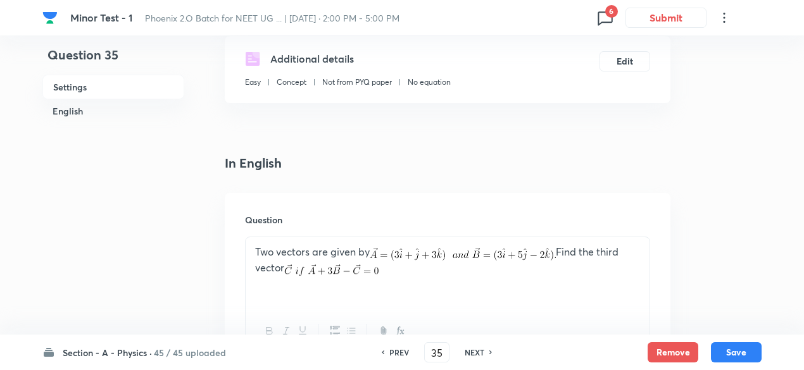
click at [396, 356] on h6 "PREV" at bounding box center [399, 352] width 20 height 11
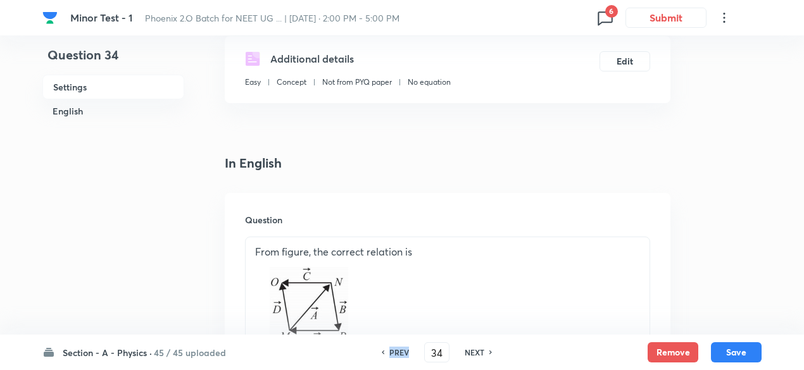
click at [396, 356] on h6 "PREV" at bounding box center [399, 352] width 20 height 11
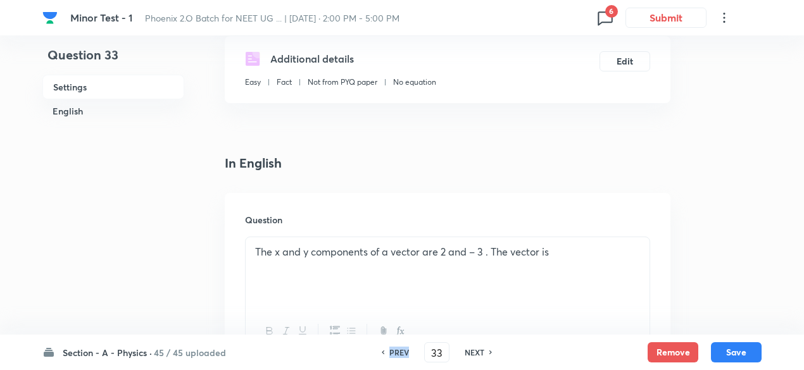
click at [396, 356] on h6 "PREV" at bounding box center [399, 352] width 20 height 11
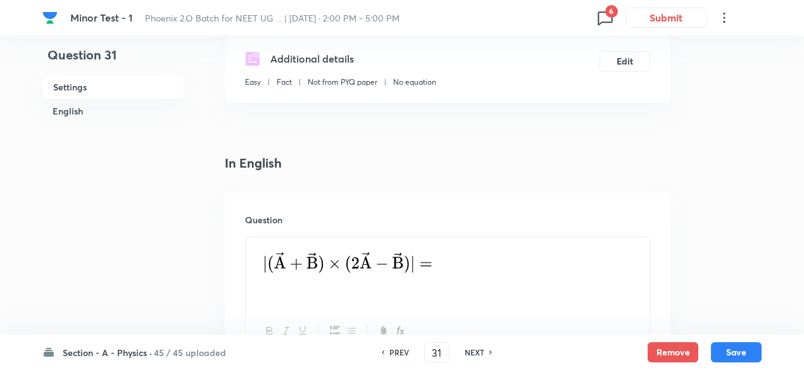
click at [467, 351] on h6 "NEXT" at bounding box center [475, 352] width 20 height 11
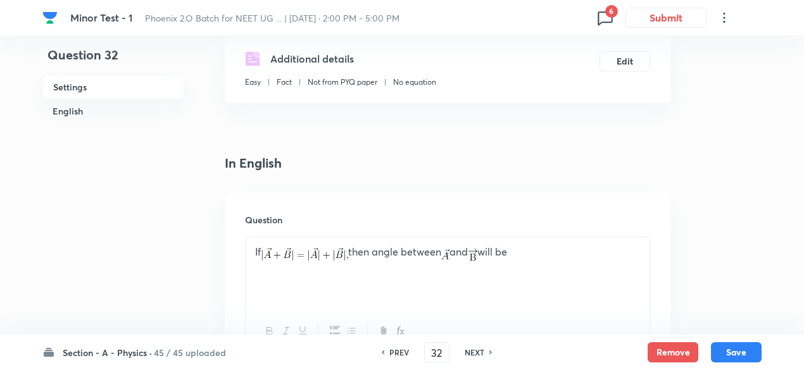
click at [467, 351] on h6 "NEXT" at bounding box center [475, 352] width 20 height 11
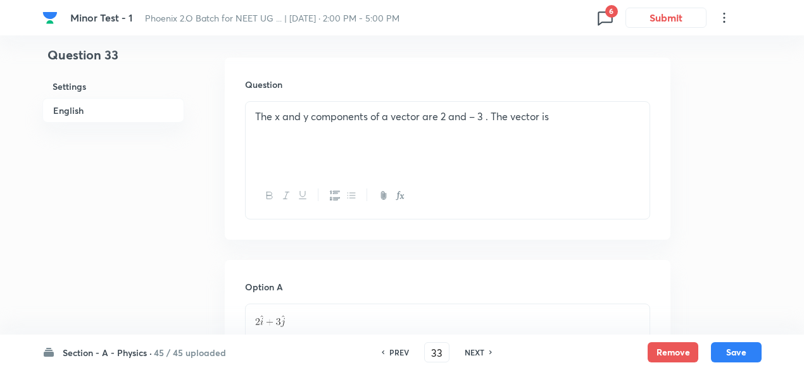
scroll to position [355, 0]
click at [467, 351] on h6 "NEXT" at bounding box center [475, 352] width 20 height 11
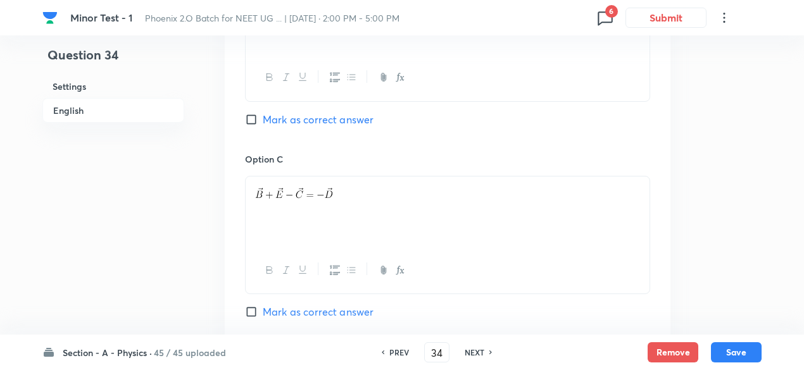
scroll to position [925, 0]
click at [394, 355] on div "PREV 34 ​ NEXT" at bounding box center [436, 352] width 163 height 20
click at [394, 355] on h6 "PREV" at bounding box center [399, 352] width 20 height 11
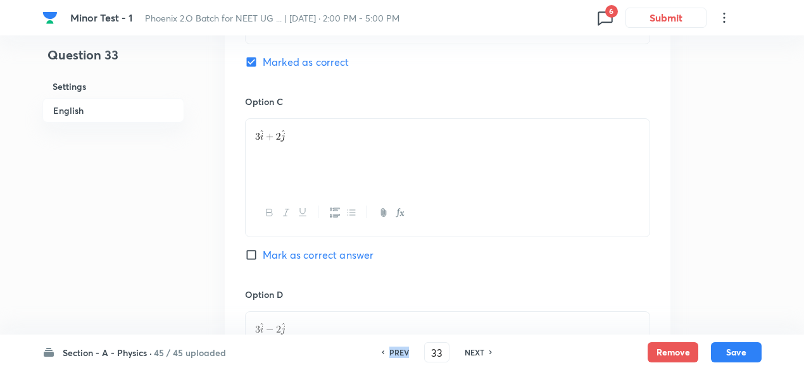
click at [394, 355] on h6 "PREV" at bounding box center [399, 352] width 20 height 11
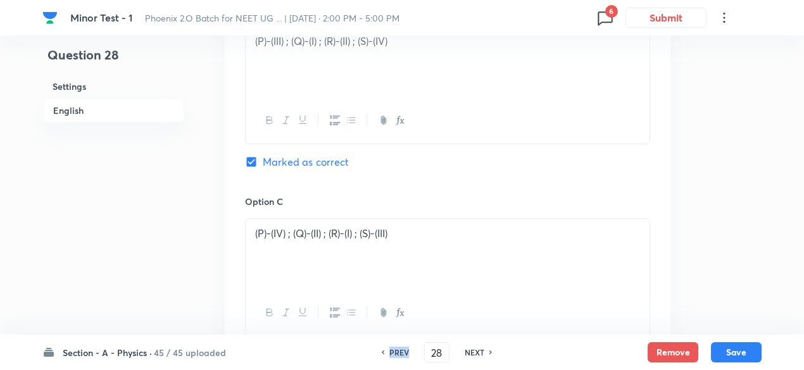
click at [394, 355] on h6 "PREV" at bounding box center [399, 352] width 20 height 11
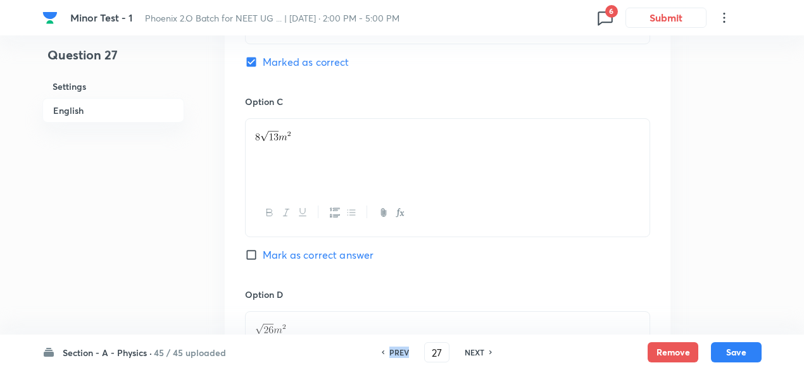
click at [394, 355] on h6 "PREV" at bounding box center [399, 352] width 20 height 11
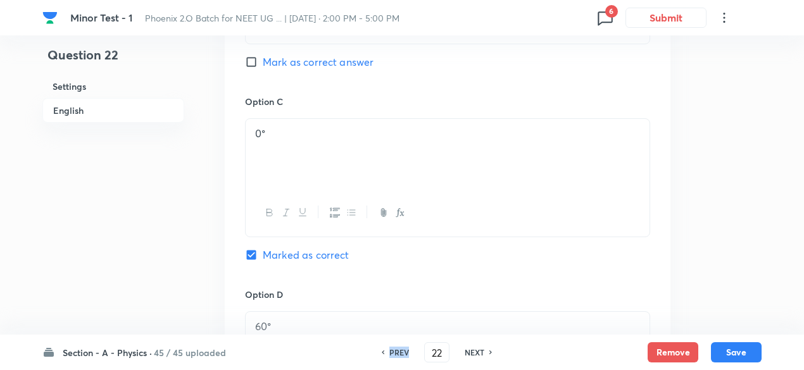
click at [394, 355] on h6 "PREV" at bounding box center [399, 352] width 20 height 11
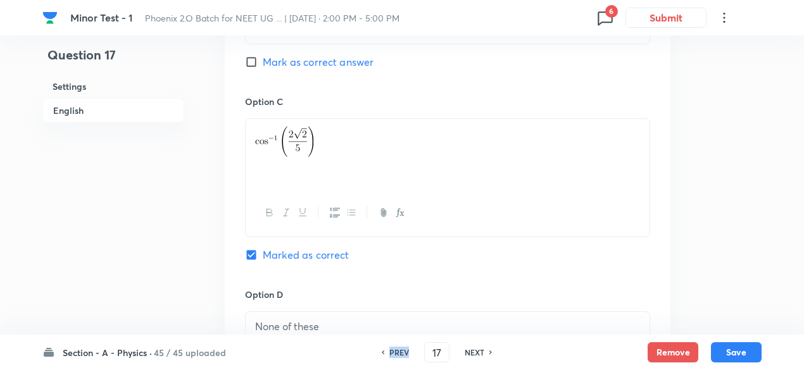
click at [394, 355] on h6 "PREV" at bounding box center [399, 352] width 20 height 11
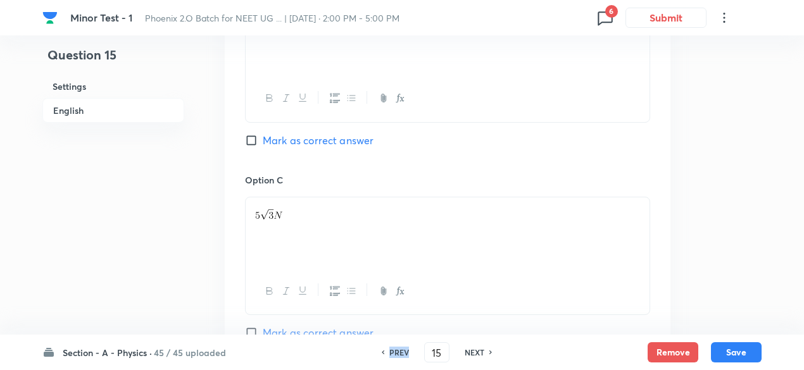
click at [394, 355] on h6 "PREV" at bounding box center [399, 352] width 20 height 11
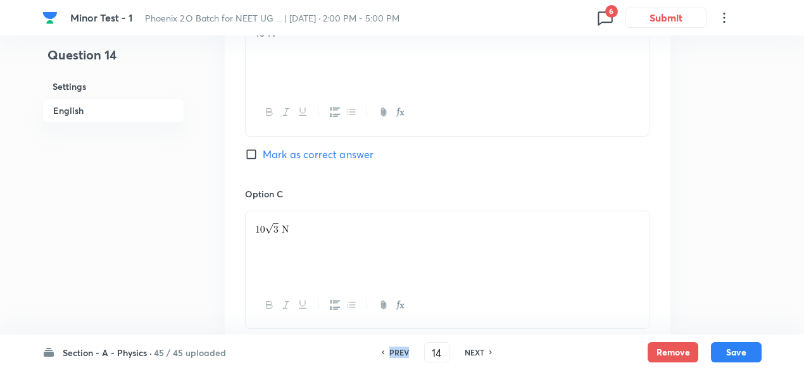
click at [394, 355] on h6 "PREV" at bounding box center [399, 352] width 20 height 11
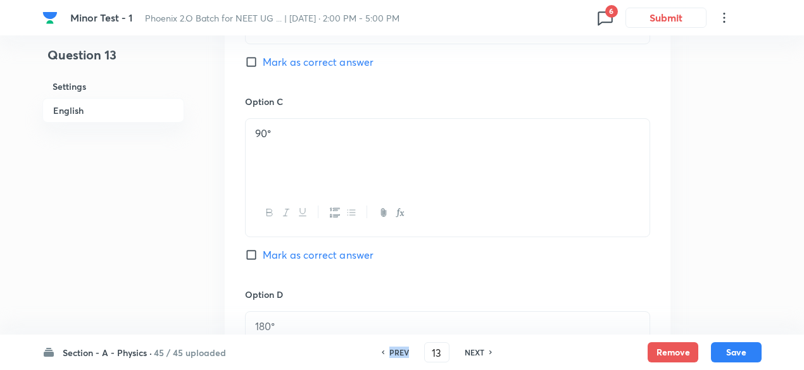
click at [394, 355] on h6 "PREV" at bounding box center [399, 352] width 20 height 11
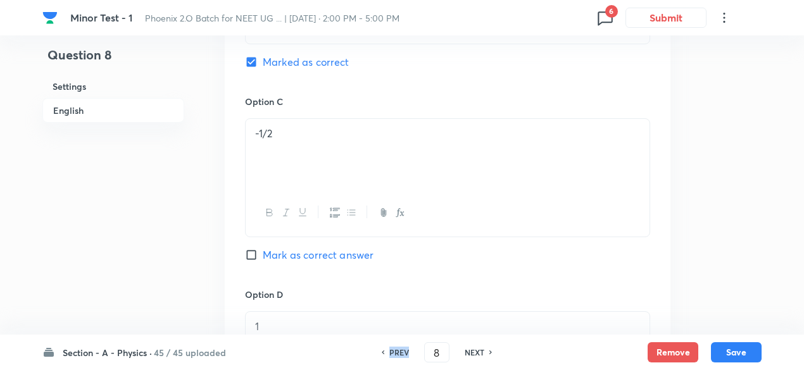
click at [394, 355] on h6 "PREV" at bounding box center [399, 352] width 20 height 11
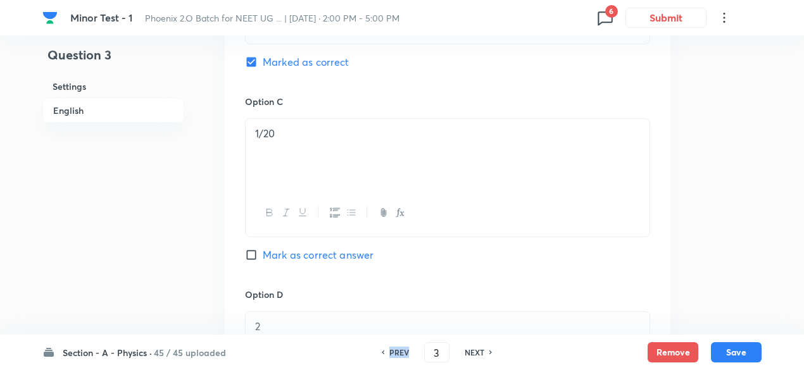
click at [394, 355] on h6 "PREV" at bounding box center [399, 352] width 20 height 11
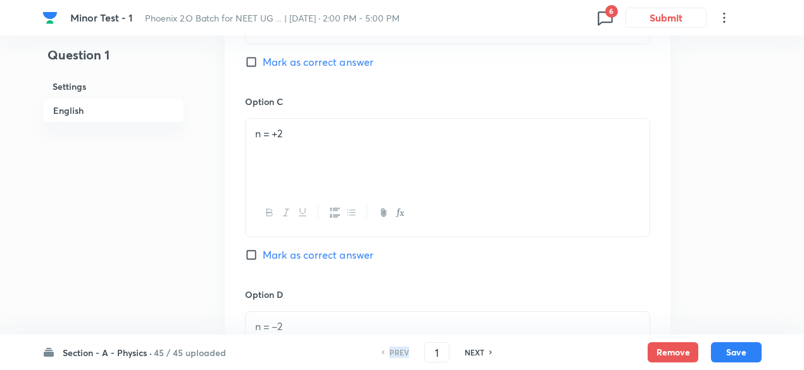
click at [394, 355] on h6 "PREV" at bounding box center [399, 352] width 20 height 11
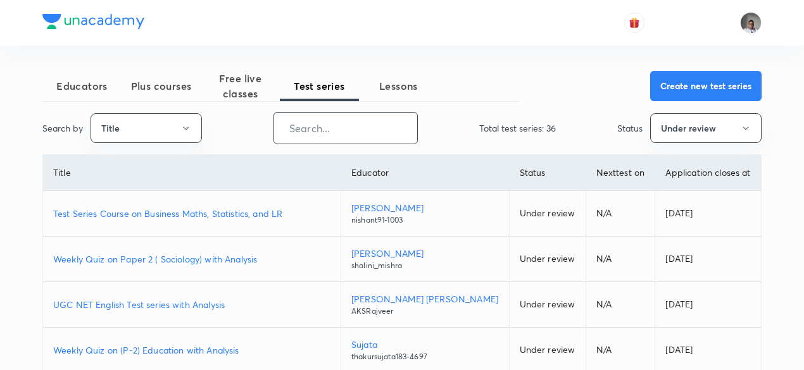
click at [290, 122] on input "text" at bounding box center [345, 128] width 143 height 32
click at [357, 132] on input "text" at bounding box center [345, 128] width 143 height 32
click at [348, 88] on span "Test series" at bounding box center [319, 85] width 79 height 15
click at [349, 125] on input "text" at bounding box center [345, 128] width 143 height 32
click at [337, 98] on button "Test series" at bounding box center [319, 86] width 79 height 30
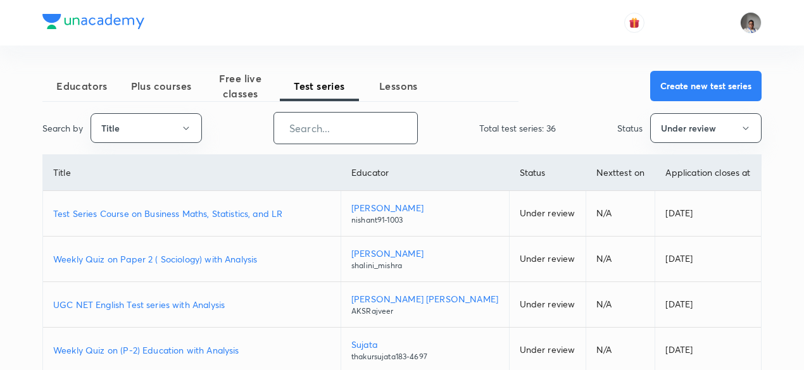
click at [340, 127] on input "text" at bounding box center [345, 128] width 143 height 32
click at [335, 94] on button "Test series" at bounding box center [319, 86] width 79 height 30
click at [338, 128] on input "text" at bounding box center [345, 128] width 143 height 32
click at [334, 89] on span "Test series" at bounding box center [319, 85] width 79 height 15
click at [336, 127] on input "text" at bounding box center [345, 128] width 143 height 32
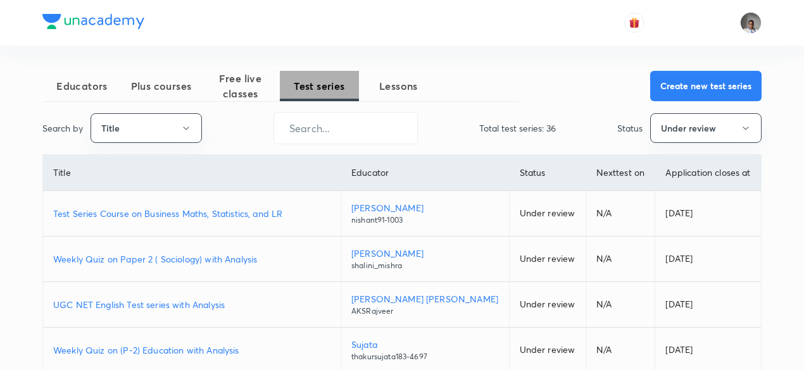
click at [328, 87] on span "Test series" at bounding box center [319, 85] width 79 height 15
click at [332, 132] on input "text" at bounding box center [345, 128] width 143 height 32
click at [332, 91] on span "Test series" at bounding box center [319, 85] width 79 height 15
click at [333, 117] on input "text" at bounding box center [345, 128] width 143 height 32
click at [680, 137] on button "Under review" at bounding box center [705, 128] width 111 height 30
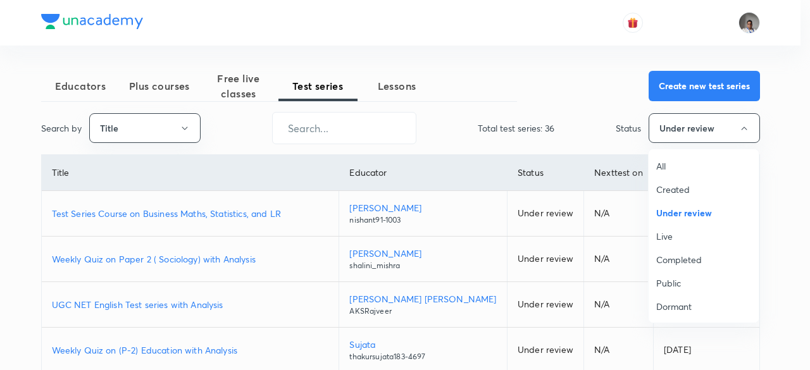
click at [660, 166] on span "All" at bounding box center [703, 166] width 95 height 13
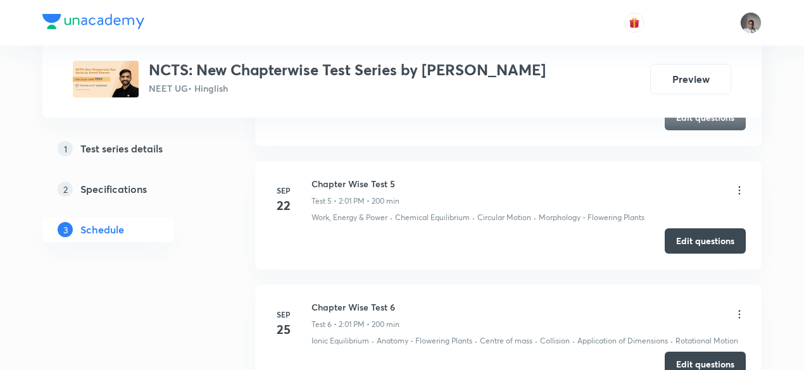
scroll to position [1163, 0]
drag, startPoint x: 359, startPoint y: 161, endPoint x: 298, endPoint y: 154, distance: 61.1
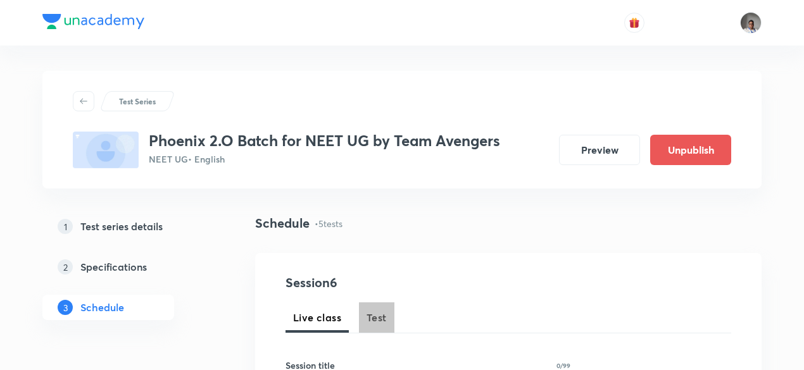
click at [380, 316] on span "Test" at bounding box center [376, 317] width 20 height 15
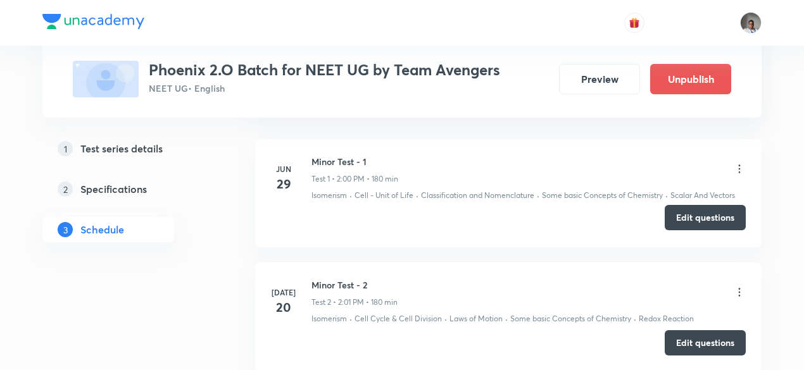
scroll to position [690, 0]
click at [693, 216] on button "Edit questions" at bounding box center [705, 216] width 81 height 25
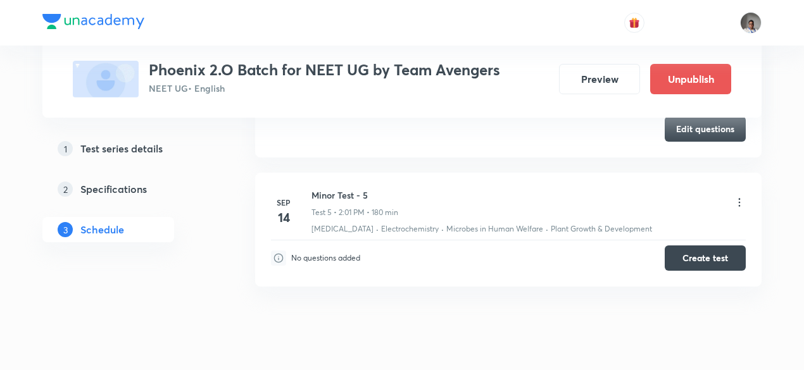
scroll to position [1171, 0]
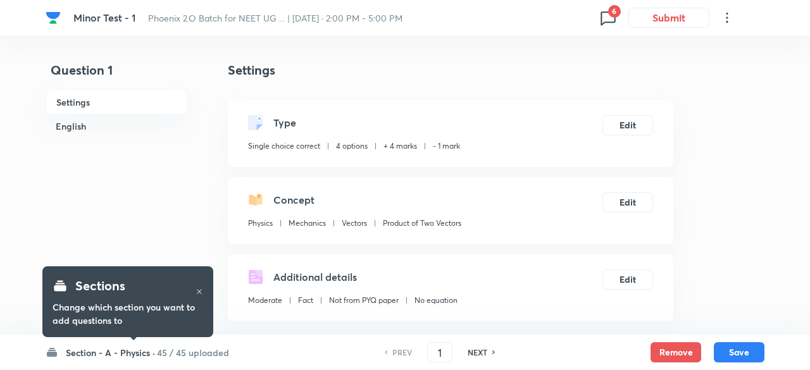
checkbox input "true"
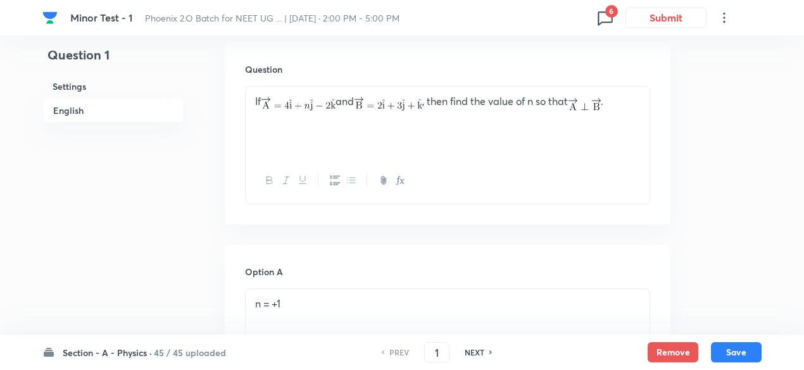
scroll to position [370, 0]
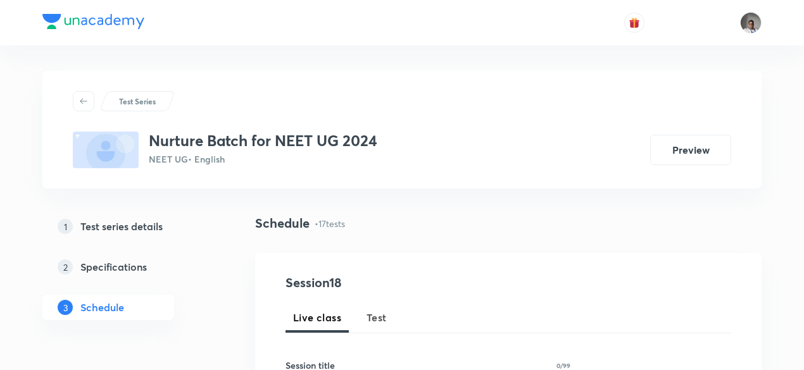
scroll to position [147, 0]
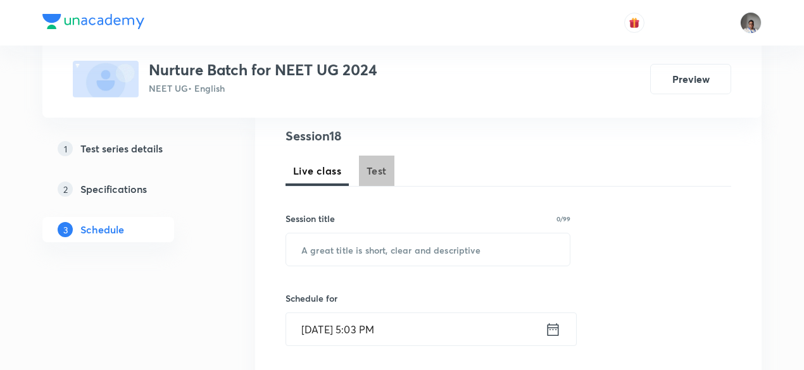
click at [370, 168] on span "Test" at bounding box center [376, 170] width 20 height 15
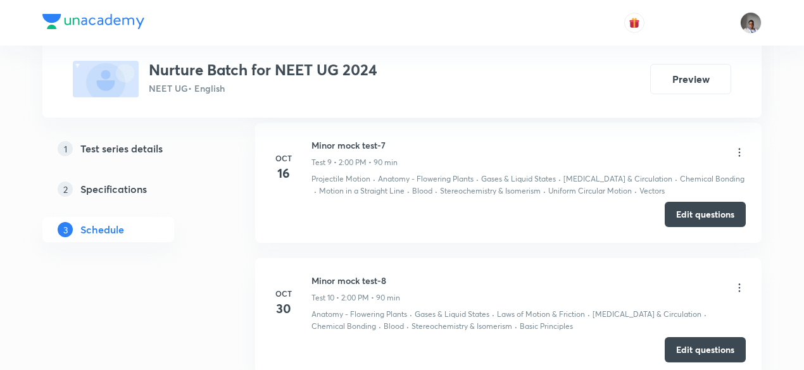
scroll to position [1564, 0]
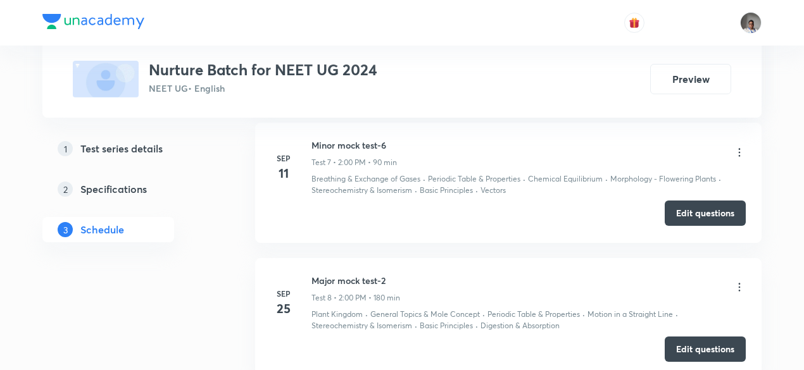
click at [675, 213] on button "Edit questions" at bounding box center [705, 213] width 81 height 25
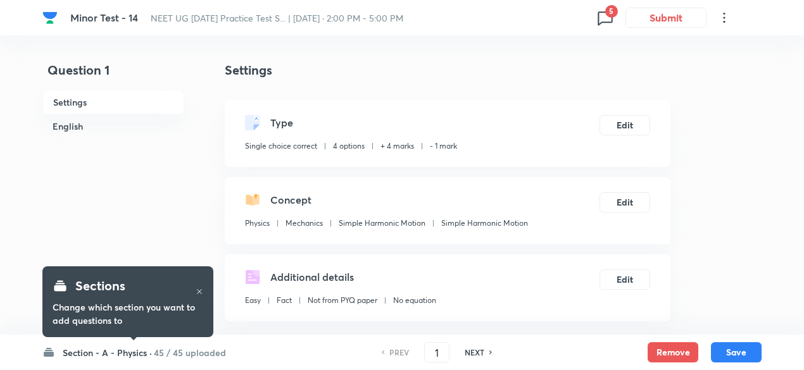
checkbox input "true"
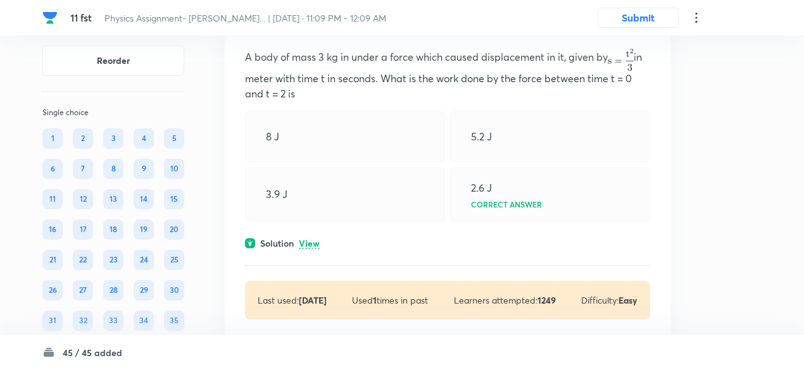
scroll to position [125, 0]
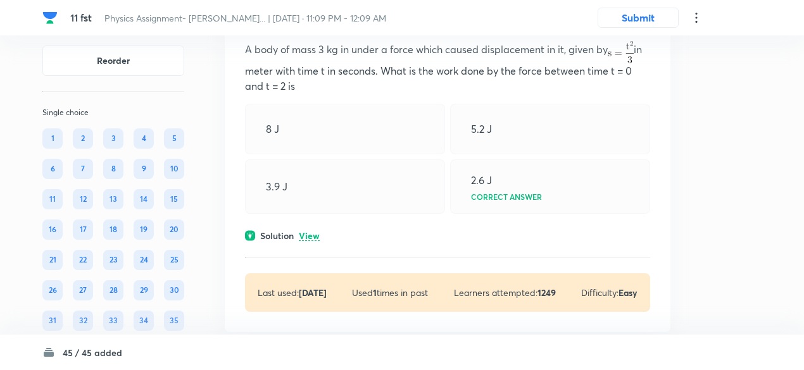
click at [311, 232] on p "View" at bounding box center [309, 236] width 21 height 9
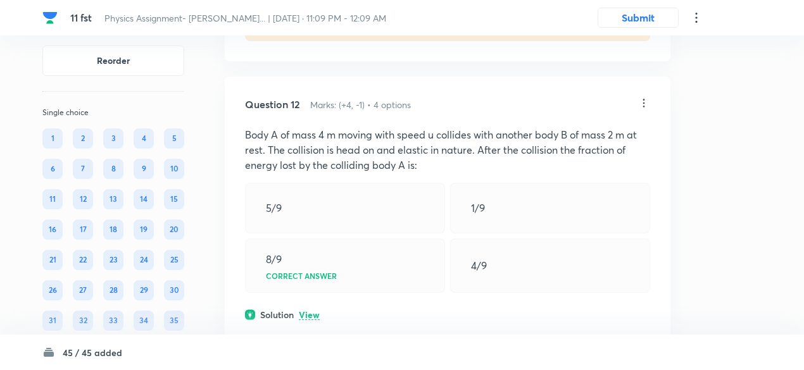
scroll to position [4280, 0]
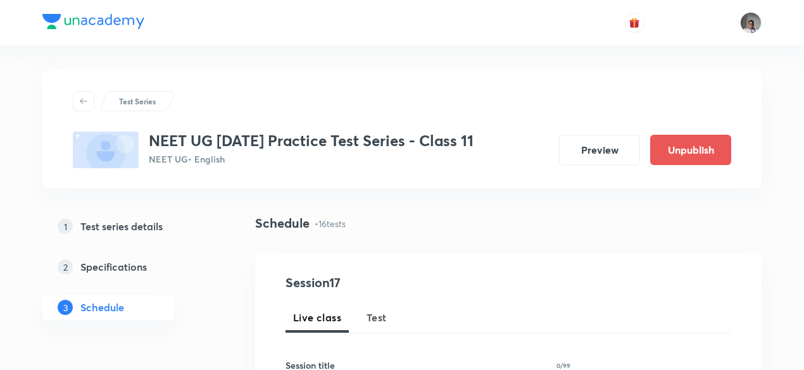
scroll to position [1120, 0]
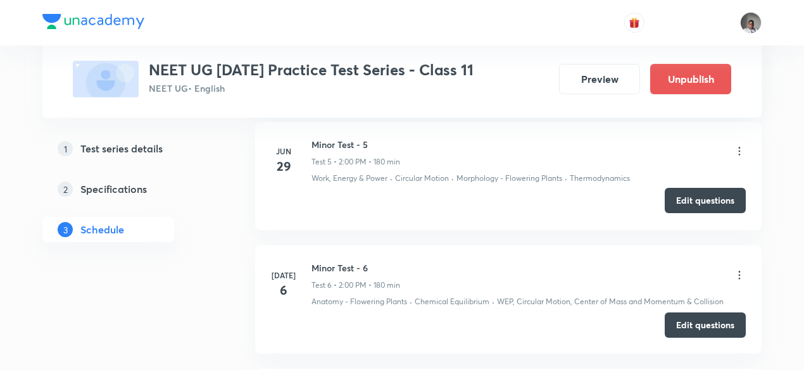
click at [682, 204] on button "Edit questions" at bounding box center [705, 200] width 81 height 25
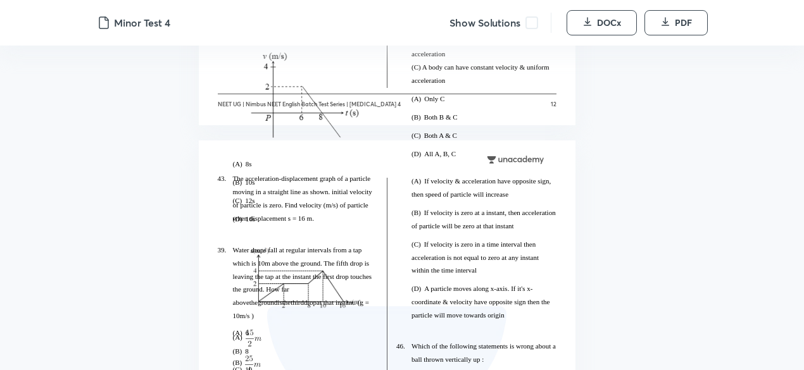
scroll to position [6527, 0]
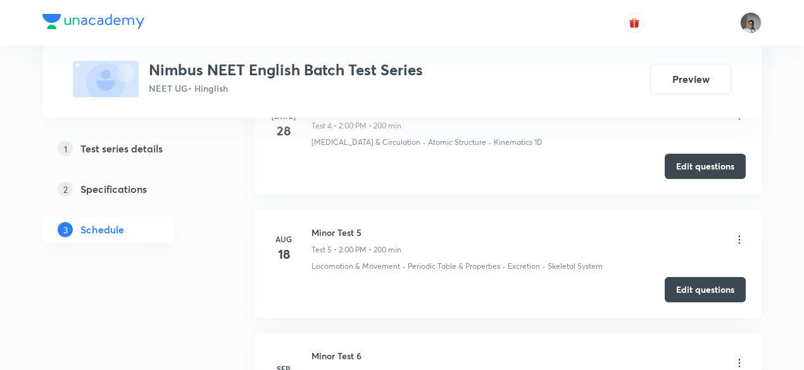
scroll to position [898, 0]
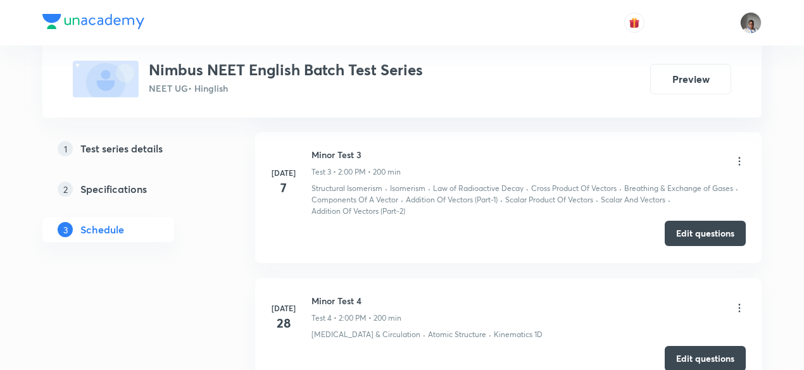
click at [670, 232] on button "Edit questions" at bounding box center [705, 233] width 81 height 25
click at [741, 160] on icon at bounding box center [739, 161] width 13 height 13
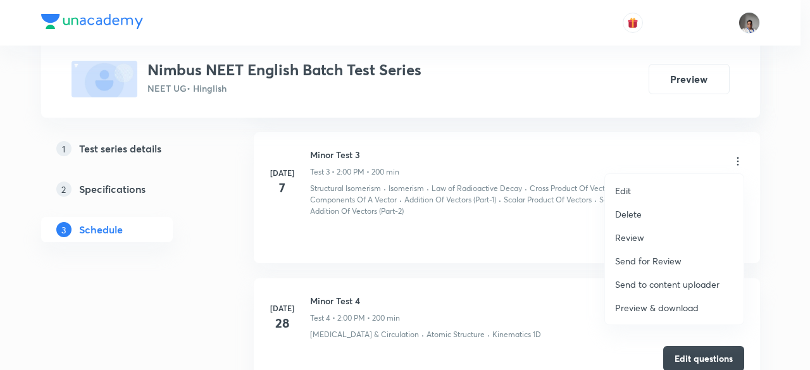
click at [658, 310] on p "Preview & download" at bounding box center [657, 307] width 84 height 13
click at [408, 240] on div at bounding box center [405, 185] width 810 height 370
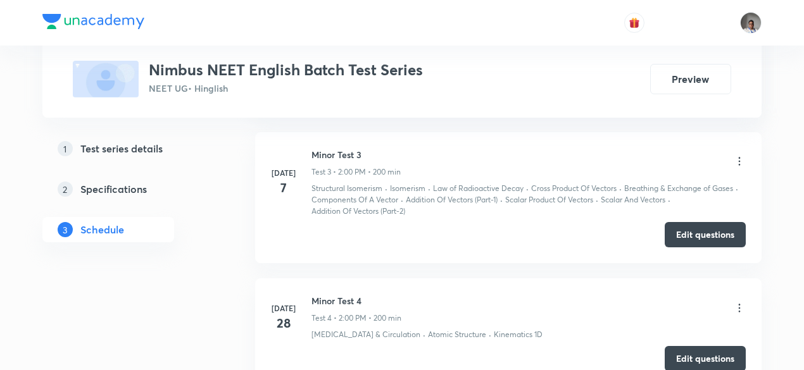
click at [408, 240] on div "Edit questions" at bounding box center [508, 234] width 475 height 25
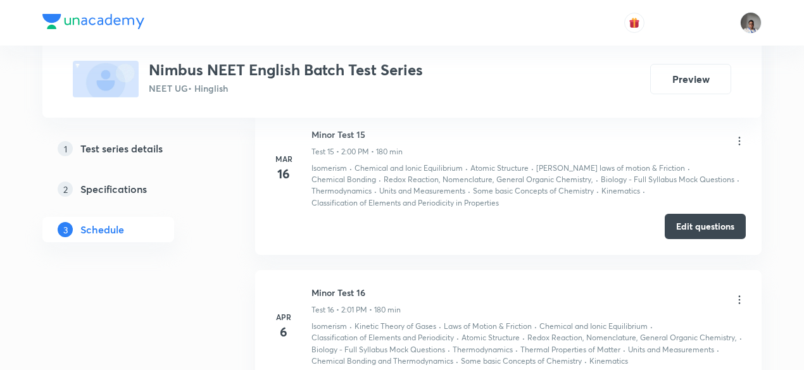
scroll to position [2495, 0]
click at [406, 230] on div "Edit questions" at bounding box center [508, 225] width 475 height 25
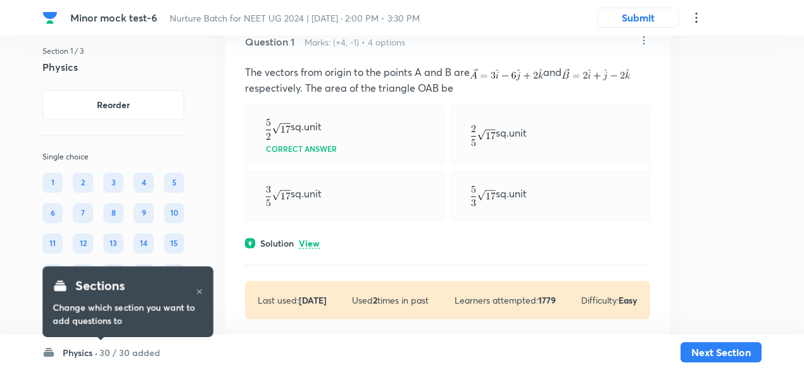
click at [306, 243] on p "View" at bounding box center [309, 243] width 21 height 9
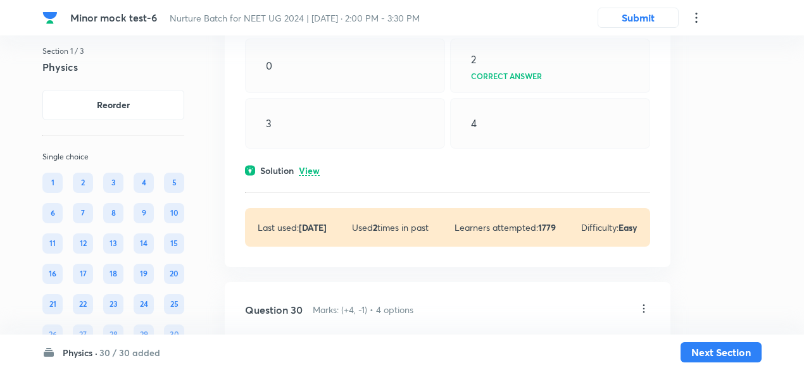
scroll to position [9872, 0]
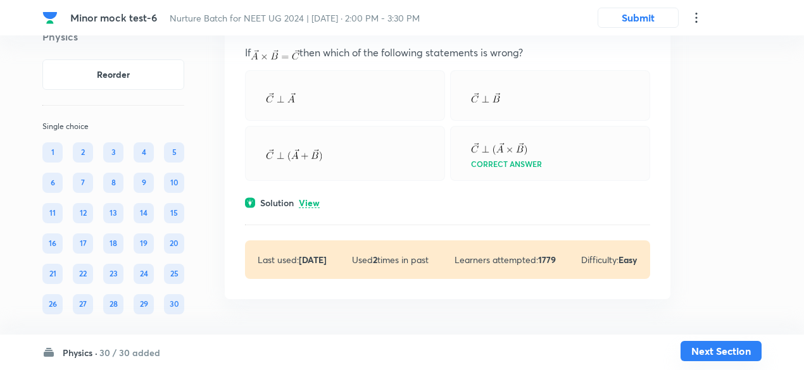
click at [719, 347] on button "Next Section" at bounding box center [720, 351] width 81 height 20
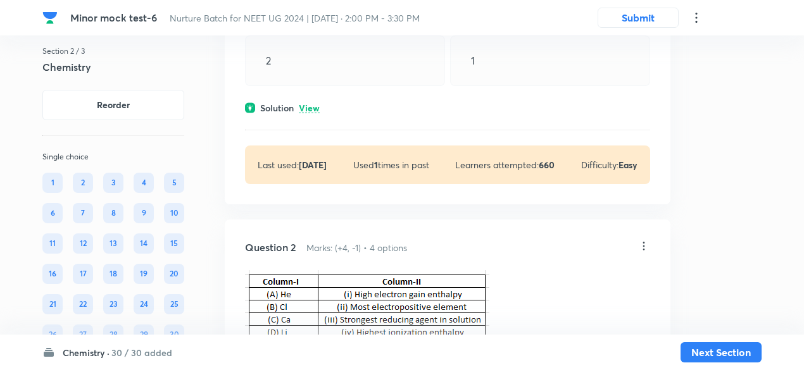
scroll to position [232, 0]
click at [150, 351] on h6 "30 / 30 added" at bounding box center [141, 352] width 61 height 13
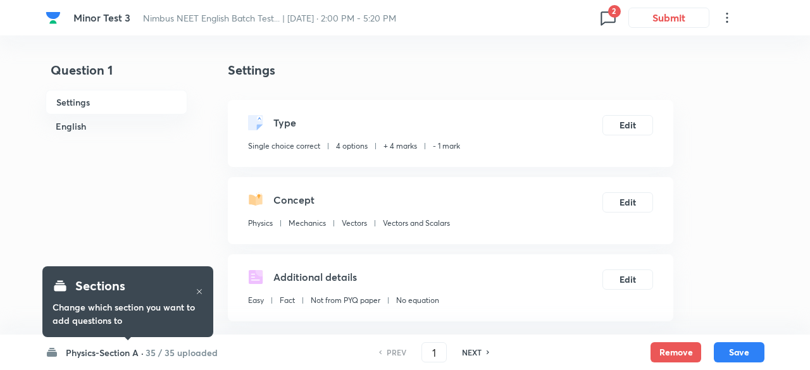
checkbox input "true"
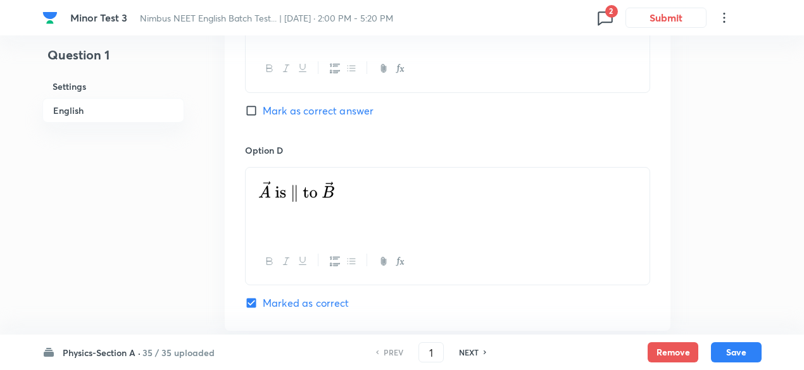
scroll to position [1343, 0]
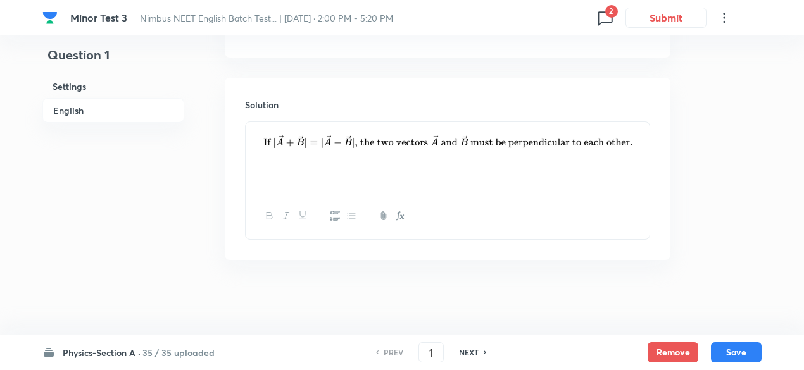
click at [467, 355] on h6 "NEXT" at bounding box center [469, 352] width 20 height 11
type input "2"
checkbox input "false"
checkbox input "true"
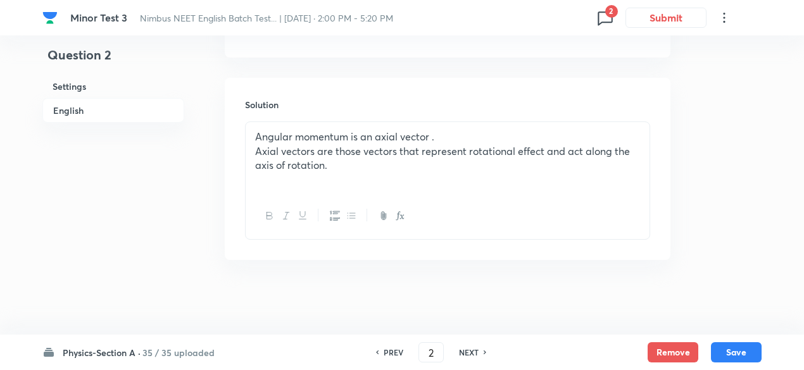
click at [467, 355] on h6 "NEXT" at bounding box center [469, 352] width 20 height 11
type input "3"
checkbox input "true"
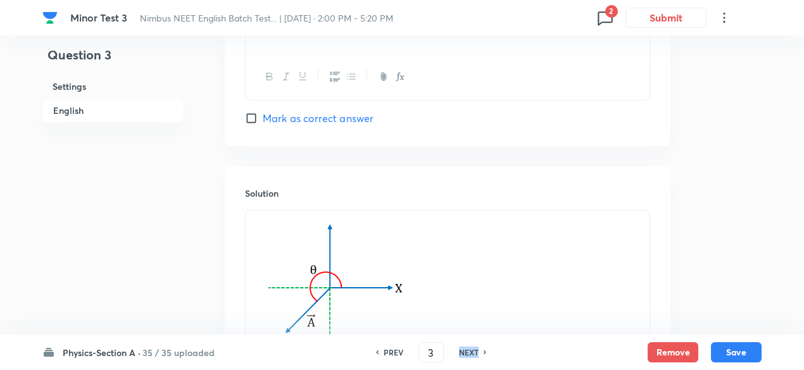
click at [467, 355] on h6 "NEXT" at bounding box center [469, 352] width 20 height 11
type input "4"
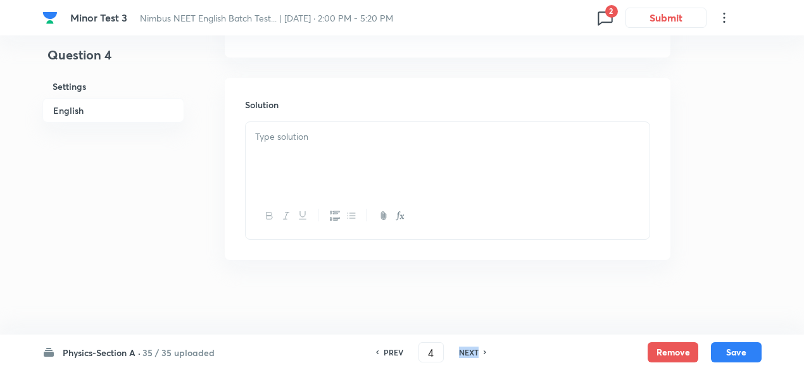
checkbox input "true"
click at [467, 355] on h6 "NEXT" at bounding box center [469, 352] width 20 height 11
type input "5"
checkbox input "true"
checkbox input "false"
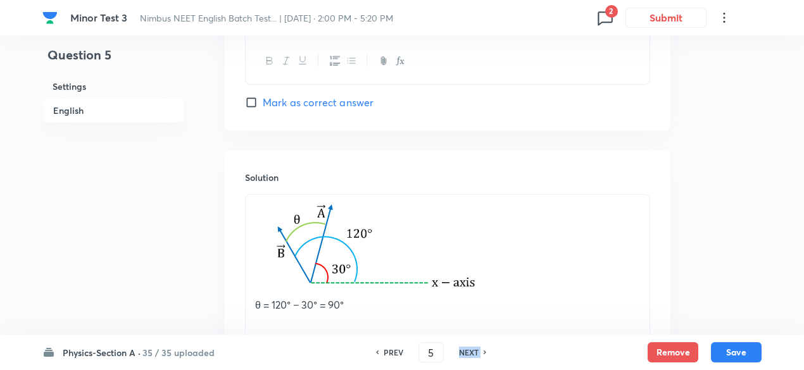
click at [467, 355] on h6 "NEXT" at bounding box center [469, 352] width 20 height 11
type input "6"
checkbox input "true"
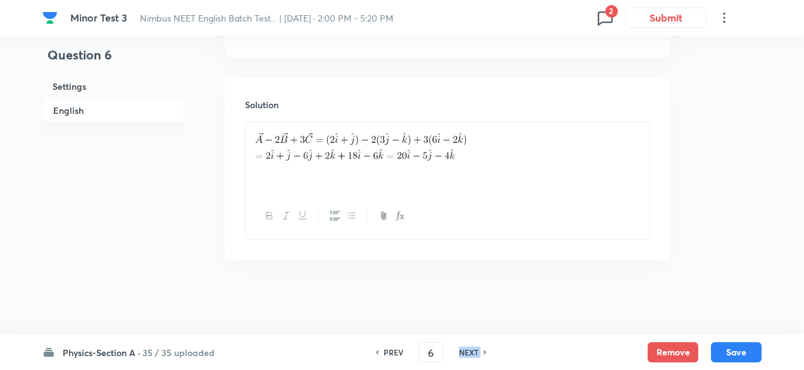
click at [467, 355] on h6 "NEXT" at bounding box center [469, 352] width 20 height 11
type input "7"
checkbox input "false"
checkbox input "true"
click at [467, 355] on h6 "NEXT" at bounding box center [469, 352] width 20 height 11
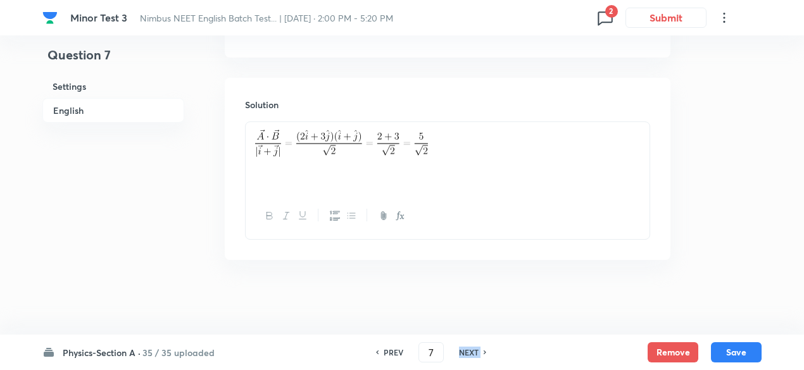
type input "8"
checkbox input "false"
checkbox input "true"
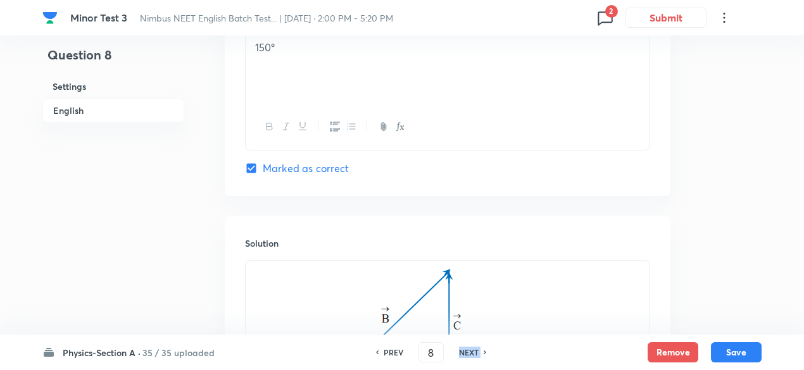
click at [467, 355] on h6 "NEXT" at bounding box center [469, 352] width 20 height 11
type input "9"
checkbox input "false"
checkbox input "true"
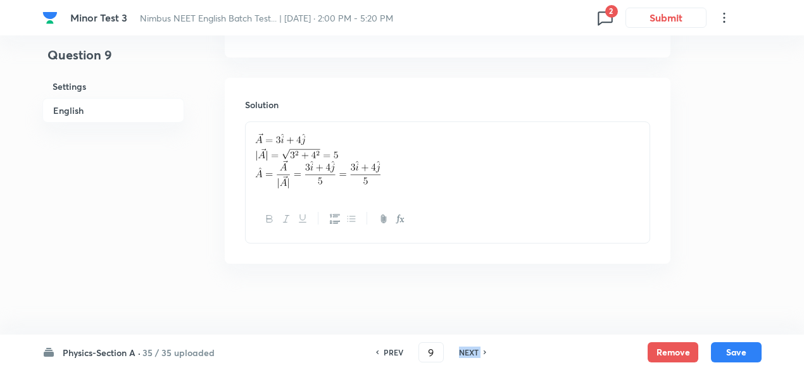
click at [467, 355] on h6 "NEXT" at bounding box center [469, 352] width 20 height 11
type input "10"
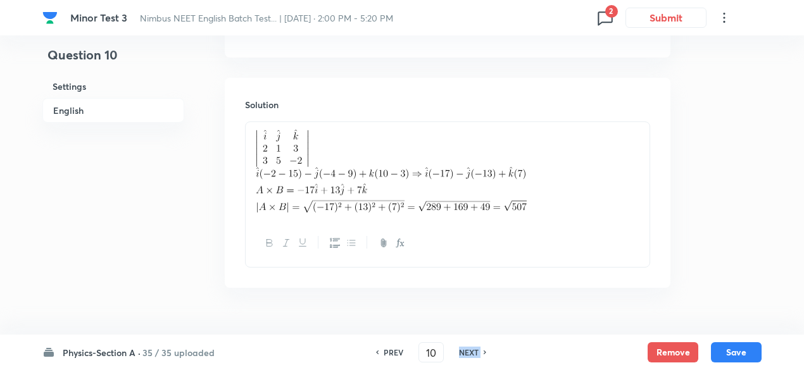
checkbox input "false"
checkbox input "true"
click at [467, 355] on h6 "NEXT" at bounding box center [469, 352] width 20 height 11
type input "11"
checkbox input "false"
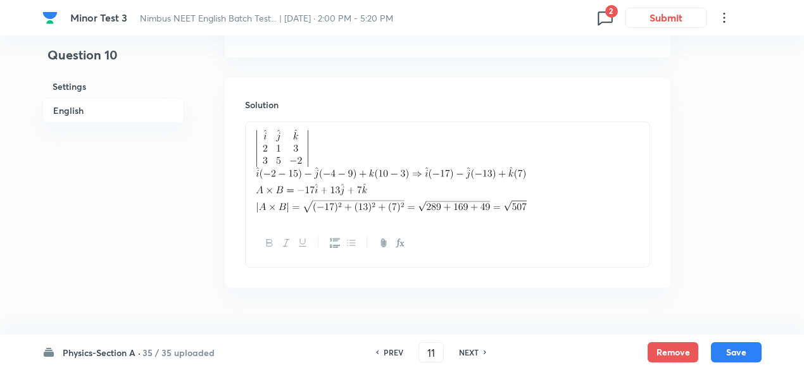
checkbox input "true"
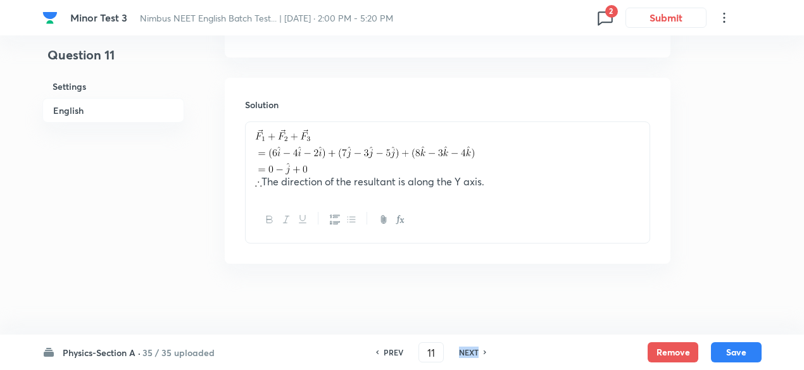
click at [467, 355] on h6 "NEXT" at bounding box center [469, 352] width 20 height 11
type input "12"
checkbox input "false"
checkbox input "true"
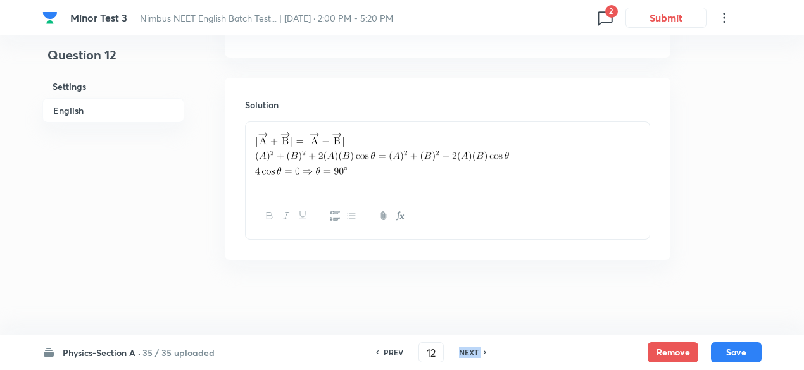
click at [467, 355] on h6 "NEXT" at bounding box center [469, 352] width 20 height 11
type input "13"
checkbox input "true"
checkbox input "false"
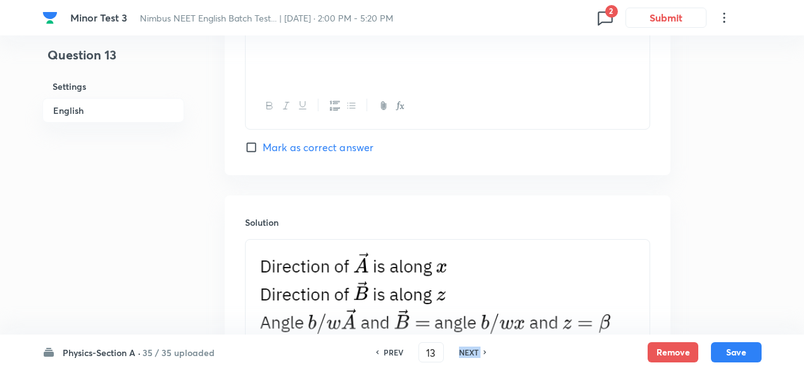
click at [467, 355] on h6 "NEXT" at bounding box center [469, 352] width 20 height 11
type input "14"
checkbox input "true"
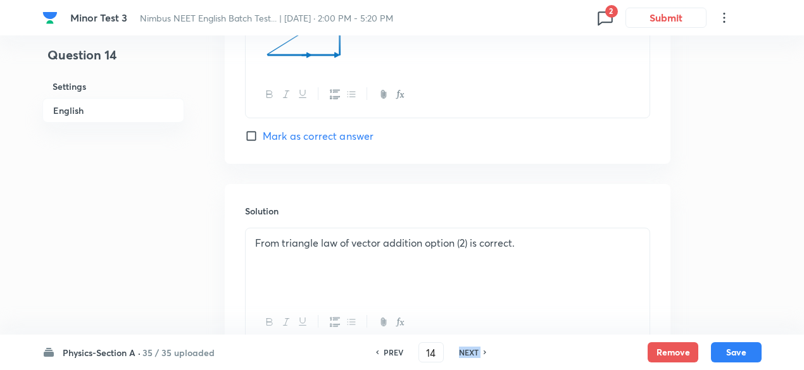
click at [467, 355] on h6 "NEXT" at bounding box center [469, 352] width 20 height 11
type input "15"
checkbox input "false"
checkbox input "true"
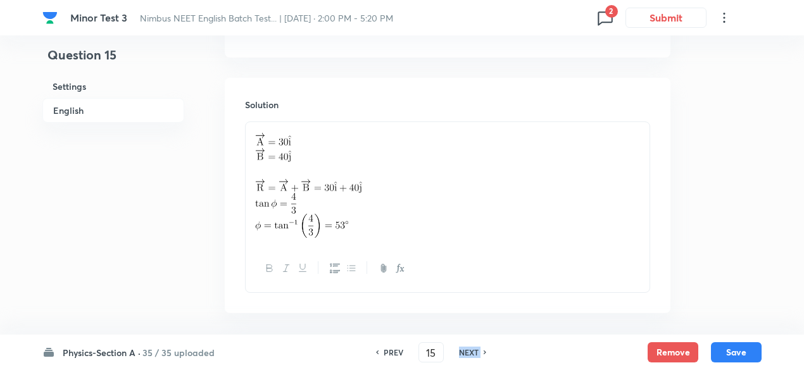
click at [467, 355] on h6 "NEXT" at bounding box center [469, 352] width 20 height 11
type input "16"
checkbox input "true"
checkbox input "false"
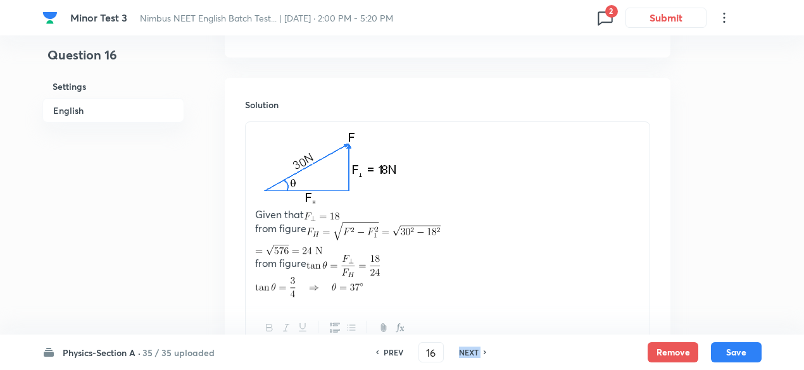
click at [467, 355] on h6 "NEXT" at bounding box center [469, 352] width 20 height 11
type input "17"
checkbox input "false"
checkbox input "true"
click at [467, 355] on h6 "NEXT" at bounding box center [469, 352] width 20 height 11
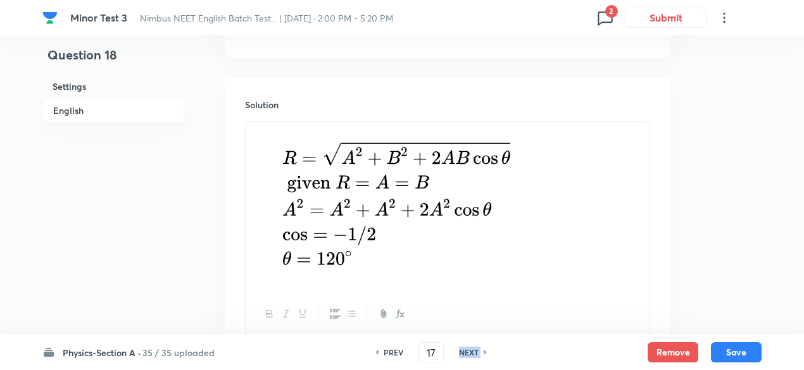
type input "18"
checkbox input "true"
click at [467, 355] on h6 "NEXT" at bounding box center [469, 352] width 20 height 11
type input "19"
checkbox input "false"
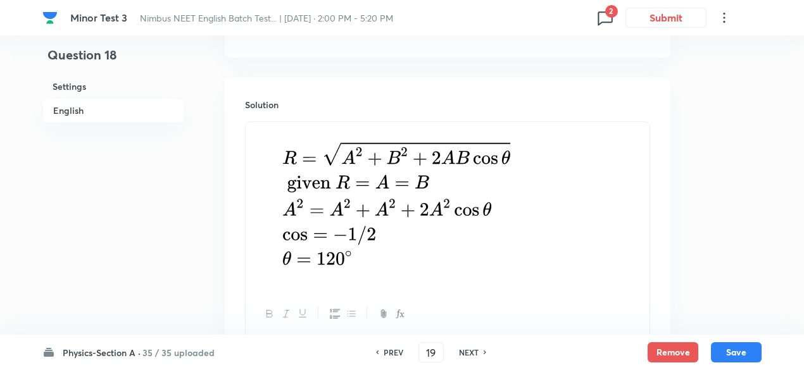
checkbox input "true"
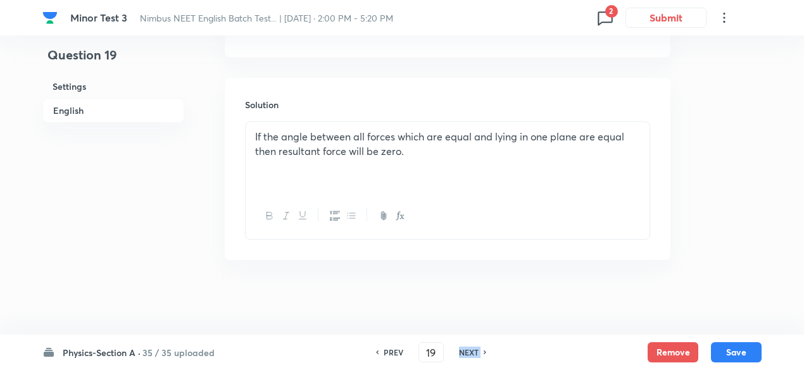
click at [467, 355] on h6 "NEXT" at bounding box center [469, 352] width 20 height 11
type input "20"
checkbox input "false"
checkbox input "true"
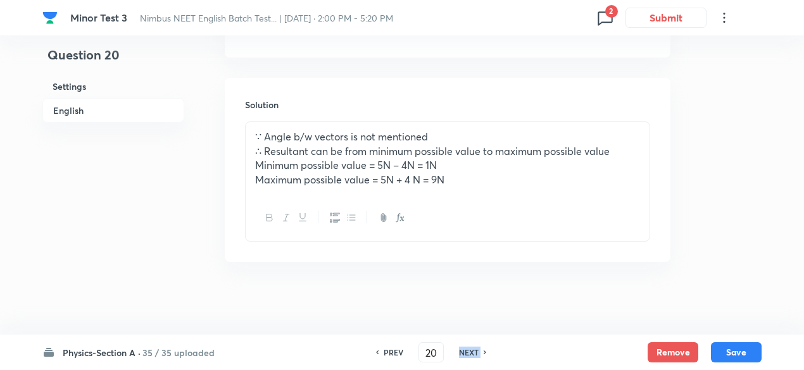
click at [467, 355] on h6 "NEXT" at bounding box center [469, 352] width 20 height 11
type input "21"
checkbox input "true"
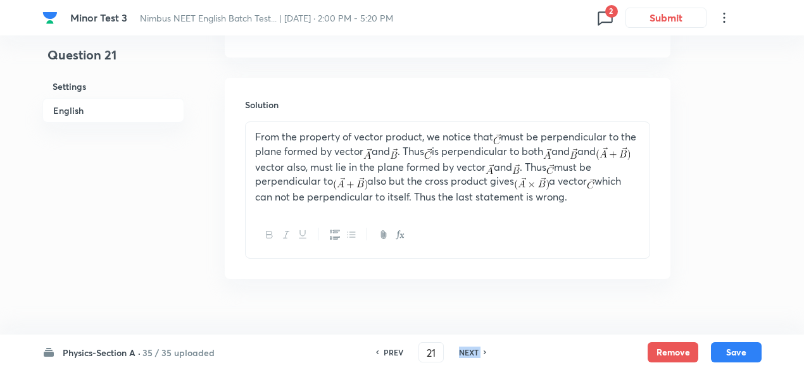
click at [467, 355] on h6 "NEXT" at bounding box center [469, 352] width 20 height 11
type input "22"
checkbox input "true"
checkbox input "false"
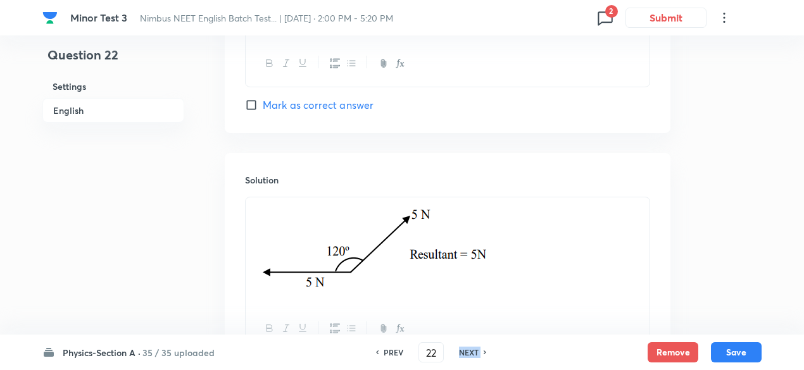
click at [467, 355] on h6 "NEXT" at bounding box center [469, 352] width 20 height 11
type input "23"
checkbox input "false"
checkbox input "true"
click at [467, 355] on h6 "NEXT" at bounding box center [469, 352] width 20 height 11
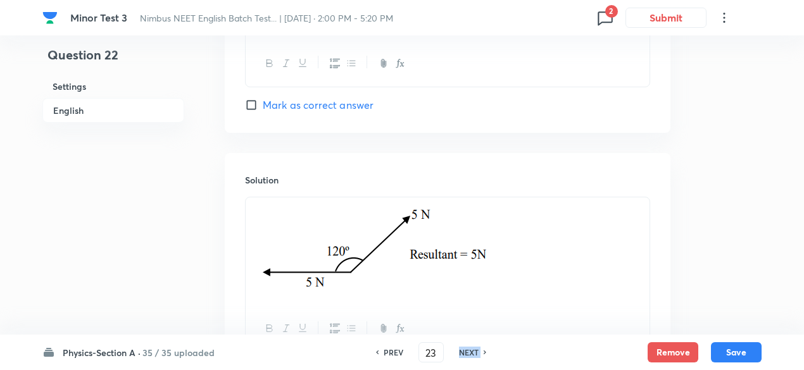
type input "24"
checkbox input "true"
checkbox input "false"
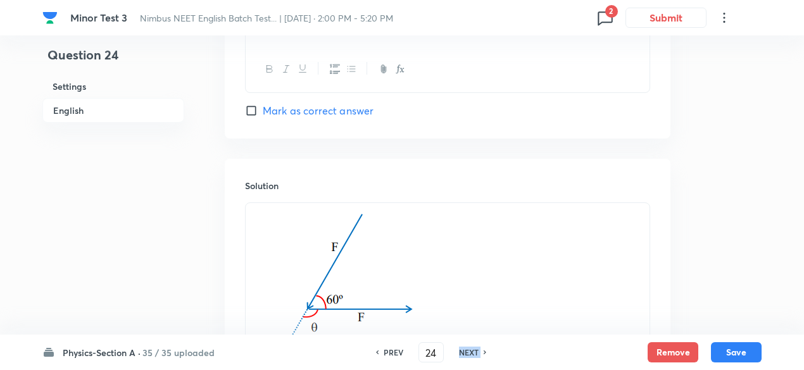
click at [467, 355] on h6 "NEXT" at bounding box center [469, 352] width 20 height 11
type input "25"
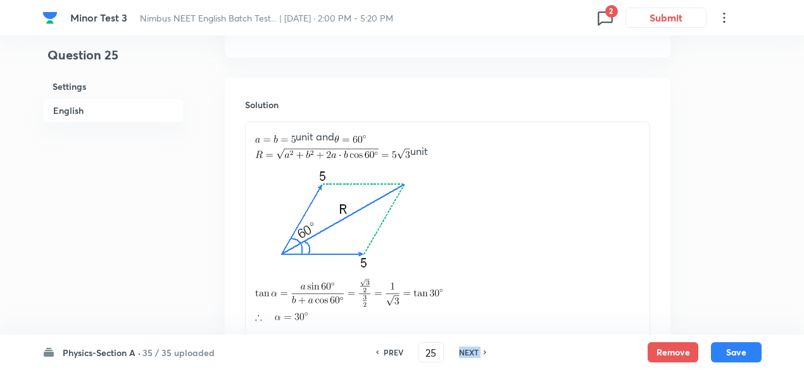
click at [467, 355] on h6 "NEXT" at bounding box center [469, 352] width 20 height 11
checkbox input "false"
type input "26"
checkbox input "true"
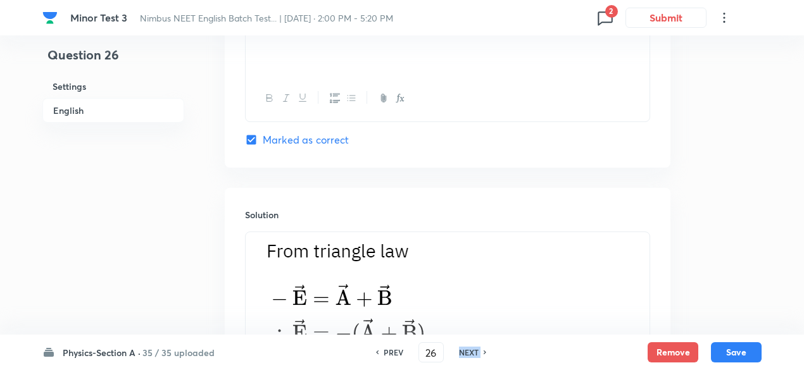
click at [467, 355] on h6 "NEXT" at bounding box center [469, 352] width 20 height 11
type input "27"
checkbox input "true"
checkbox input "false"
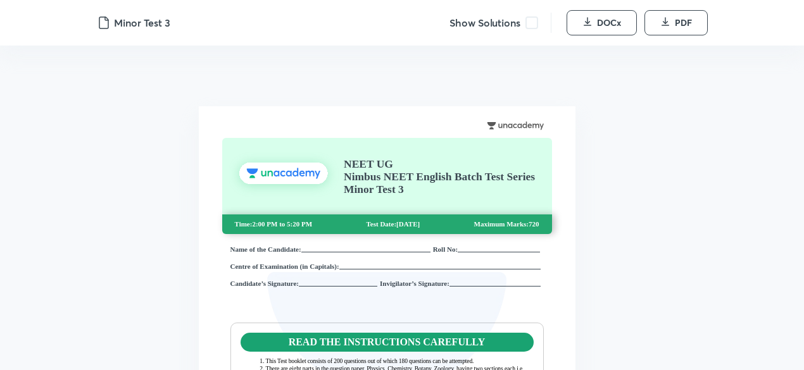
click at [533, 26] on span at bounding box center [531, 22] width 13 height 13
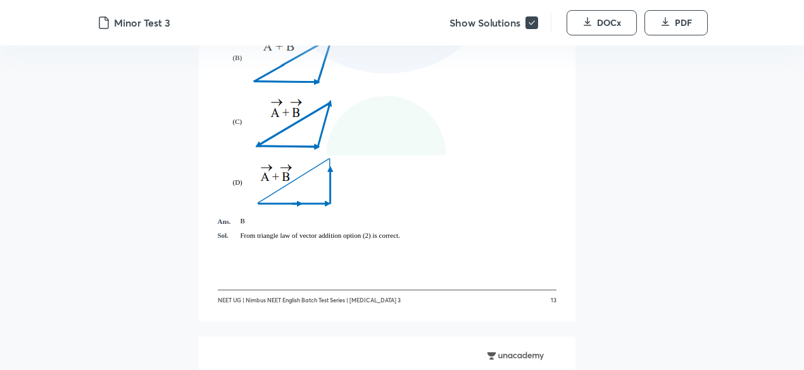
scroll to position [6959, 0]
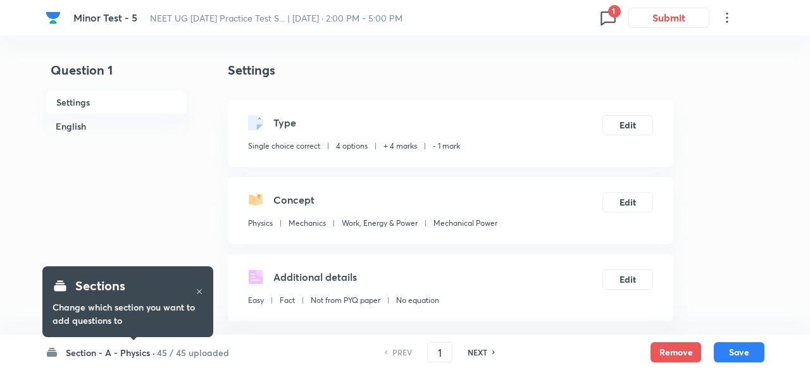
checkbox input "true"
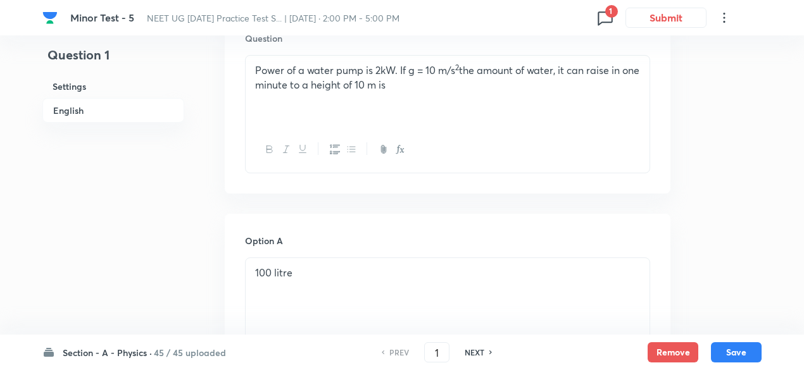
scroll to position [404, 0]
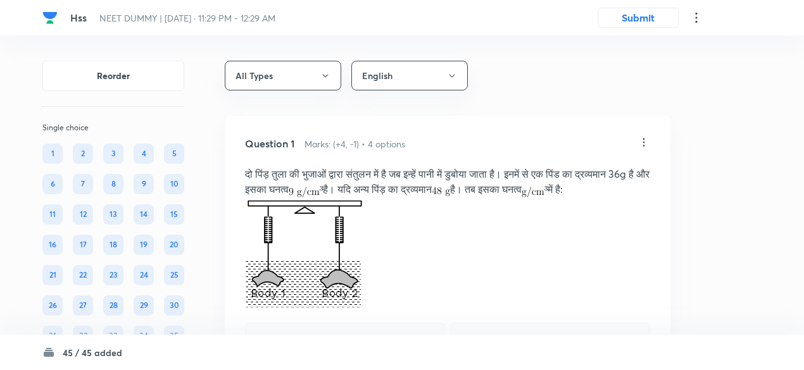
click at [643, 137] on icon at bounding box center [643, 142] width 13 height 13
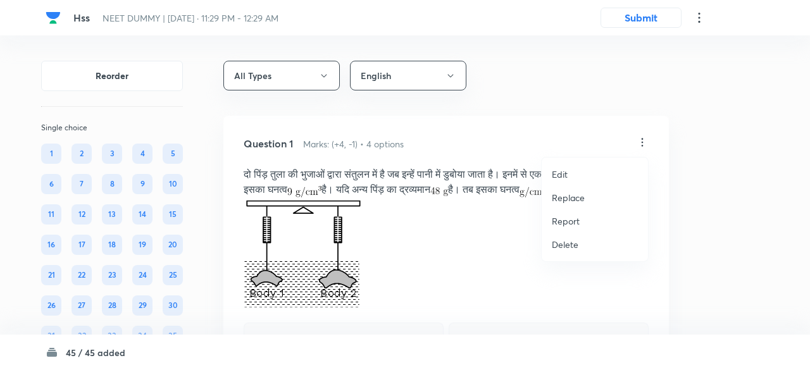
click at [568, 193] on p "Replace" at bounding box center [568, 197] width 33 height 13
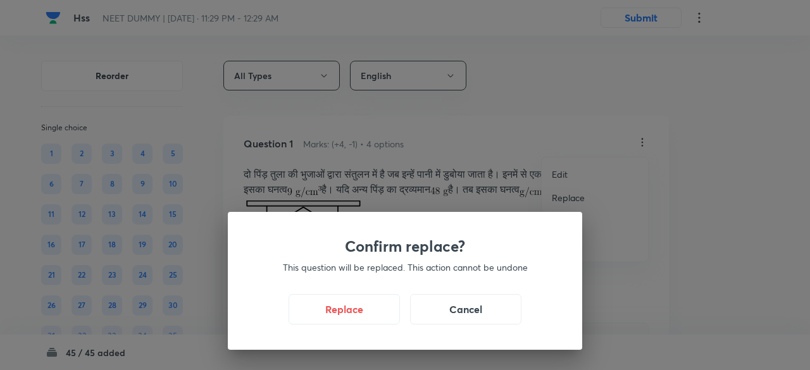
click at [568, 193] on div "Confirm replace? This question will be replaced. This action cannot be undone R…" at bounding box center [405, 185] width 810 height 370
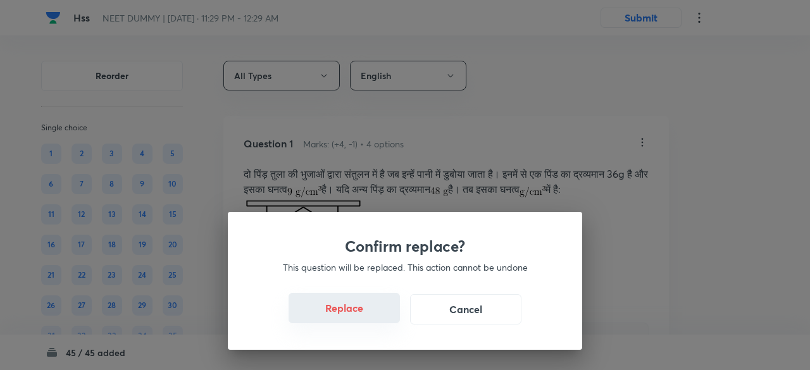
click at [356, 318] on button "Replace" at bounding box center [344, 308] width 111 height 30
click at [356, 313] on button "Replace" at bounding box center [344, 308] width 111 height 30
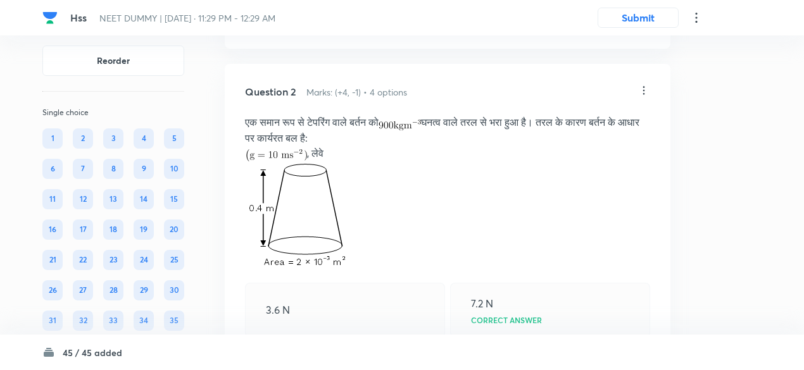
scroll to position [882, 0]
click at [643, 88] on icon at bounding box center [644, 89] width 2 height 8
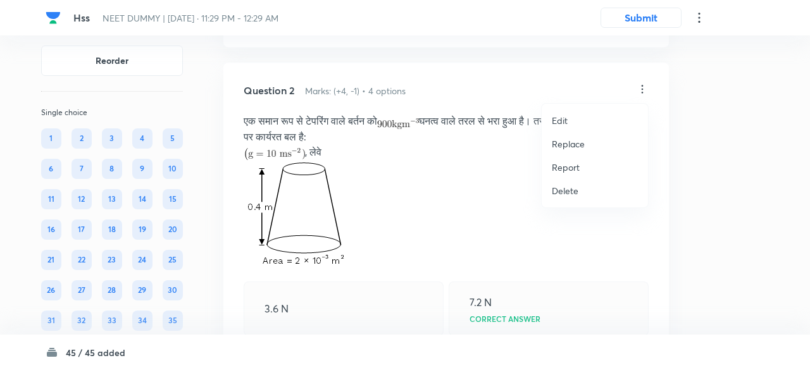
click at [575, 145] on p "Replace" at bounding box center [568, 143] width 33 height 13
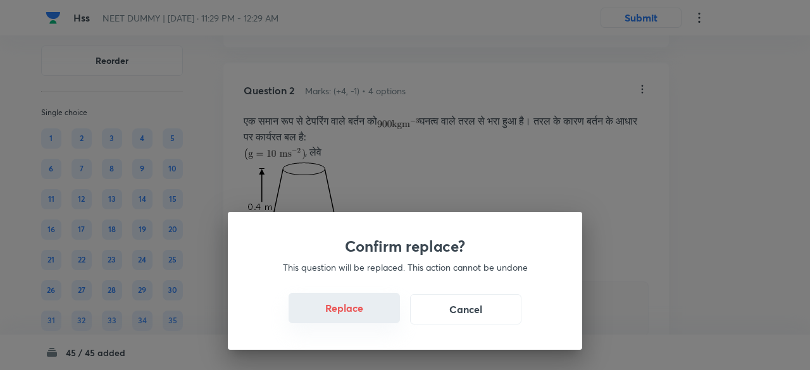
click at [368, 311] on button "Replace" at bounding box center [344, 308] width 111 height 30
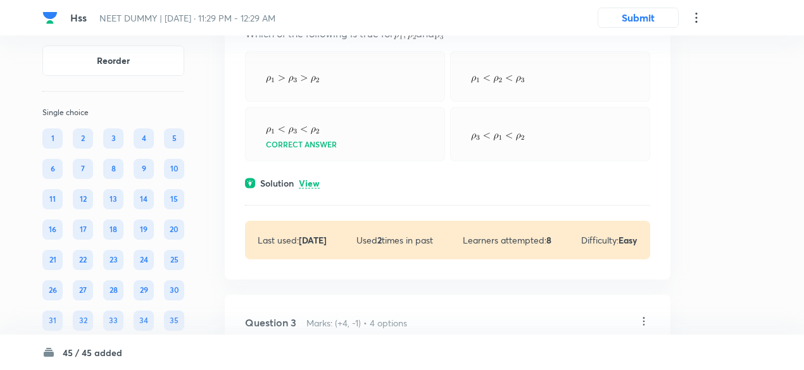
scroll to position [1177, 0]
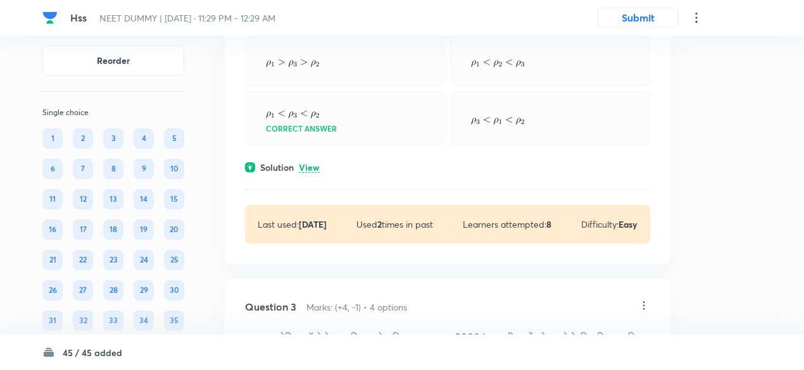
click at [312, 165] on p "View" at bounding box center [309, 167] width 21 height 9
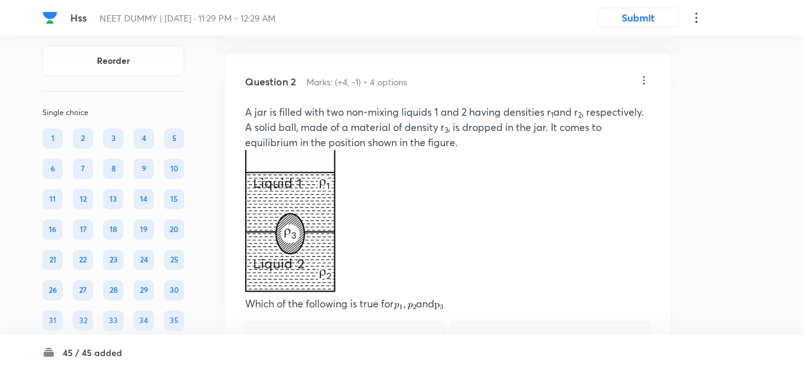
scroll to position [882, 0]
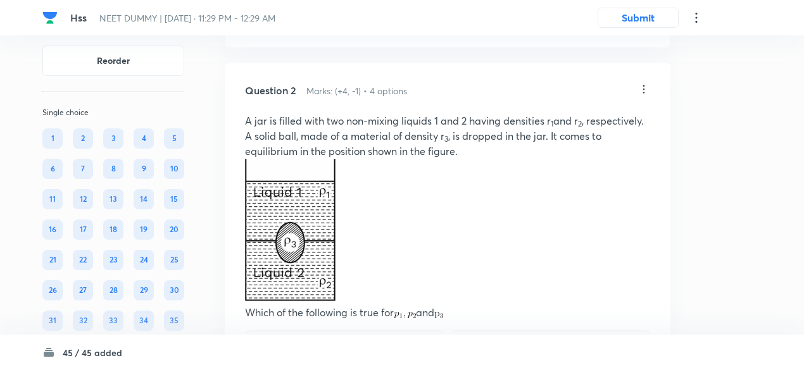
click at [368, 113] on p "A jar is filled with two non-mixing liquids 1 and 2 having densities r 1 and r …" at bounding box center [447, 136] width 405 height 46
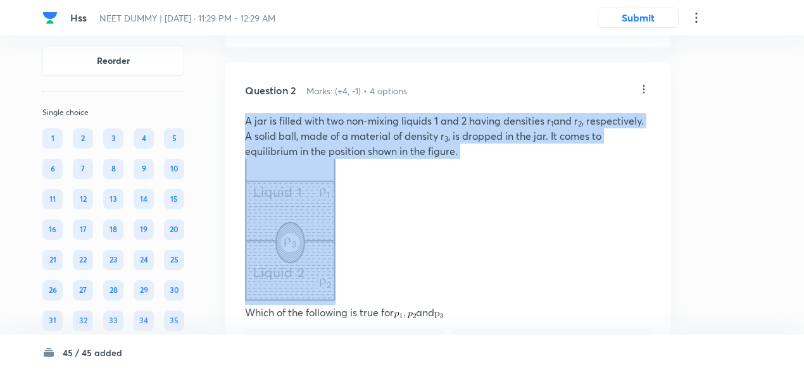
click at [368, 113] on p "A jar is filled with two non-mixing liquids 1 and 2 having densities r 1 and r …" at bounding box center [447, 136] width 405 height 46
copy p "A jar is filled with two non-mixing liquids 1 and 2 having densities r 1 and r …"
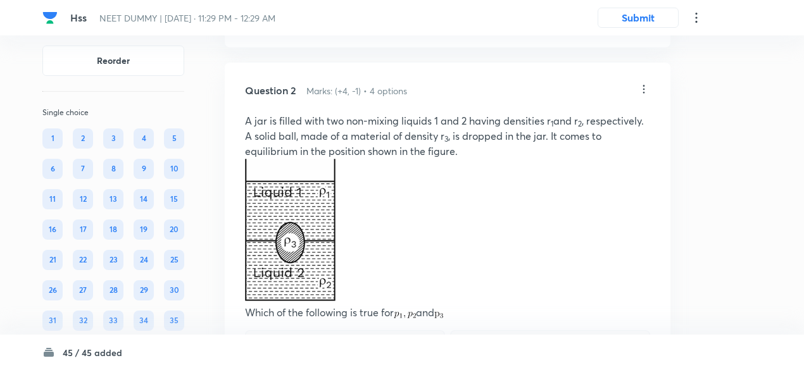
click at [643, 88] on icon at bounding box center [644, 89] width 2 height 8
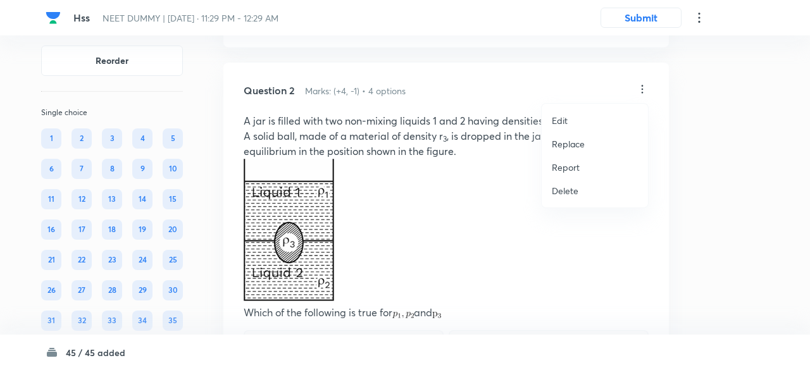
click at [557, 121] on p "Edit" at bounding box center [560, 120] width 16 height 13
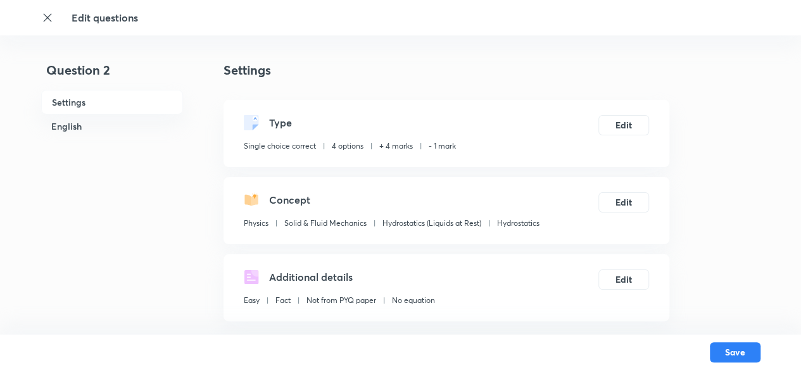
checkbox input "true"
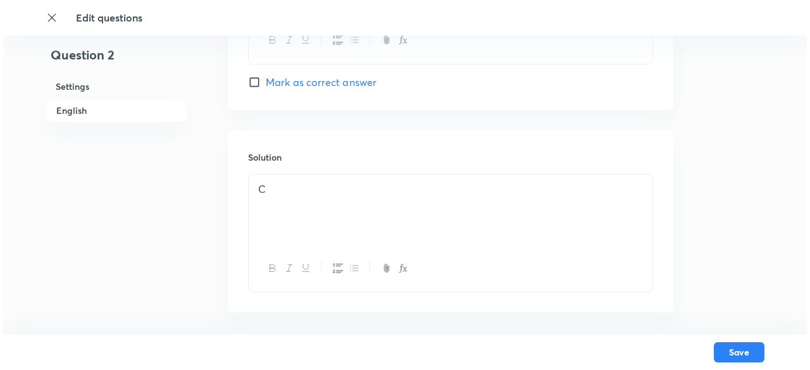
scroll to position [1490, 0]
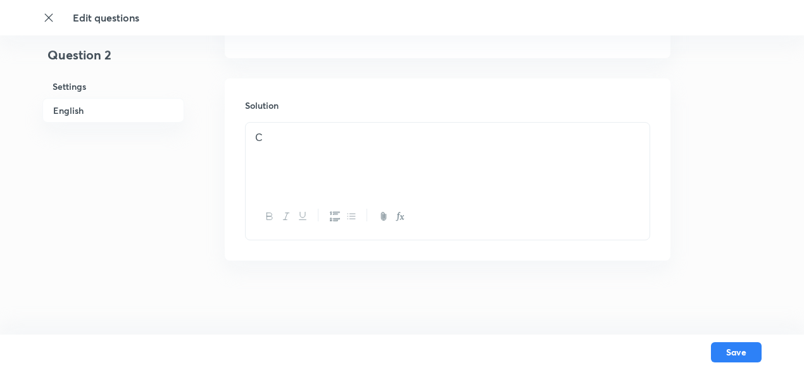
click at [479, 133] on p "C" at bounding box center [447, 137] width 385 height 15
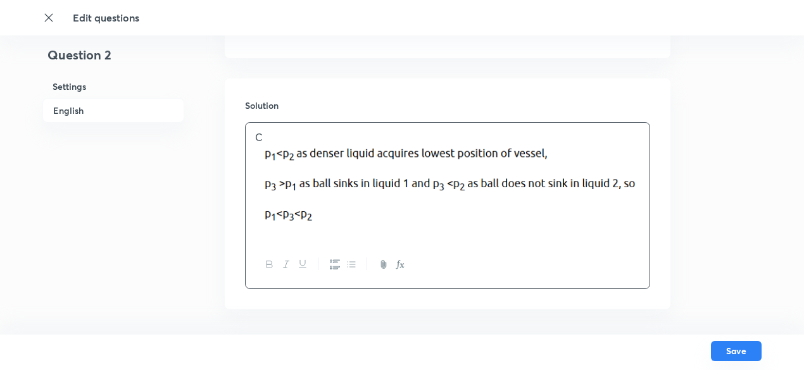
click at [730, 344] on button "Save" at bounding box center [736, 351] width 51 height 20
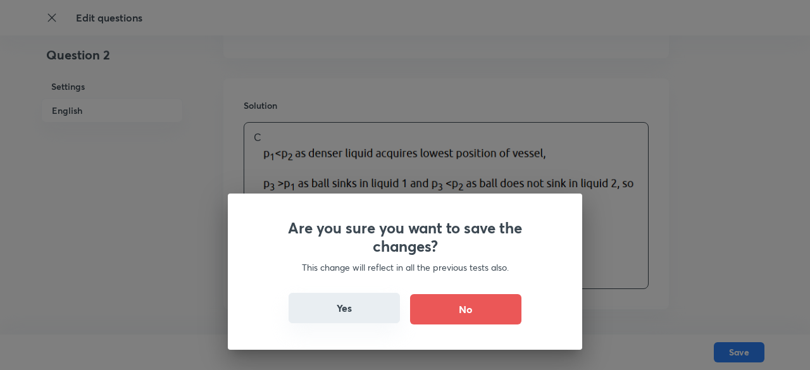
click at [358, 310] on button "Yes" at bounding box center [344, 308] width 111 height 30
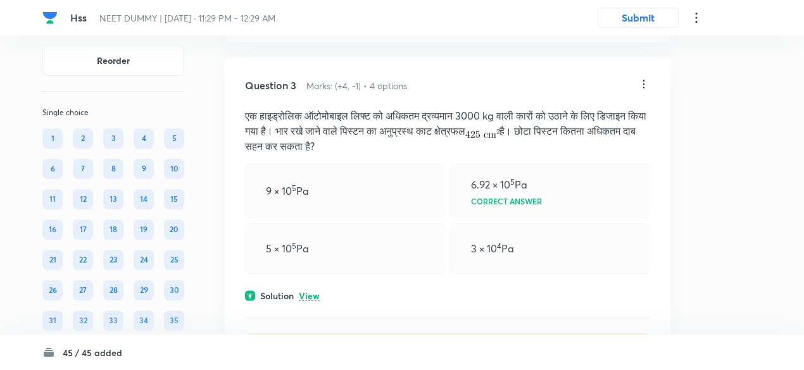
scroll to position [1028, 0]
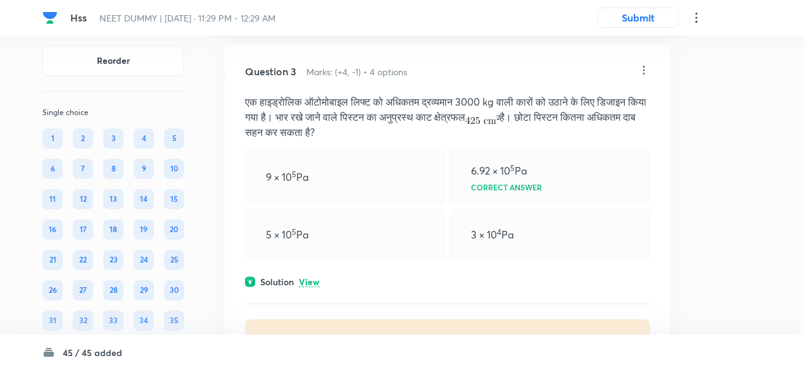
click at [644, 66] on icon at bounding box center [643, 70] width 13 height 13
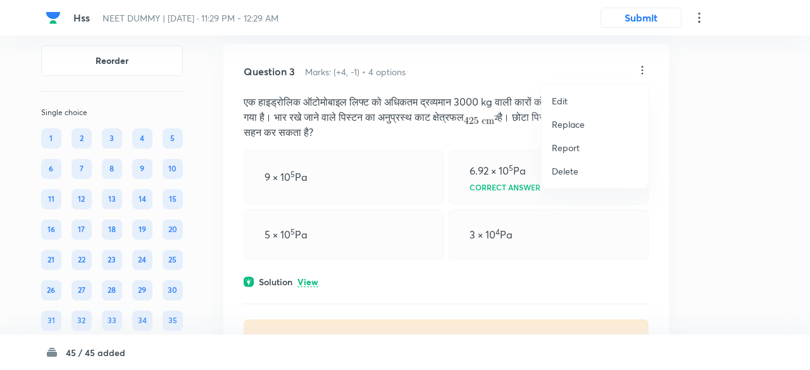
click at [569, 118] on p "Replace" at bounding box center [568, 124] width 33 height 13
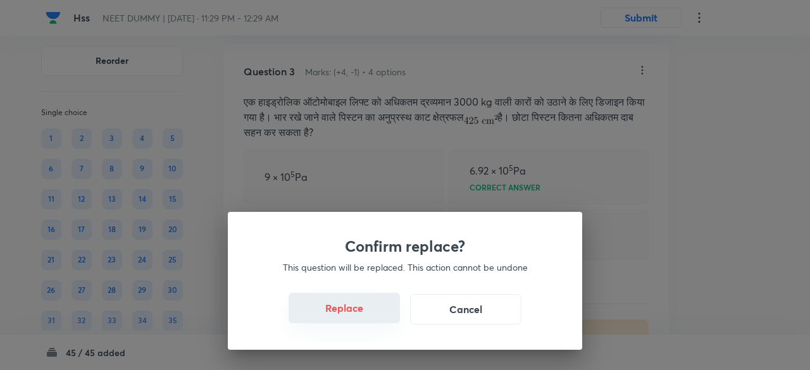
click at [358, 311] on button "Replace" at bounding box center [344, 308] width 111 height 30
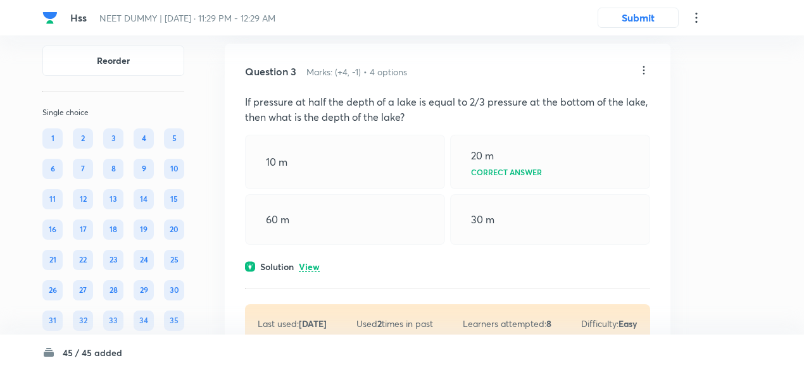
click at [311, 266] on p "View" at bounding box center [309, 267] width 21 height 9
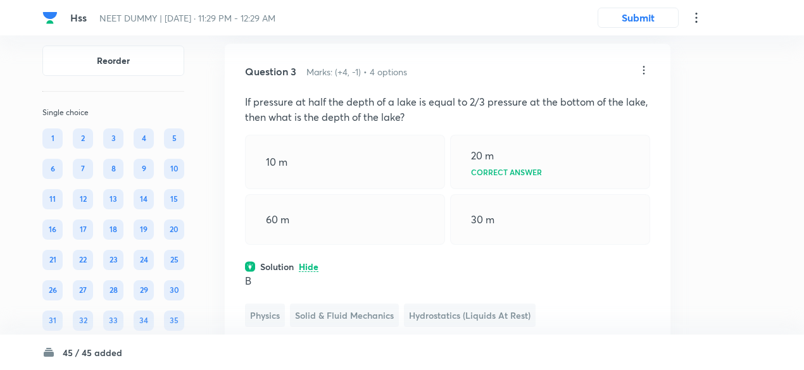
click at [644, 67] on icon at bounding box center [643, 70] width 13 height 13
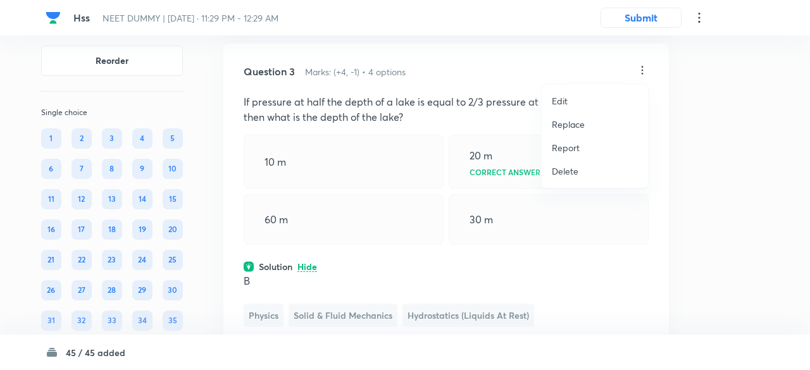
click at [570, 125] on p "Replace" at bounding box center [568, 124] width 33 height 13
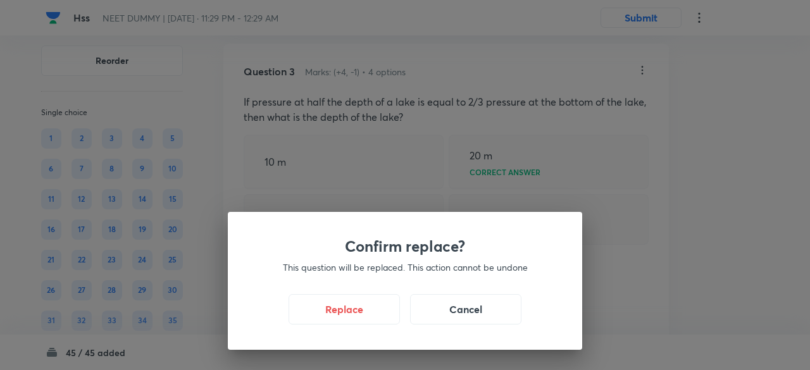
click at [570, 125] on div "Confirm replace? This question will be replaced. This action cannot be undone R…" at bounding box center [405, 185] width 810 height 370
click at [352, 308] on button "Replace" at bounding box center [344, 308] width 111 height 30
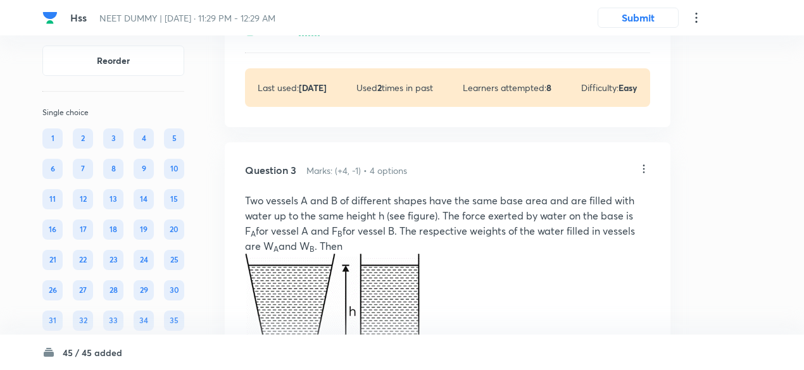
scroll to position [928, 0]
click at [387, 231] on p "Two vessels A and B of different shapes have the same base area and are filled …" at bounding box center [447, 224] width 405 height 61
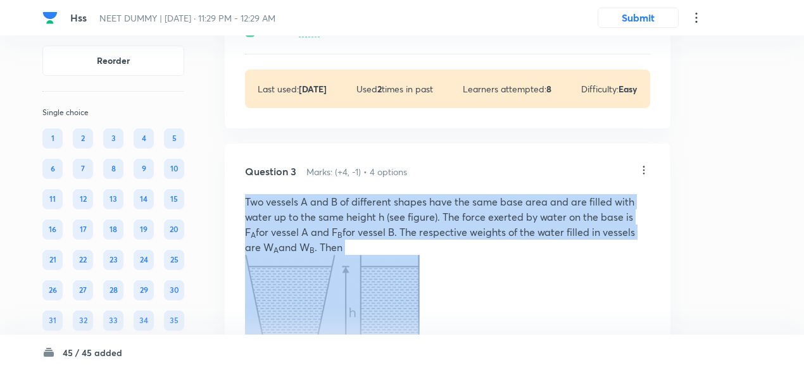
click at [387, 231] on p "Two vessels A and B of different shapes have the same base area and are filled …" at bounding box center [447, 224] width 405 height 61
copy p "Two vessels A and B of different shapes have the same base area and are filled …"
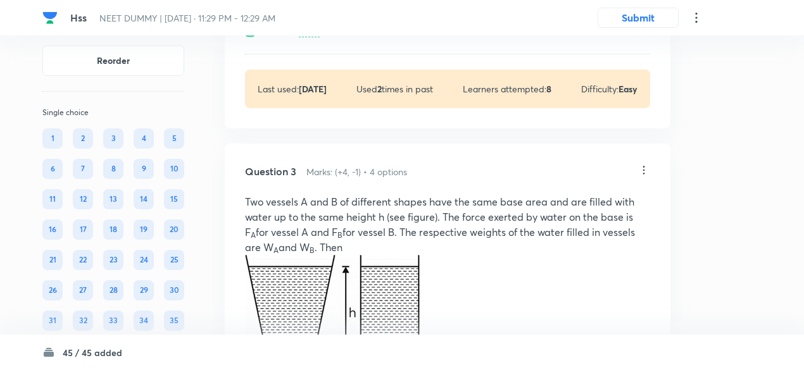
click at [644, 167] on icon at bounding box center [643, 170] width 13 height 13
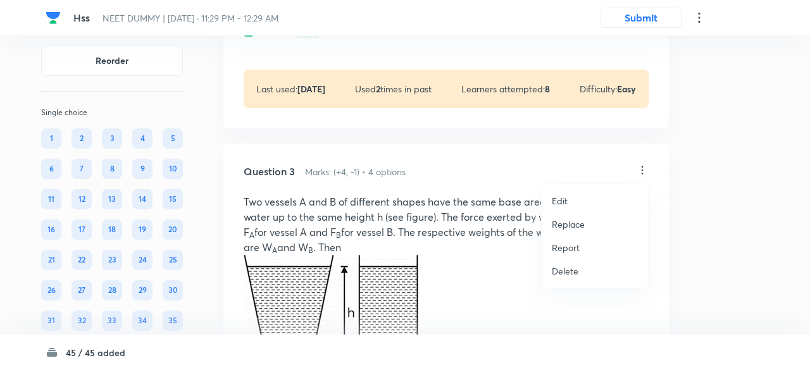
click at [569, 219] on p "Replace" at bounding box center [568, 224] width 33 height 13
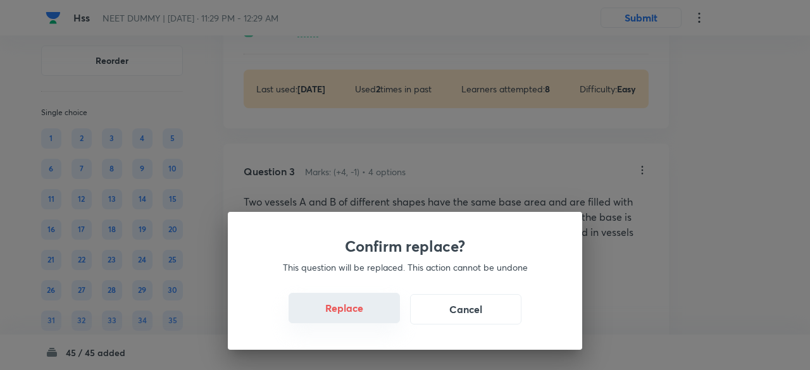
click at [356, 313] on button "Replace" at bounding box center [344, 308] width 111 height 30
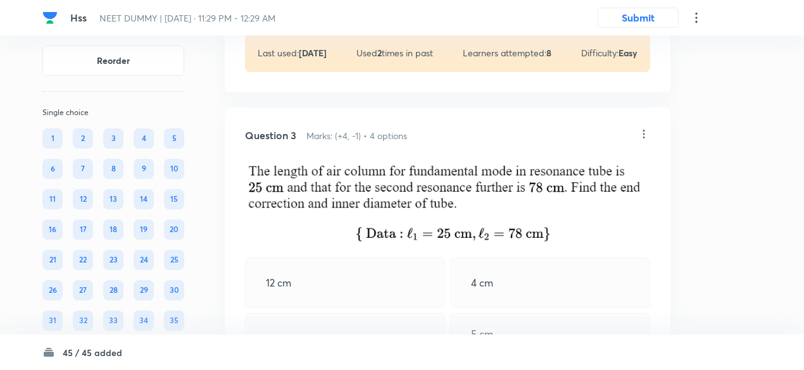
scroll to position [963, 0]
click at [643, 134] on icon at bounding box center [644, 135] width 2 height 8
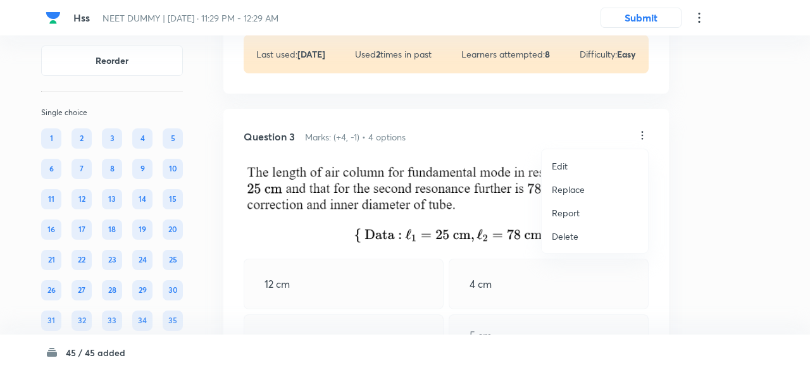
click at [570, 188] on p "Replace" at bounding box center [568, 189] width 33 height 13
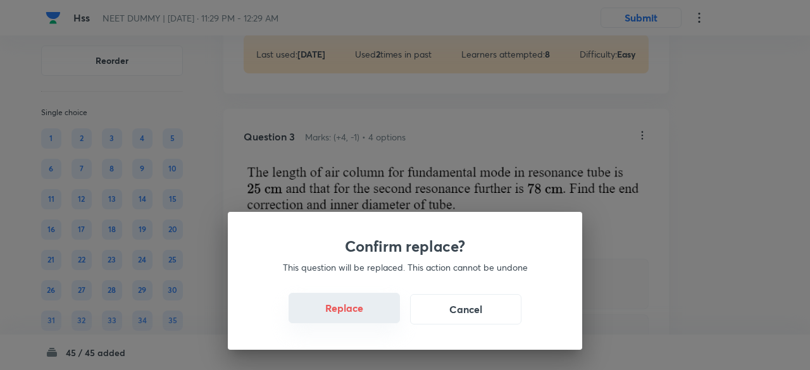
click at [358, 316] on button "Replace" at bounding box center [344, 308] width 111 height 30
click at [358, 316] on div "Confirm replace? This question will be replaced. This action cannot be undone R…" at bounding box center [405, 281] width 354 height 138
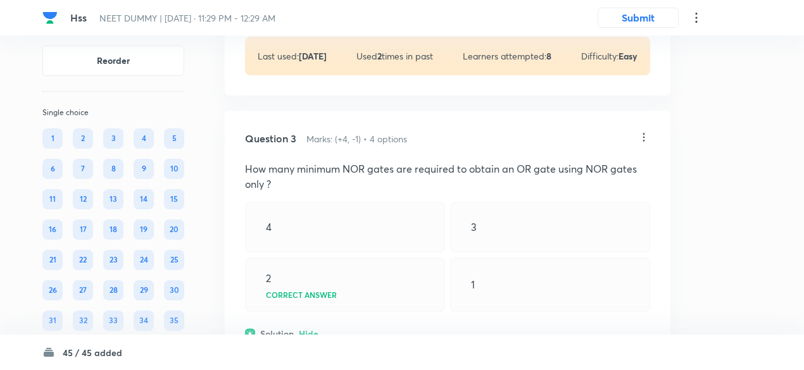
scroll to position [949, 0]
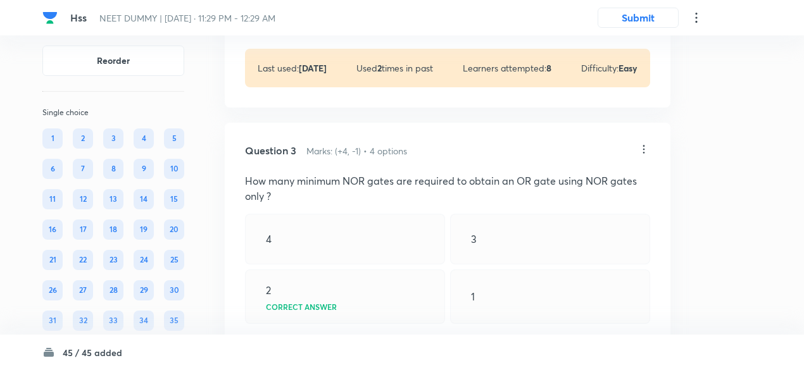
click at [639, 150] on icon at bounding box center [643, 149] width 13 height 13
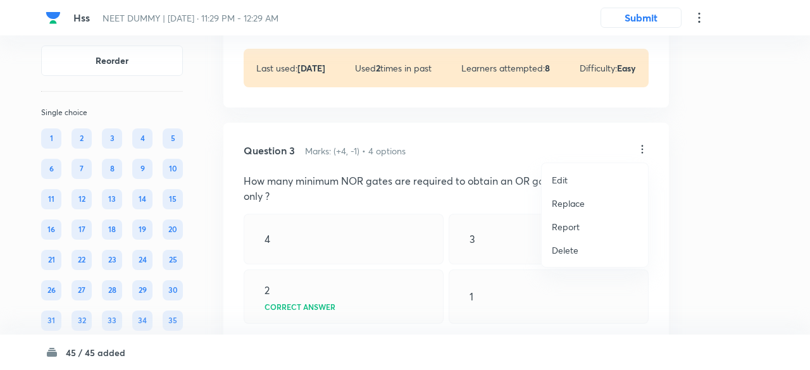
click at [566, 201] on p "Replace" at bounding box center [568, 203] width 33 height 13
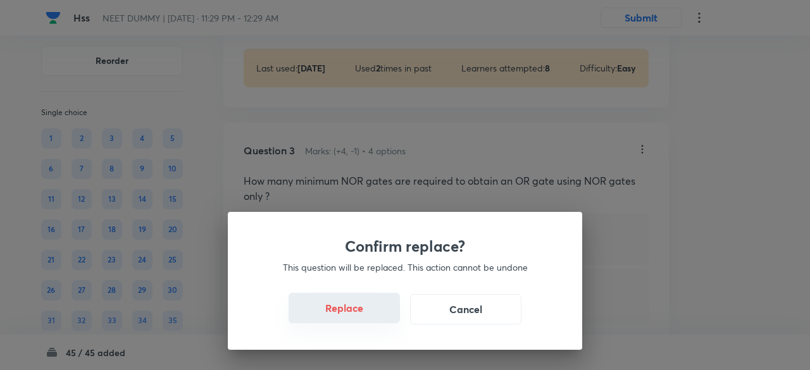
click at [348, 315] on button "Replace" at bounding box center [344, 308] width 111 height 30
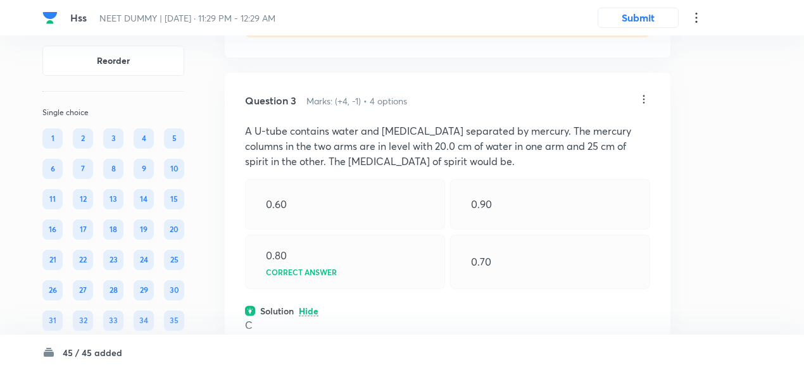
scroll to position [970, 0]
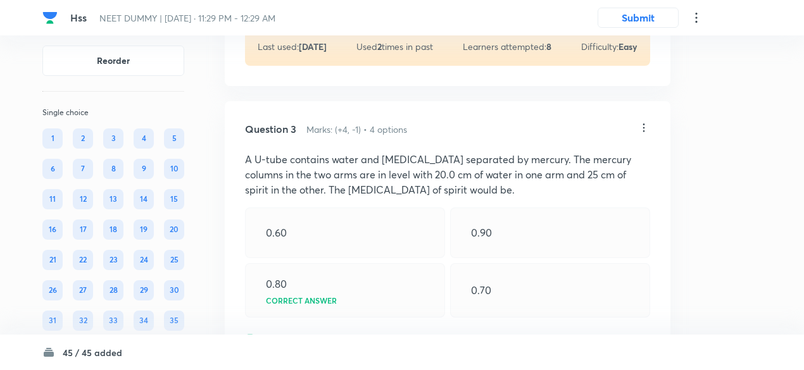
click at [644, 128] on icon at bounding box center [644, 127] width 2 height 8
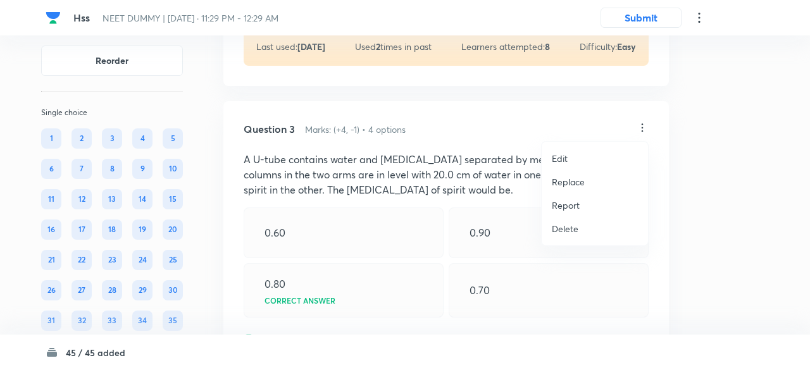
click at [578, 176] on p "Replace" at bounding box center [568, 181] width 33 height 13
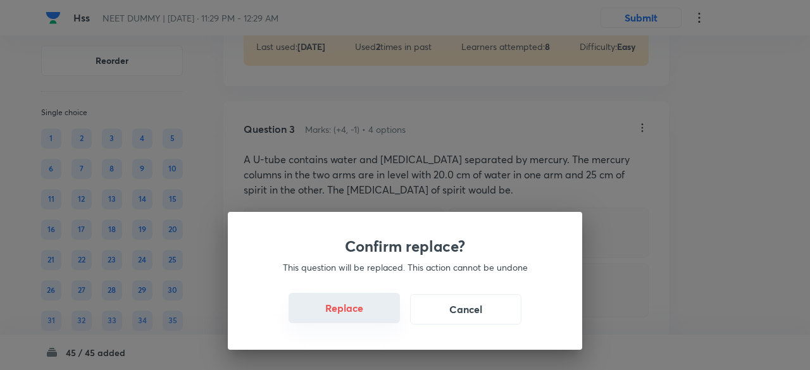
click at [361, 313] on button "Replace" at bounding box center [344, 308] width 111 height 30
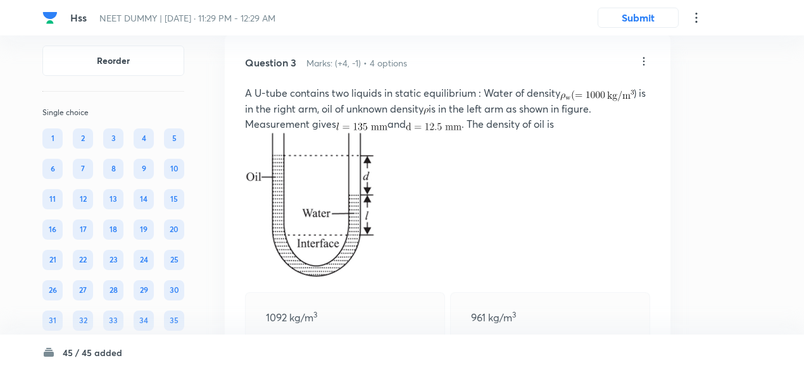
scroll to position [1025, 0]
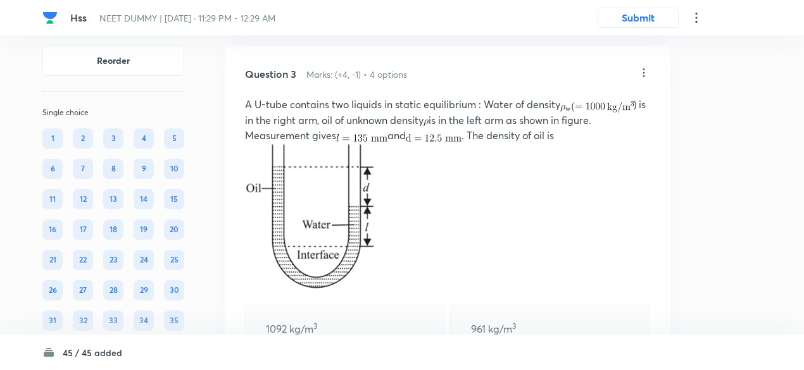
click at [561, 103] on p "A U-tube contains two liquids in static equilibrium : Water of density ) is in …" at bounding box center [447, 120] width 405 height 46
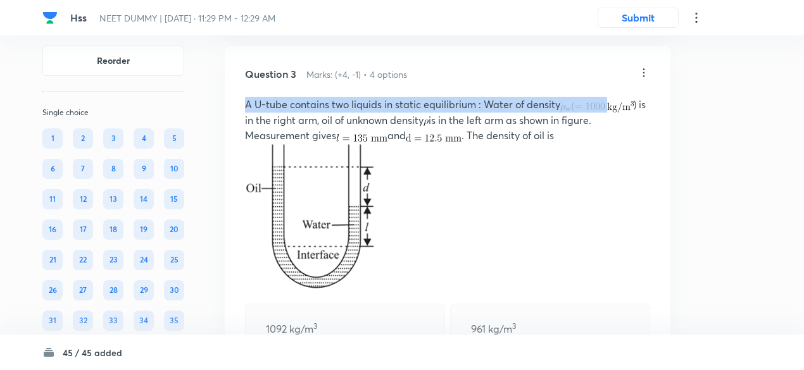
click at [561, 103] on p "A U-tube contains two liquids in static equilibrium : Water of density ) is in …" at bounding box center [447, 120] width 405 height 46
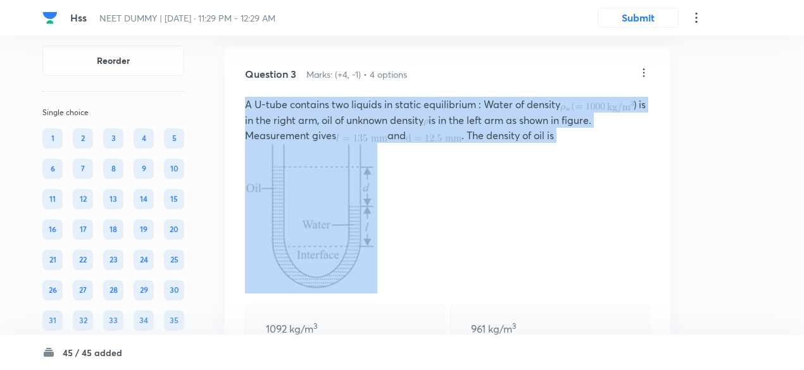
click at [561, 103] on p "A U-tube contains two liquids in static equilibrium : Water of density ) is in …" at bounding box center [447, 120] width 405 height 46
copy p "A U-tube contains two liquids in static equilibrium : Water of density ) is in …"
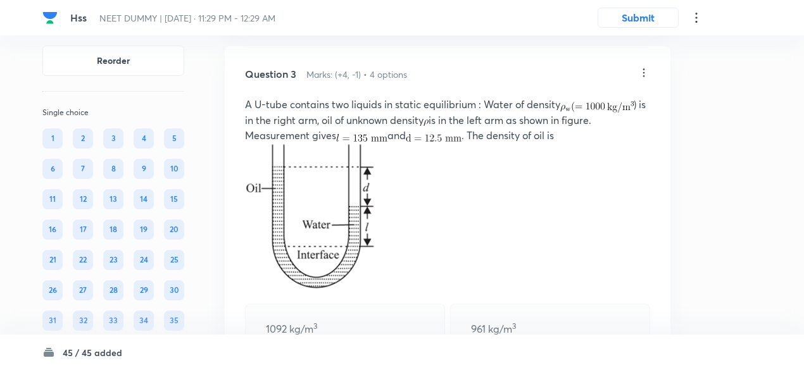
click at [644, 72] on icon at bounding box center [643, 72] width 13 height 13
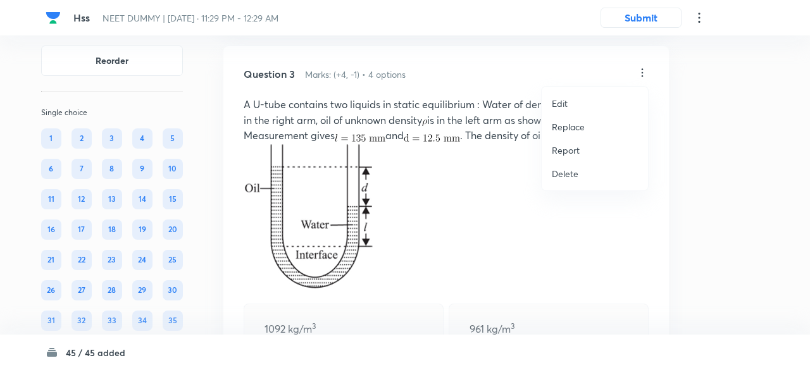
click at [575, 107] on li "Edit" at bounding box center [595, 103] width 106 height 23
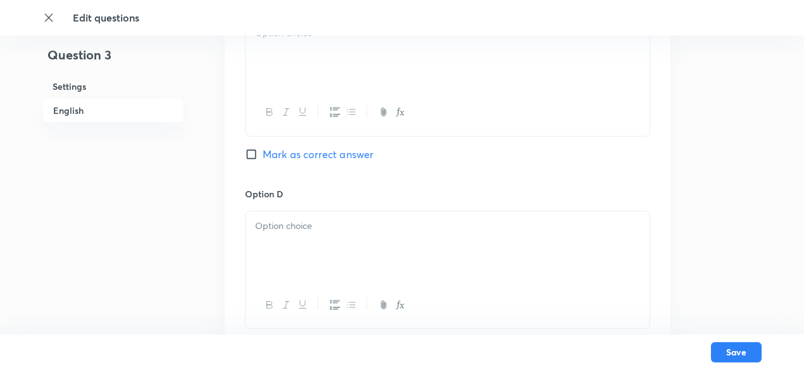
checkbox input "true"
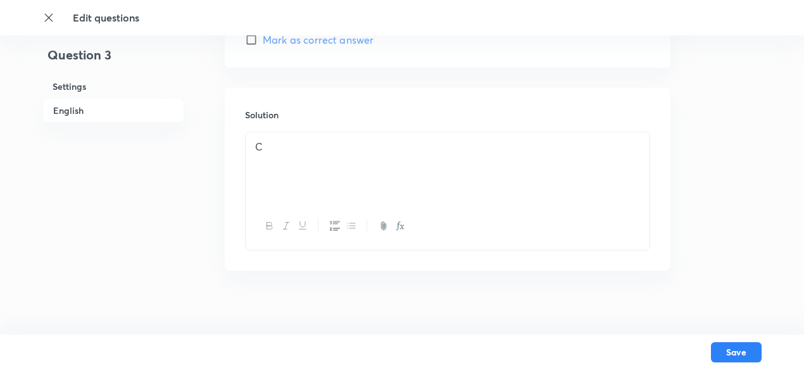
scroll to position [1481, 0]
click at [503, 130] on p "C" at bounding box center [447, 137] width 385 height 15
